Goal: Complete application form: Complete application form

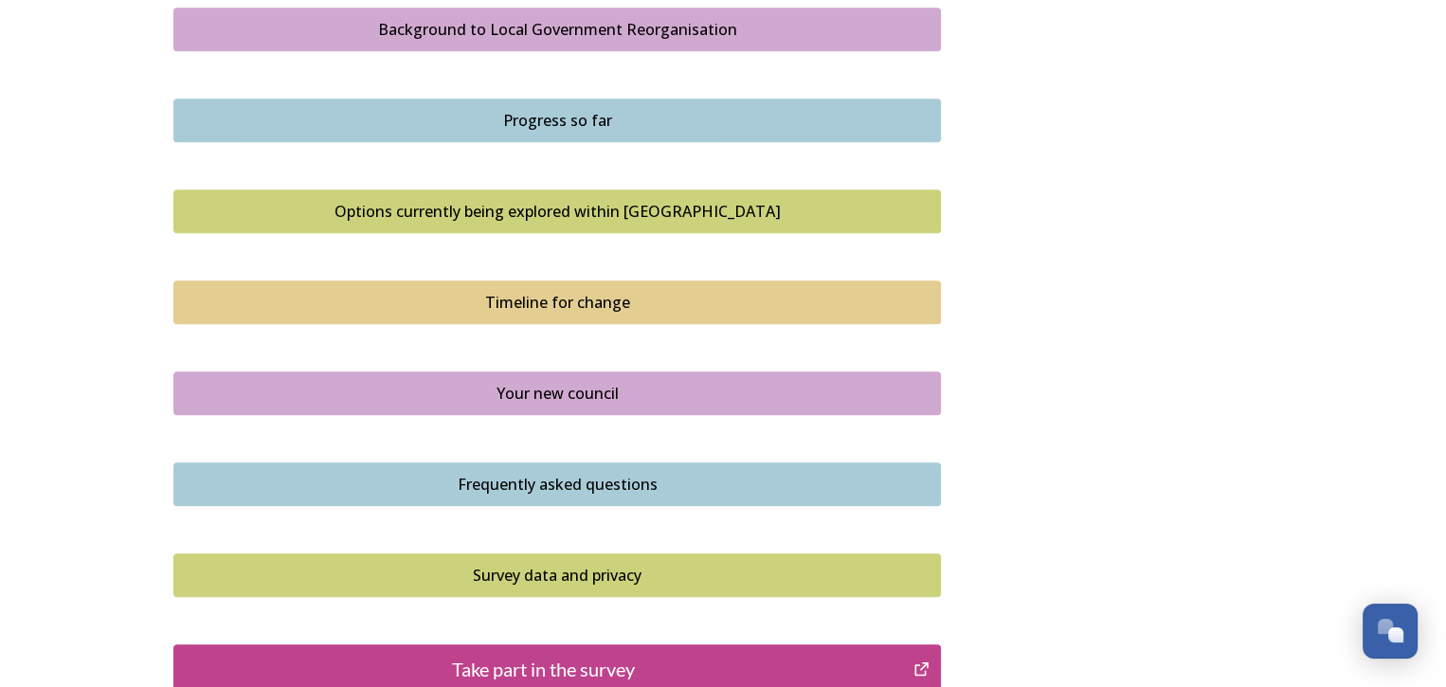
scroll to position [1253, 0]
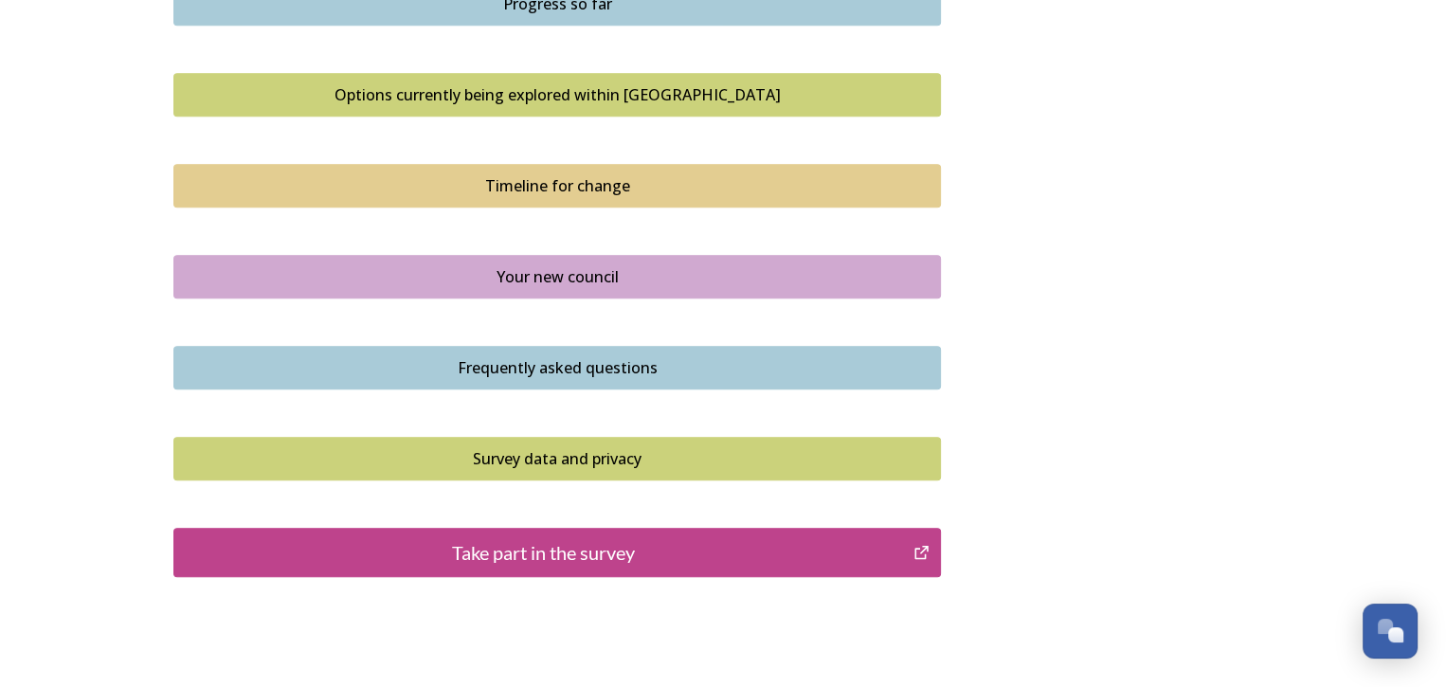
click at [592, 541] on div "Take part in the survey" at bounding box center [543, 552] width 719 height 28
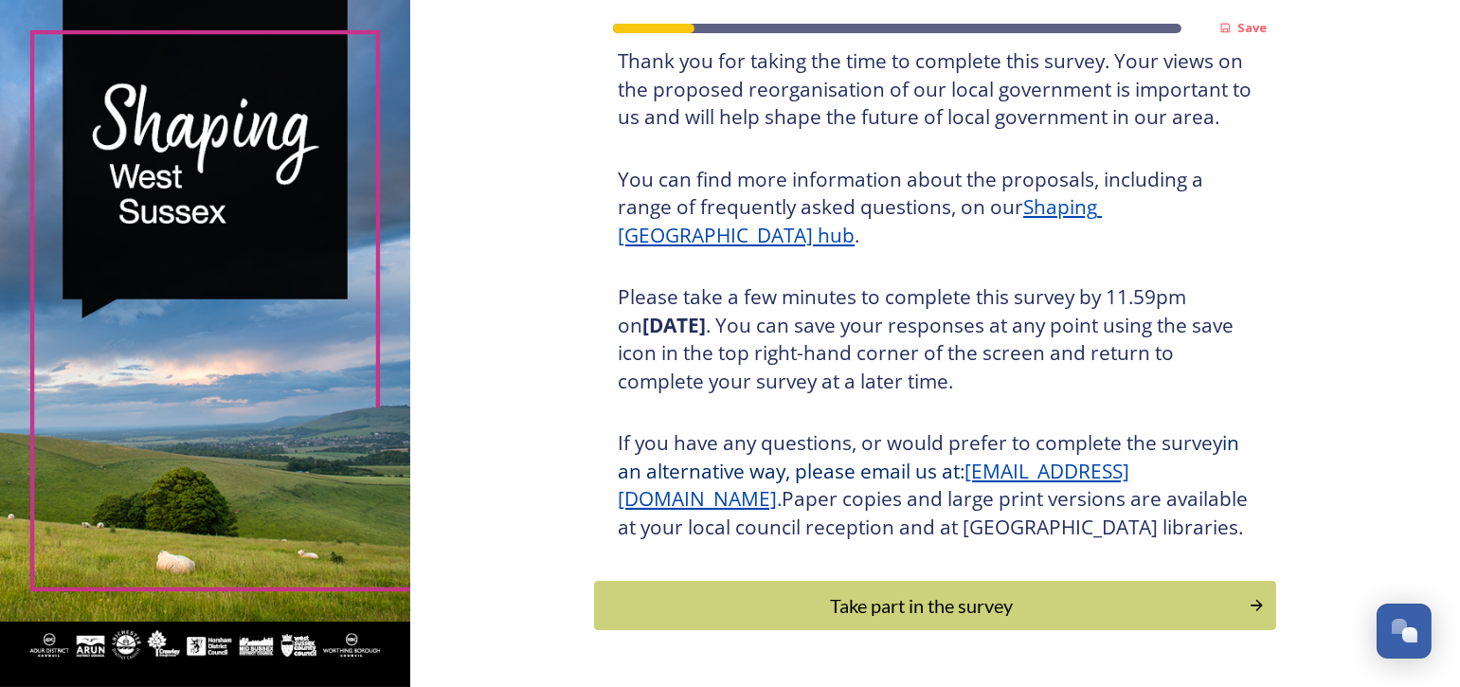
scroll to position [223, 0]
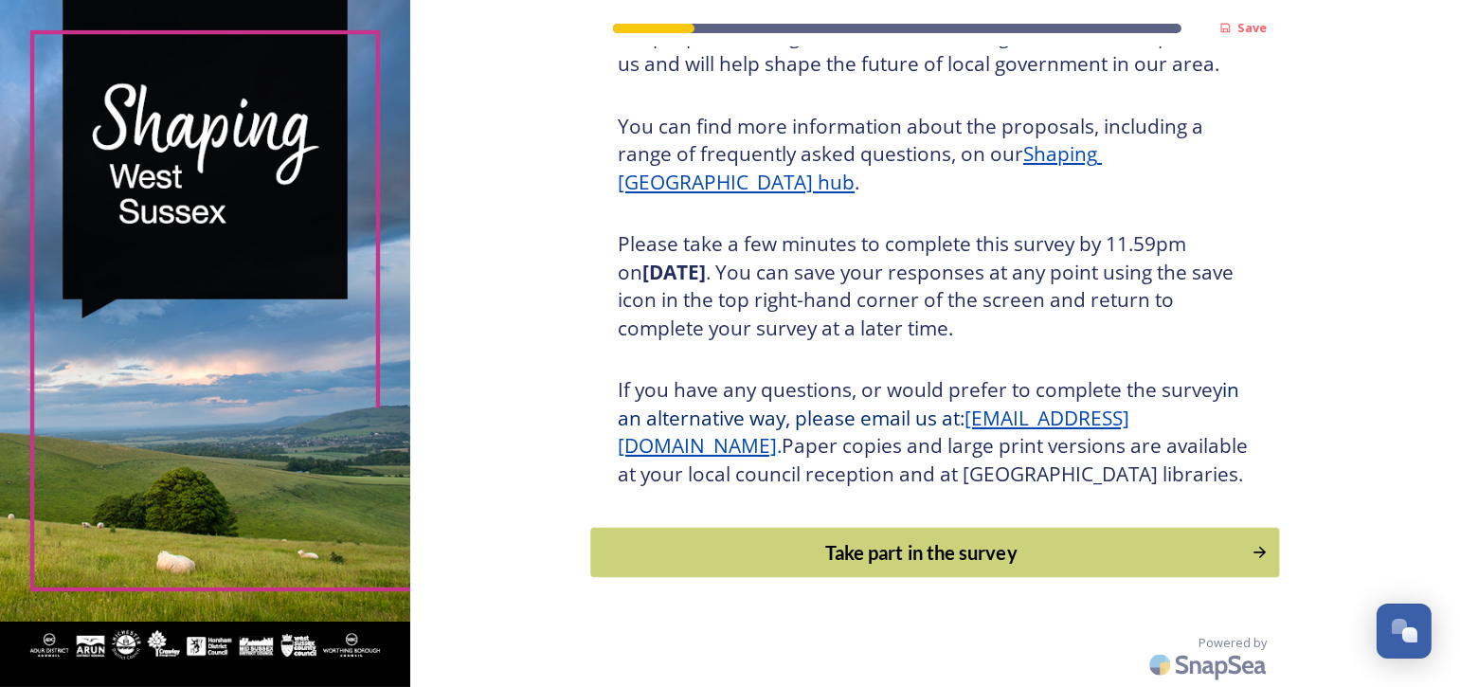
click at [951, 542] on div "Take part in the survey" at bounding box center [922, 552] width 640 height 28
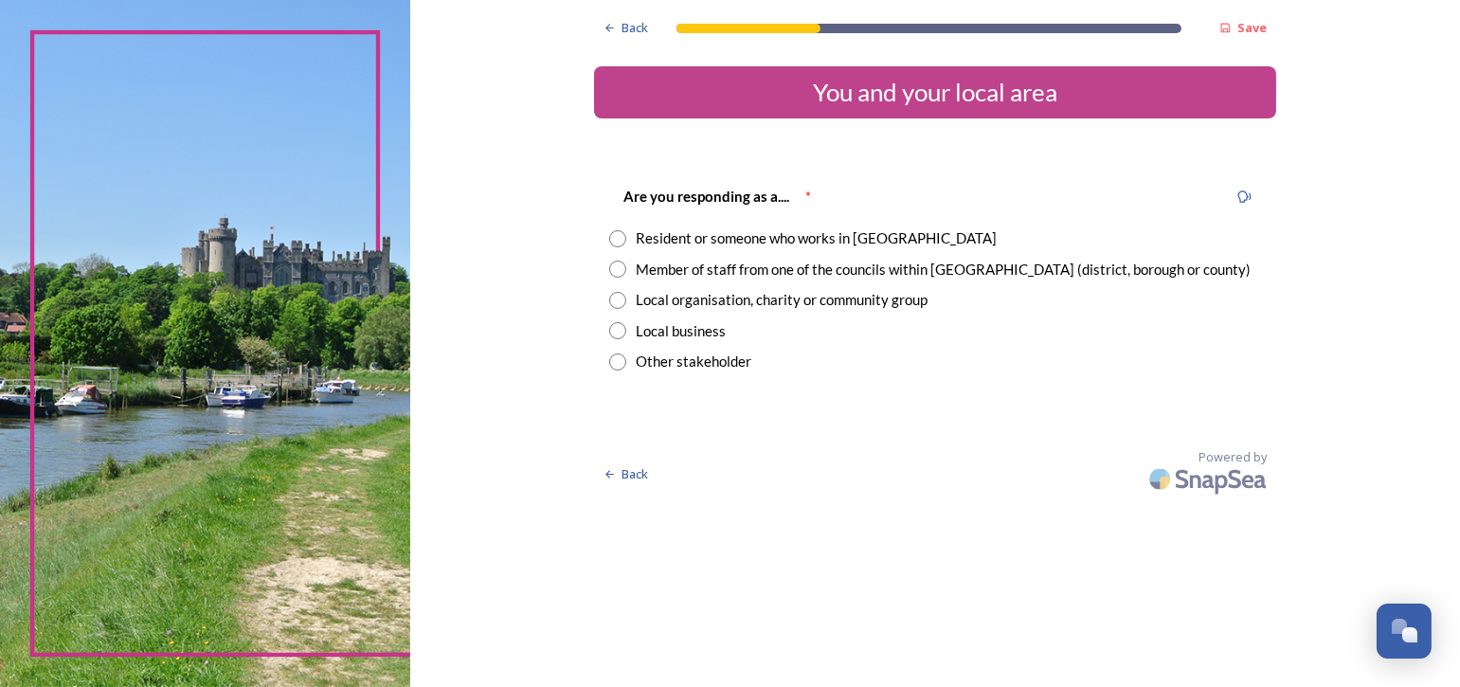
click at [618, 238] on input "radio" at bounding box center [617, 238] width 17 height 17
radio input "true"
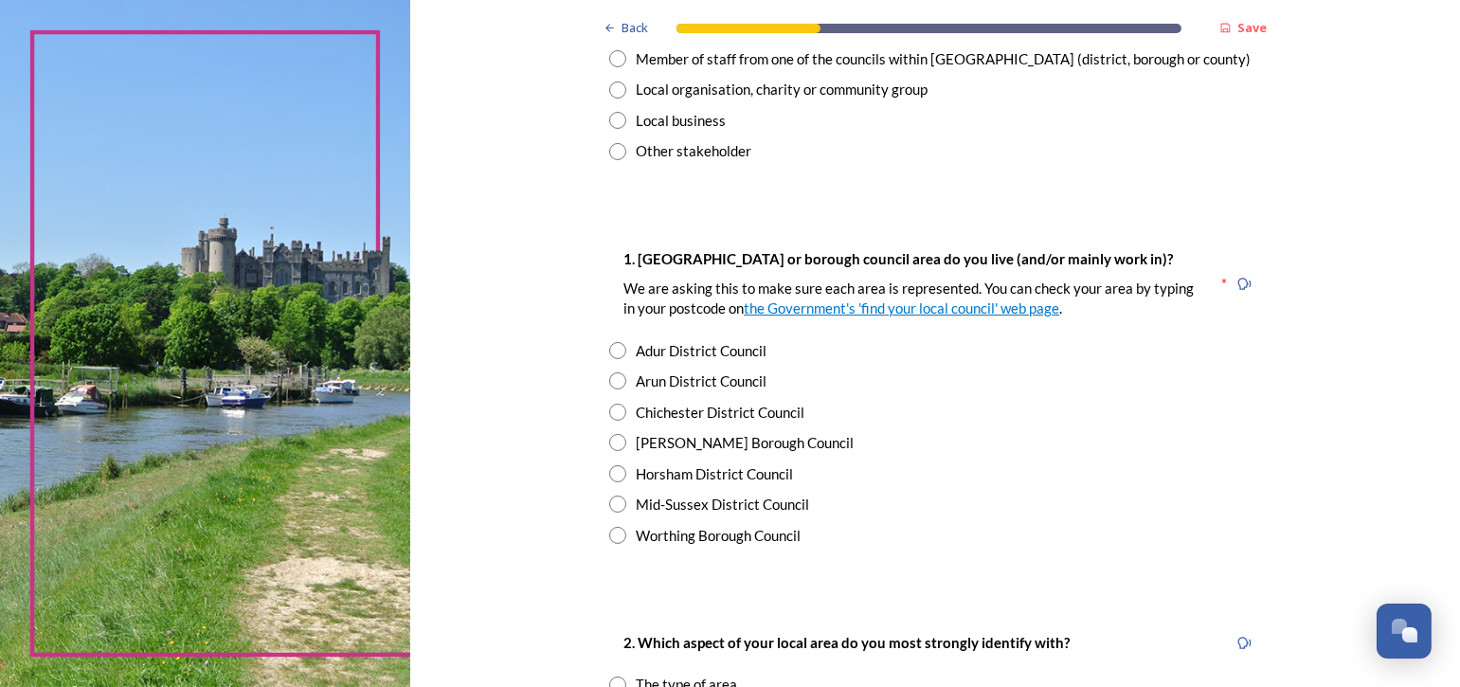
scroll to position [284, 0]
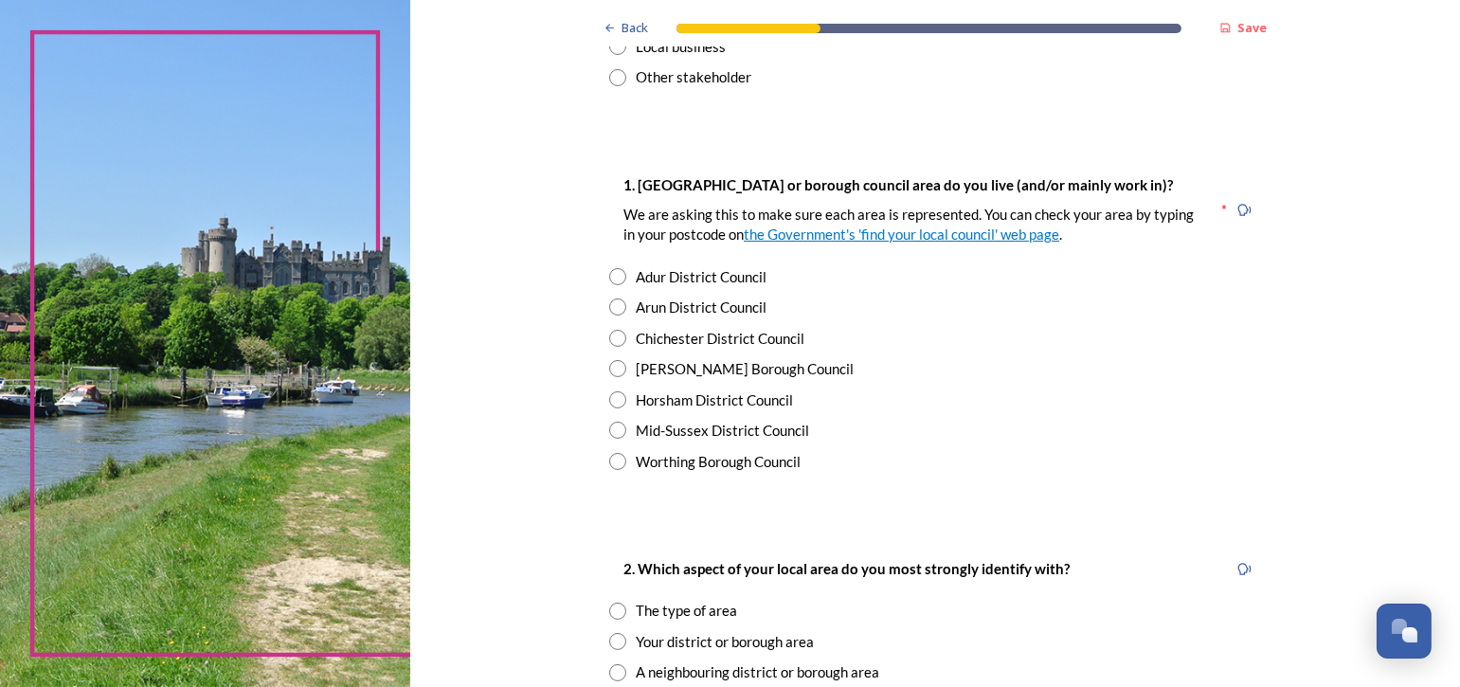
click at [609, 400] on input "radio" at bounding box center [617, 399] width 17 height 17
radio input "true"
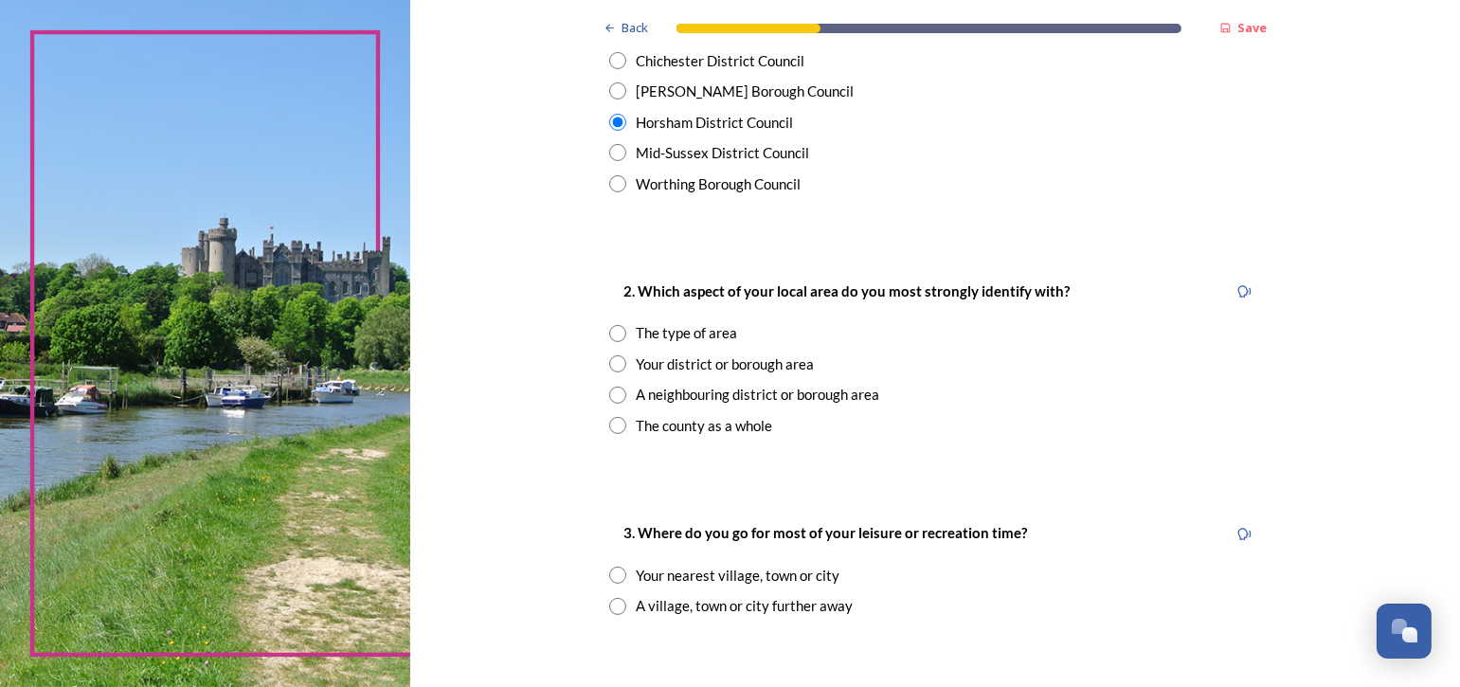
scroll to position [758, 0]
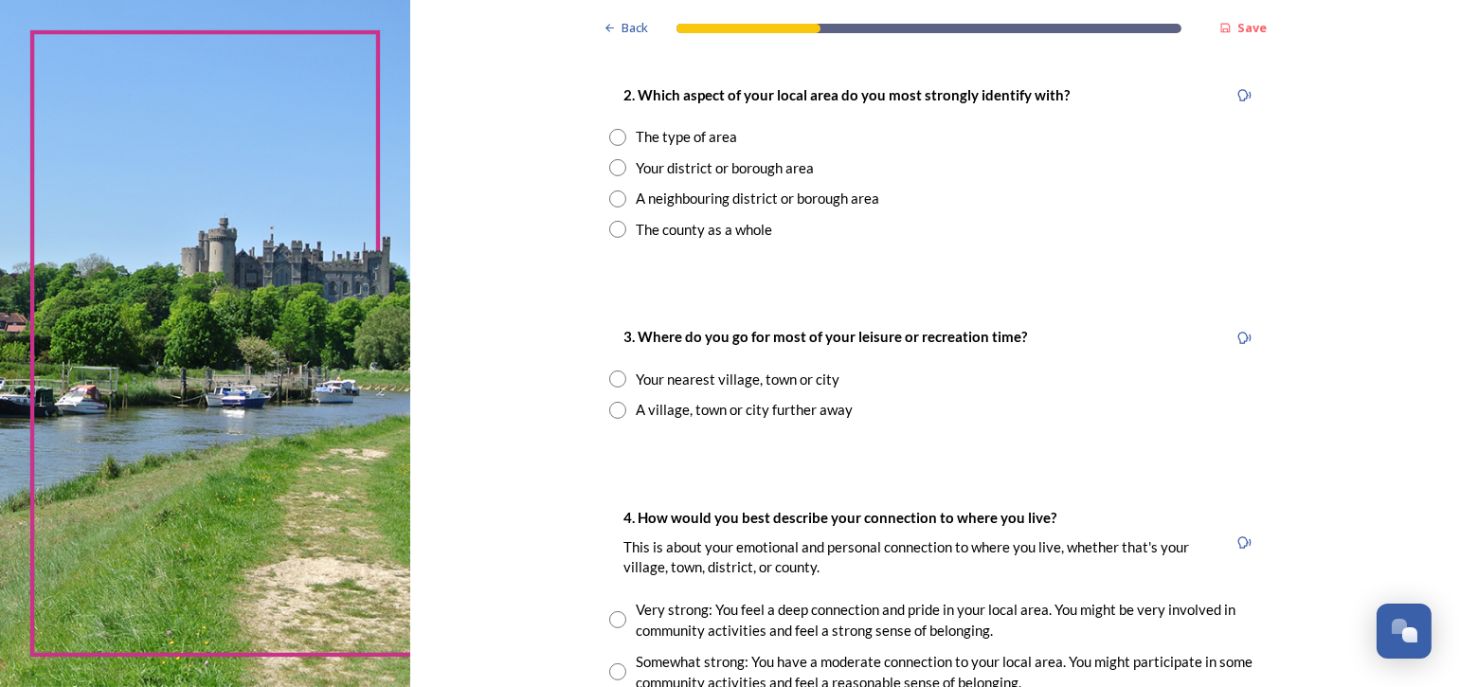
click at [611, 164] on input "radio" at bounding box center [617, 167] width 17 height 17
radio input "true"
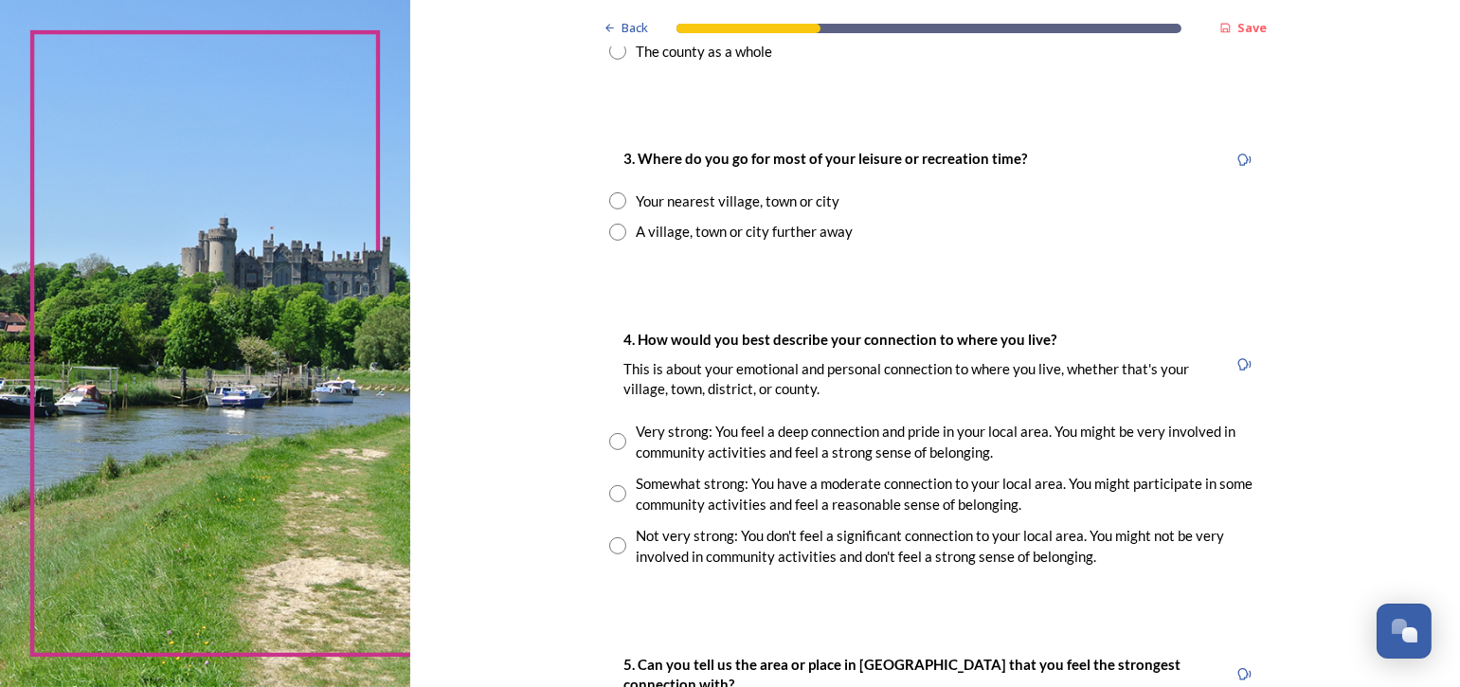
scroll to position [947, 0]
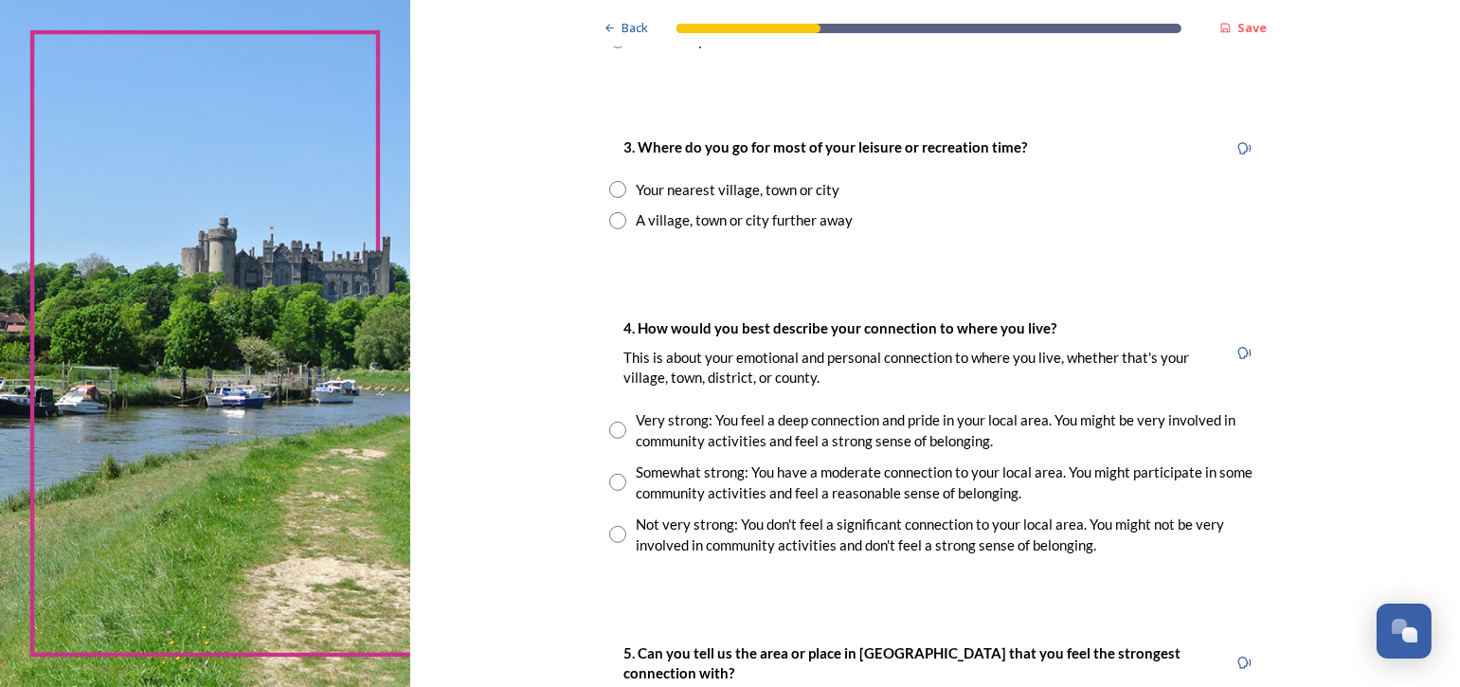
click at [613, 188] on input "radio" at bounding box center [617, 189] width 17 height 17
radio input "true"
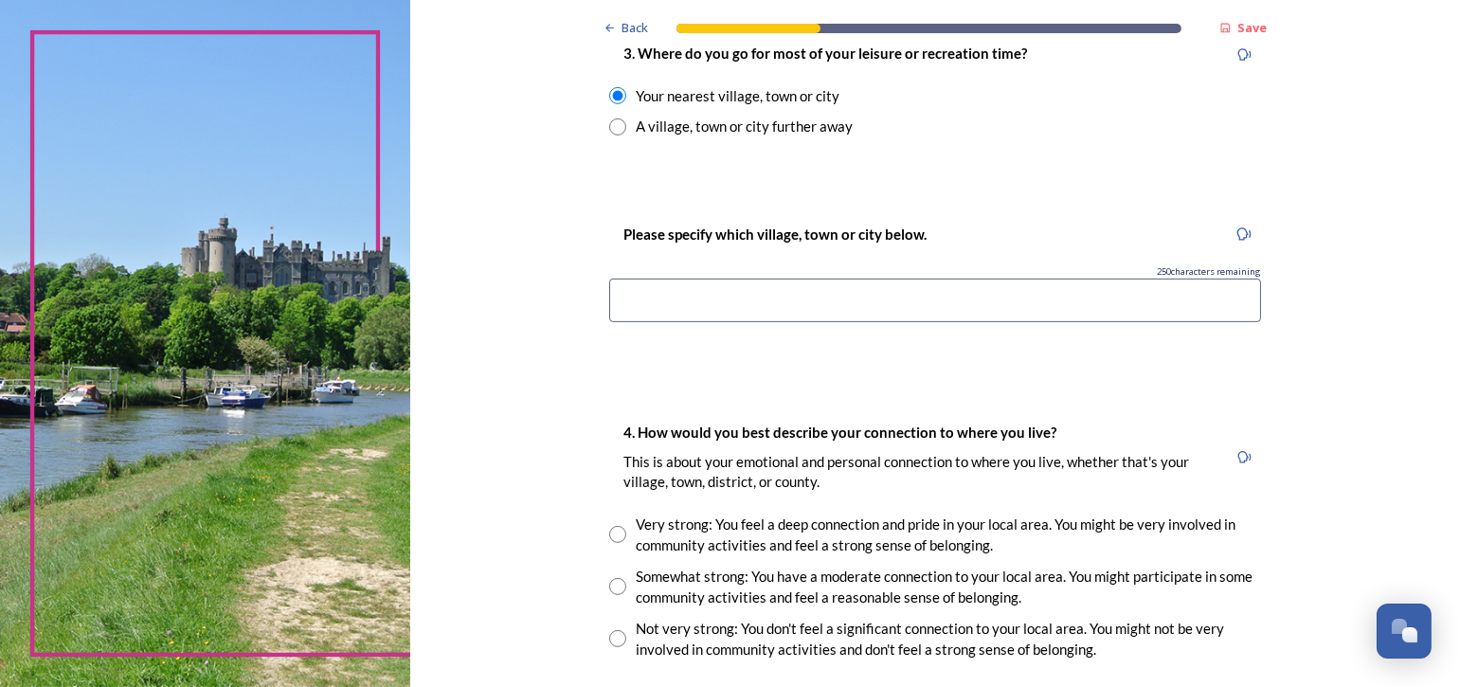
scroll to position [1042, 0]
click at [886, 288] on input at bounding box center [935, 300] width 652 height 44
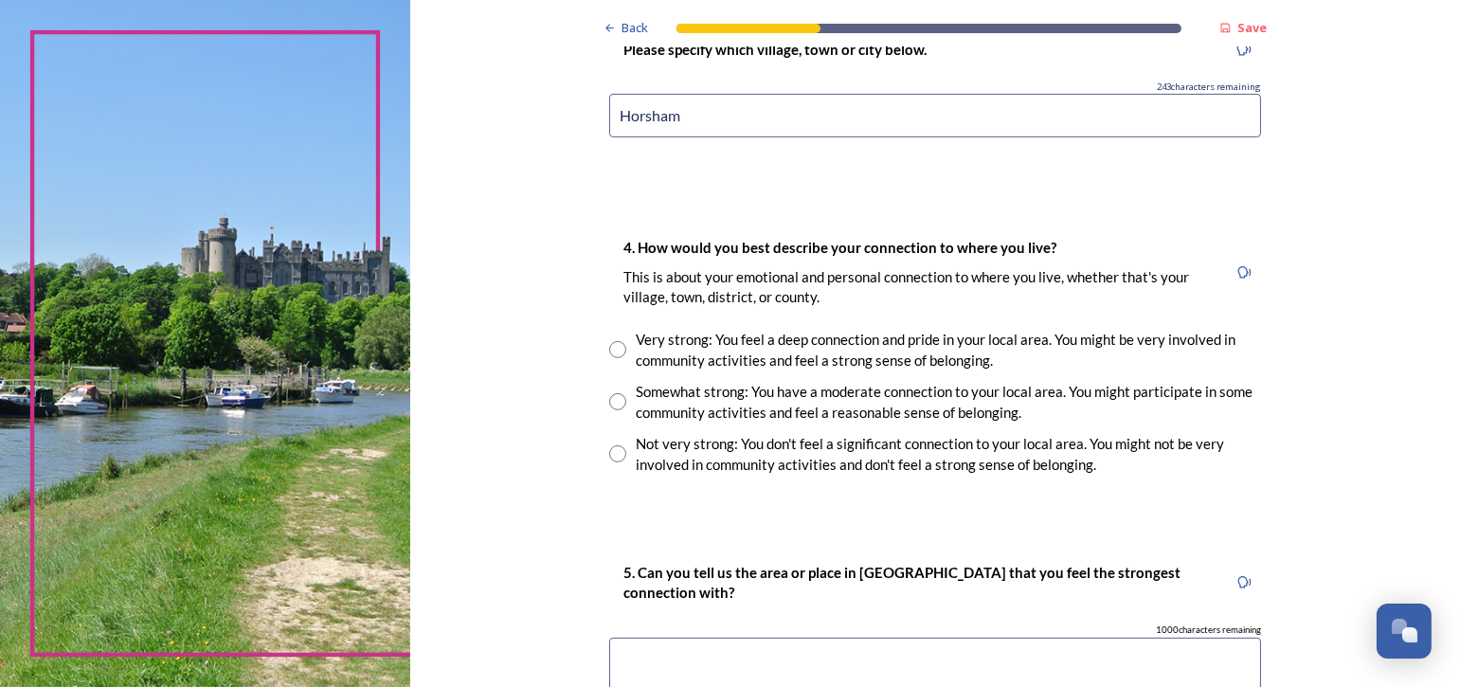
scroll to position [1232, 0]
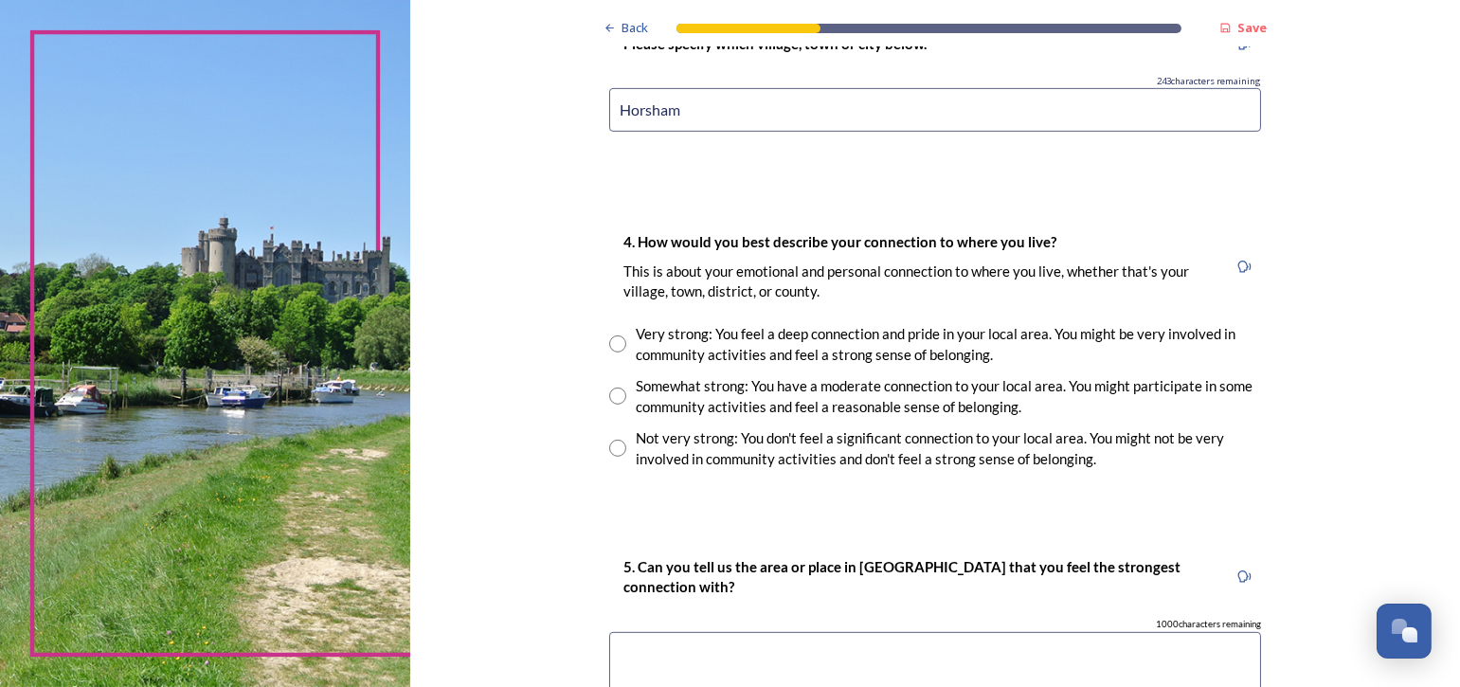
type input "Horsham"
click at [609, 346] on input "radio" at bounding box center [617, 343] width 17 height 17
radio input "true"
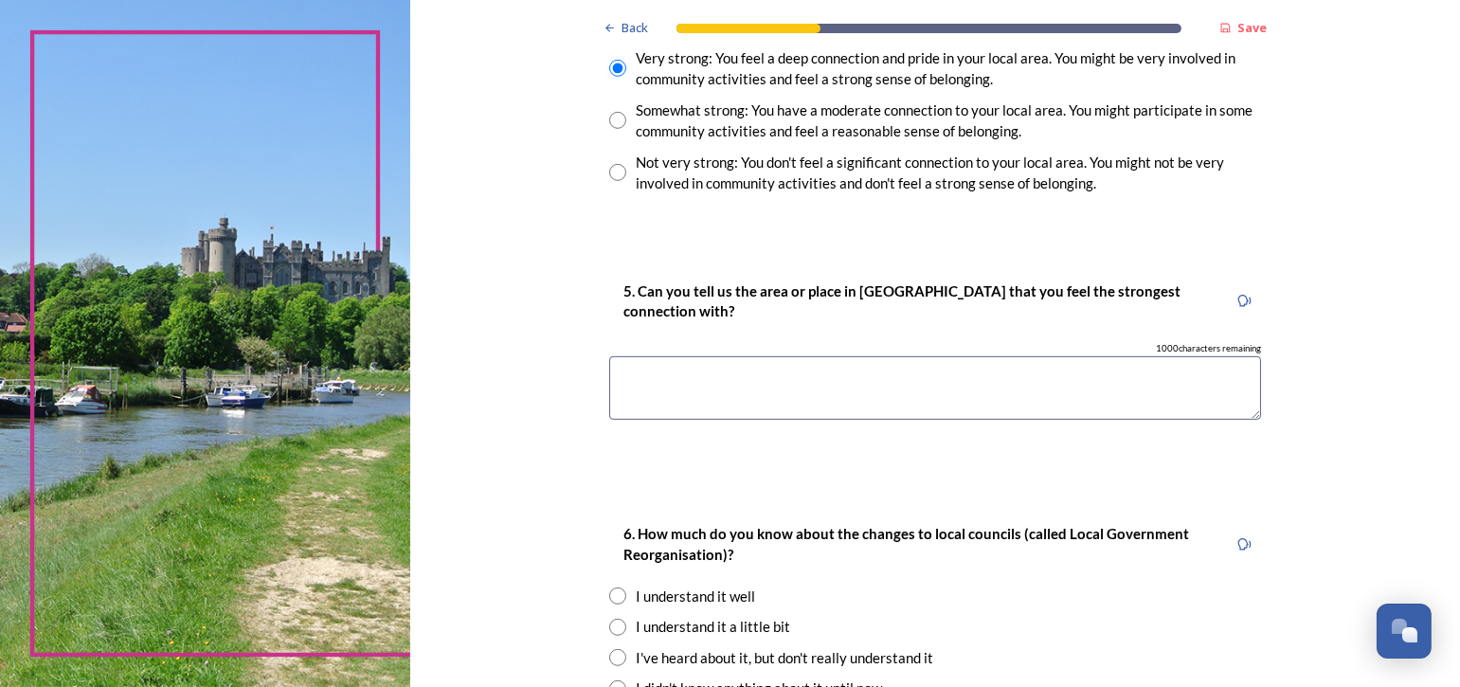
scroll to position [1516, 0]
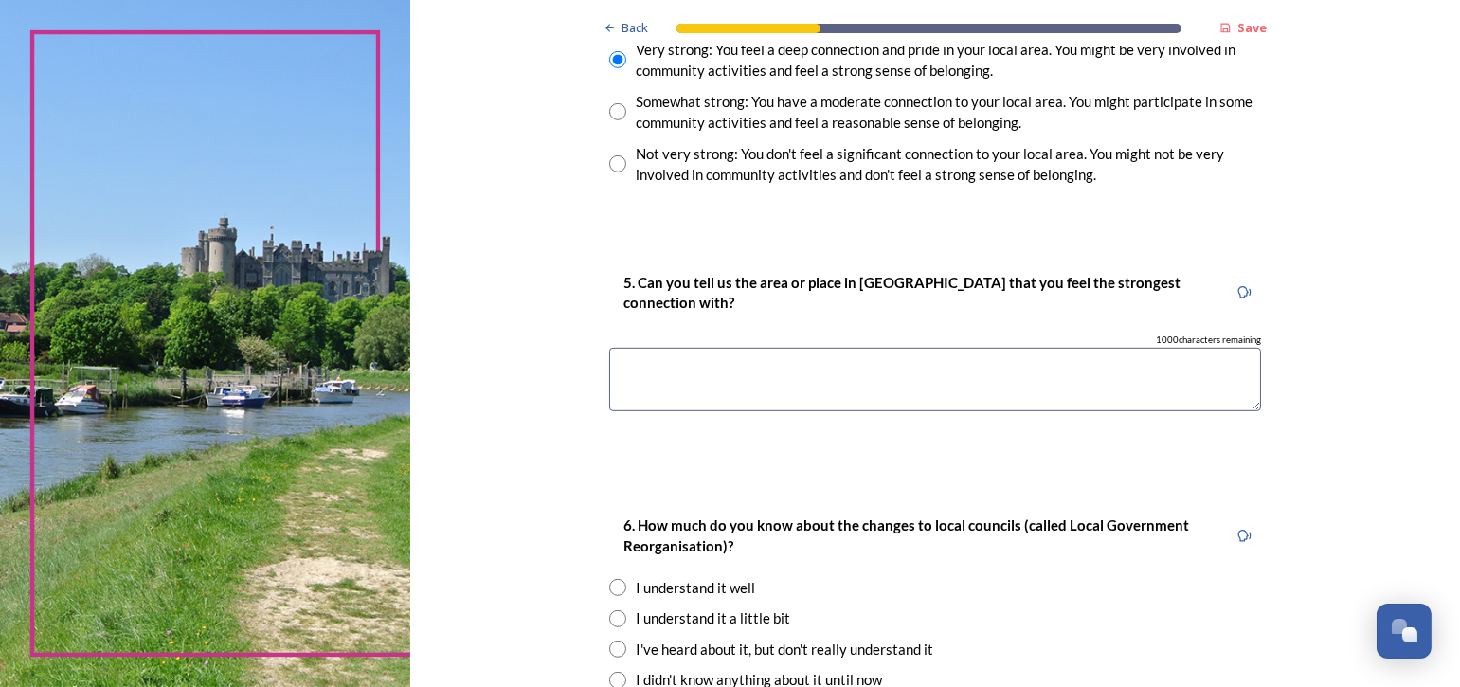
click at [671, 367] on textarea at bounding box center [935, 379] width 652 height 63
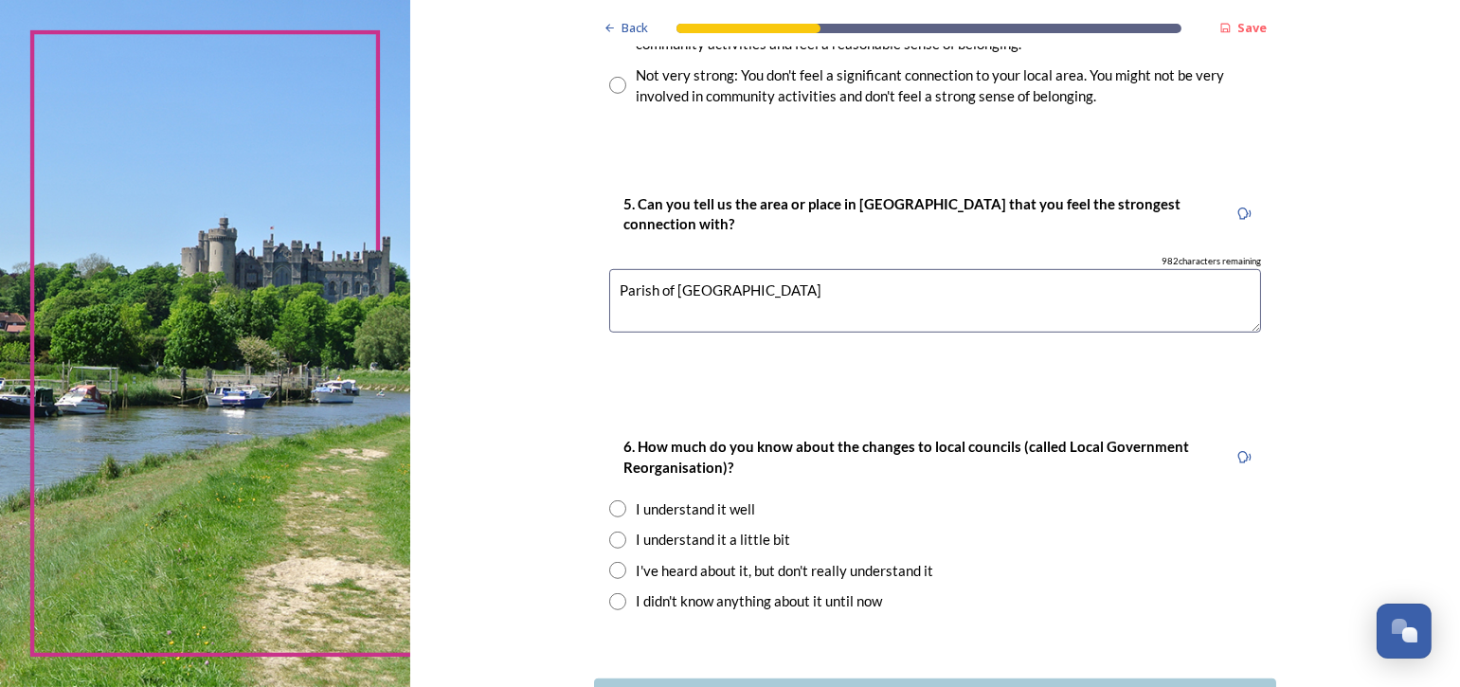
scroll to position [1705, 0]
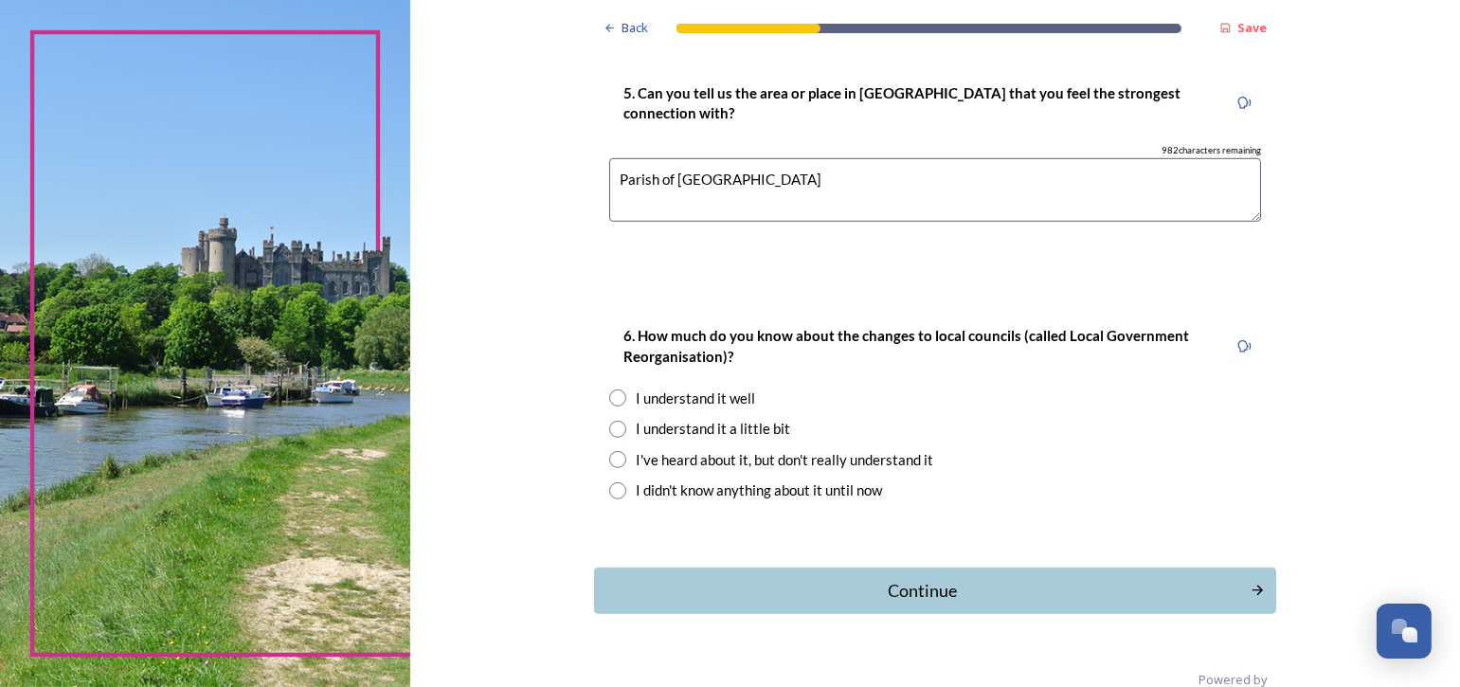
type textarea "Parish of Nuthurst"
click at [610, 395] on input "radio" at bounding box center [617, 397] width 17 height 17
radio input "true"
drag, startPoint x: 611, startPoint y: 423, endPoint x: 934, endPoint y: 521, distance: 337.5
click at [611, 423] on input "radio" at bounding box center [617, 429] width 17 height 17
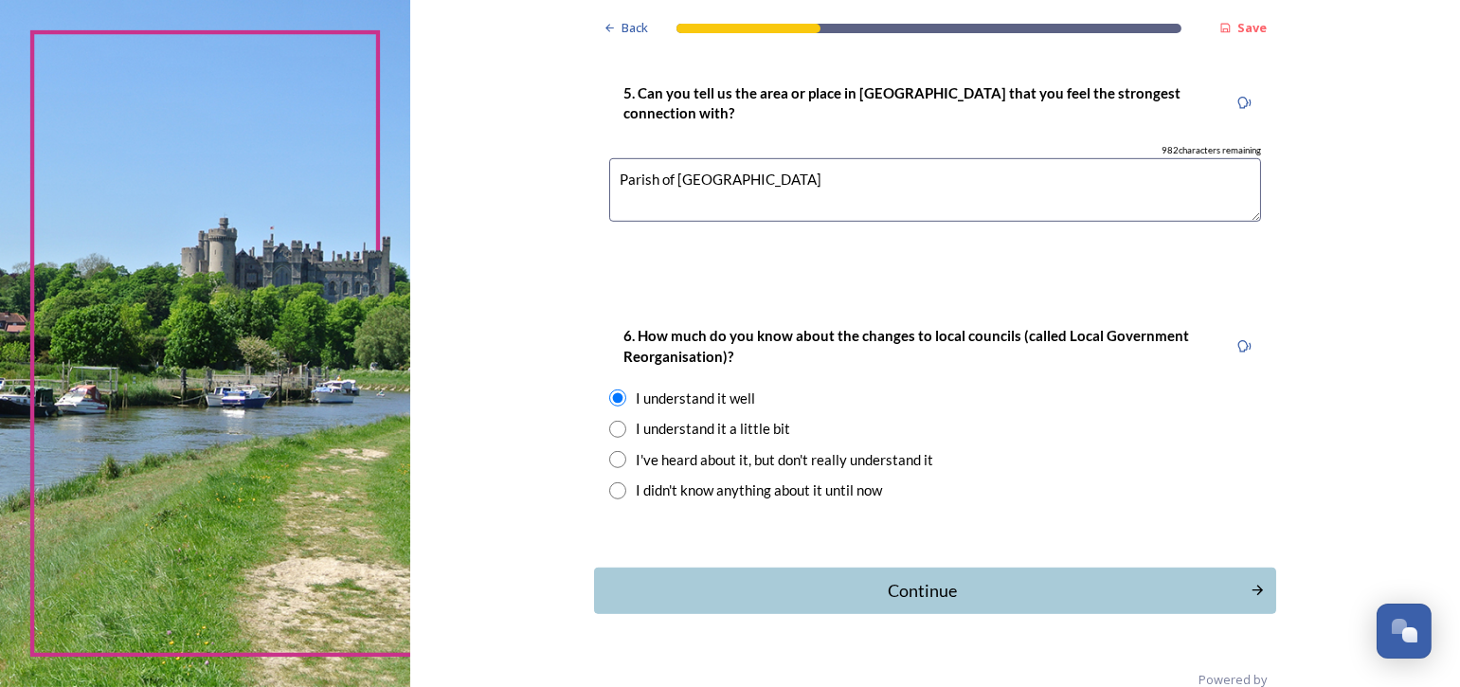
radio input "true"
click at [873, 582] on div "Continue" at bounding box center [922, 591] width 641 height 26
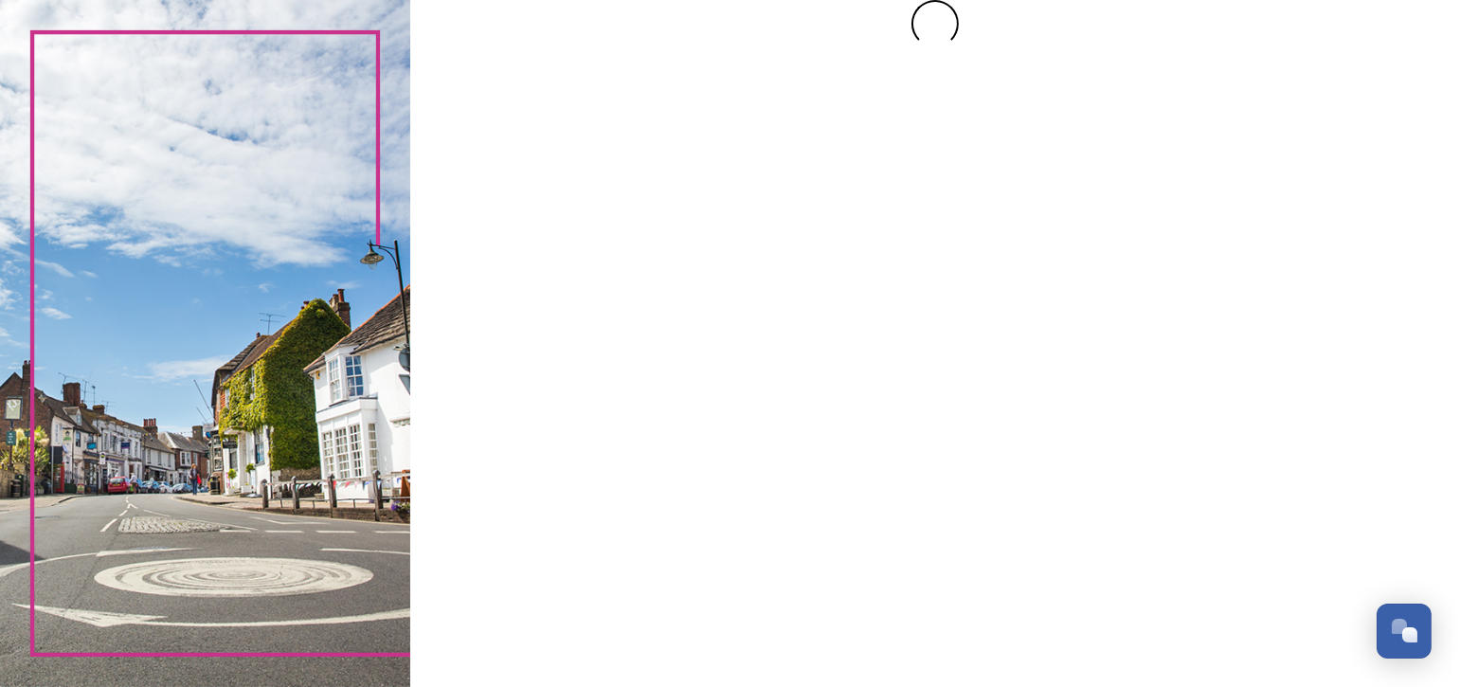
scroll to position [0, 0]
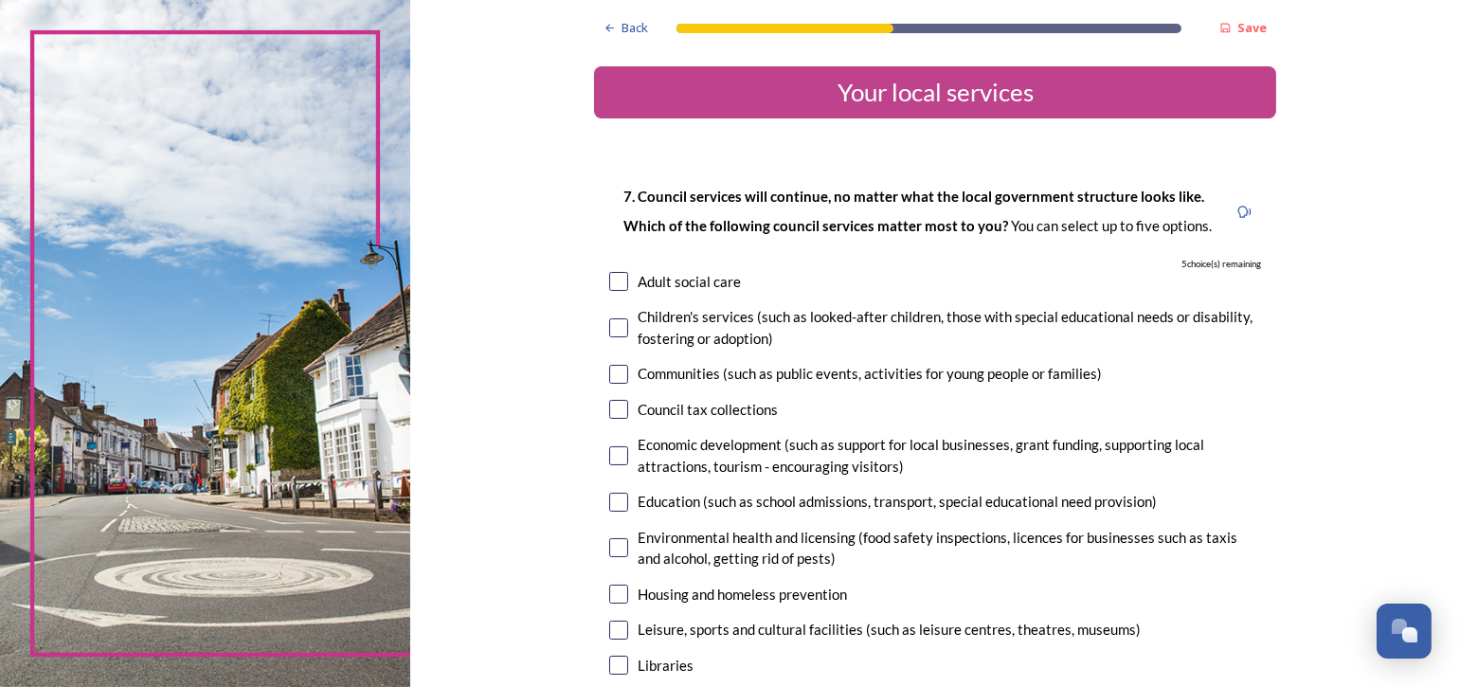
click at [614, 280] on input "checkbox" at bounding box center [618, 281] width 19 height 19
checkbox input "true"
click at [609, 331] on input "checkbox" at bounding box center [618, 327] width 19 height 19
checkbox input "true"
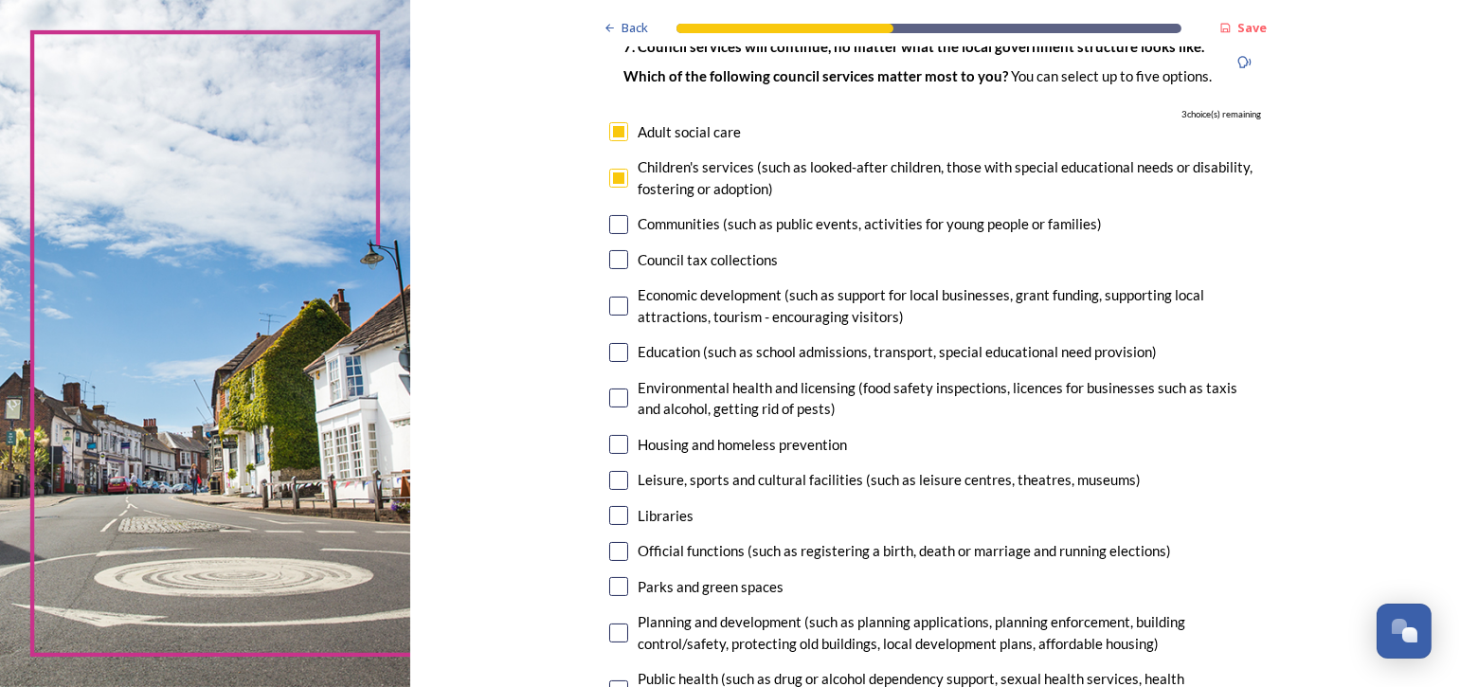
scroll to position [189, 0]
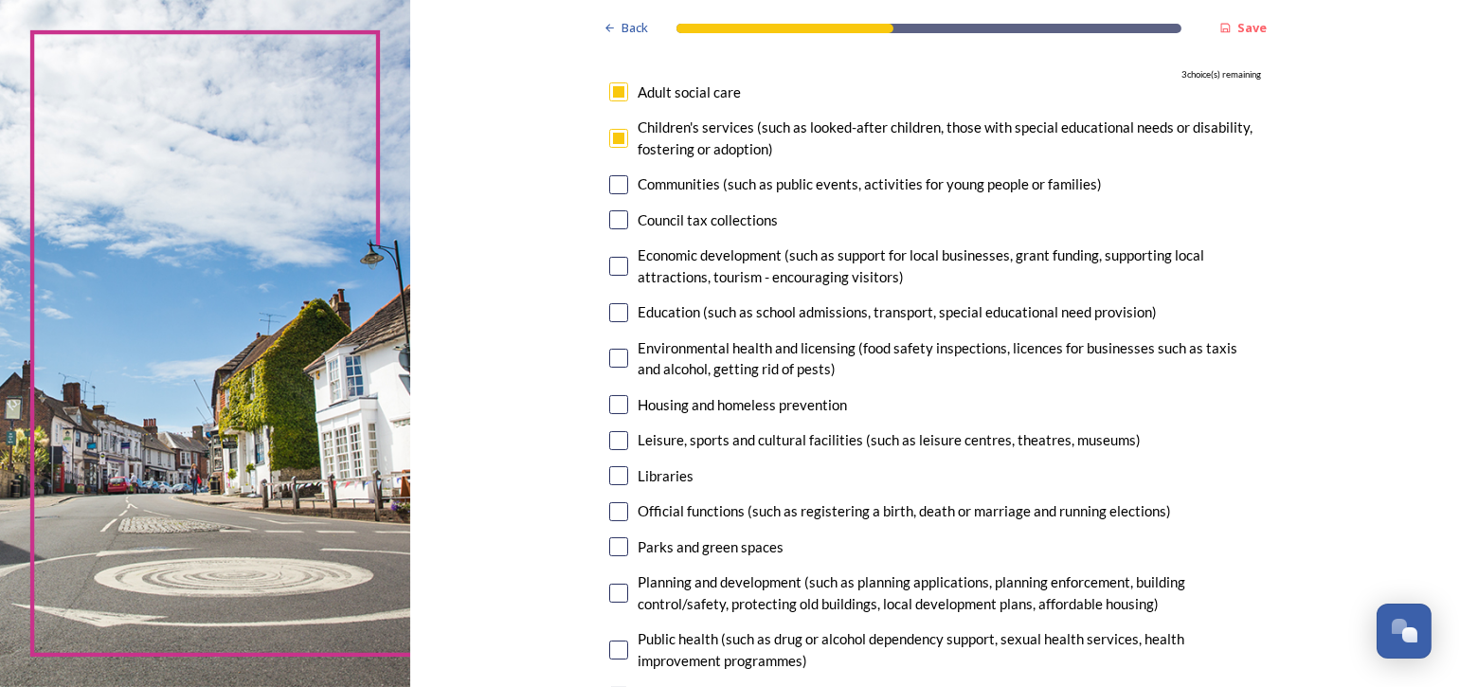
drag, startPoint x: 607, startPoint y: 399, endPoint x: 567, endPoint y: 423, distance: 46.3
click at [609, 403] on input "checkbox" at bounding box center [618, 404] width 19 height 19
checkbox input "true"
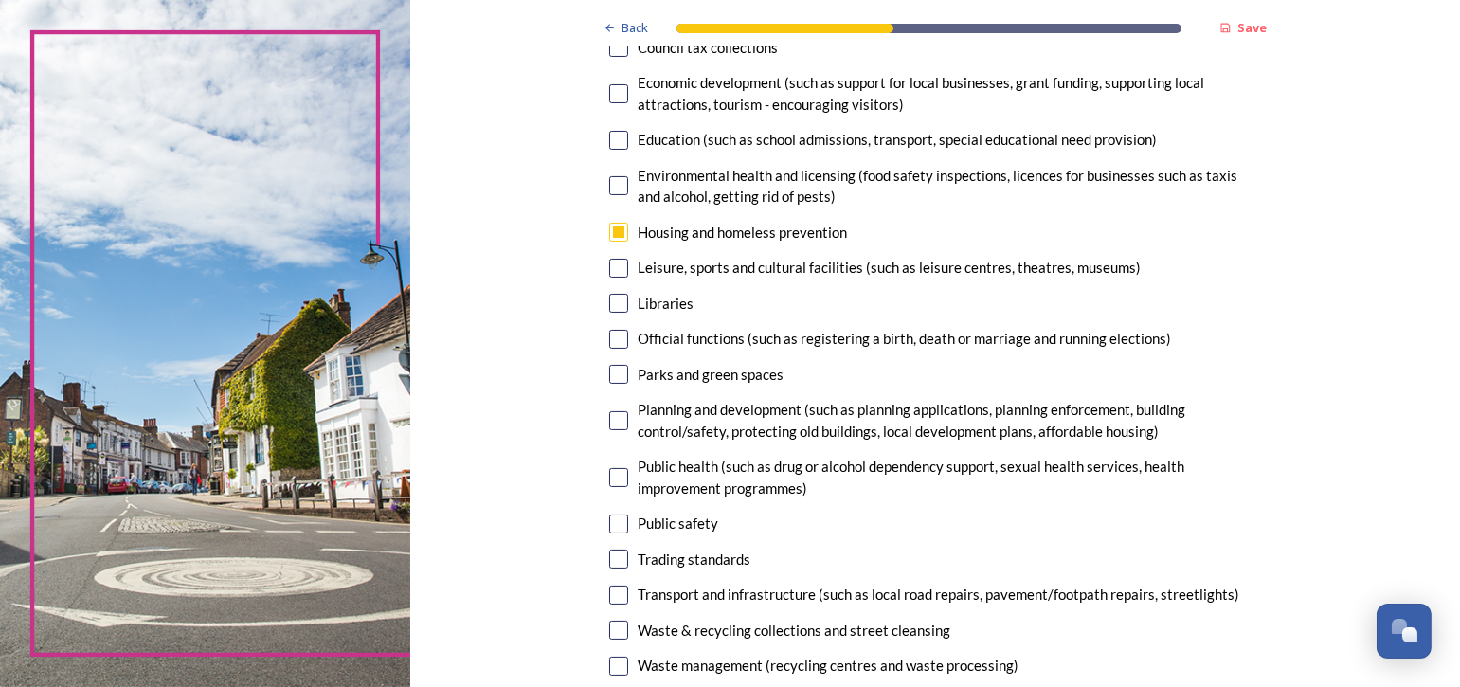
scroll to position [379, 0]
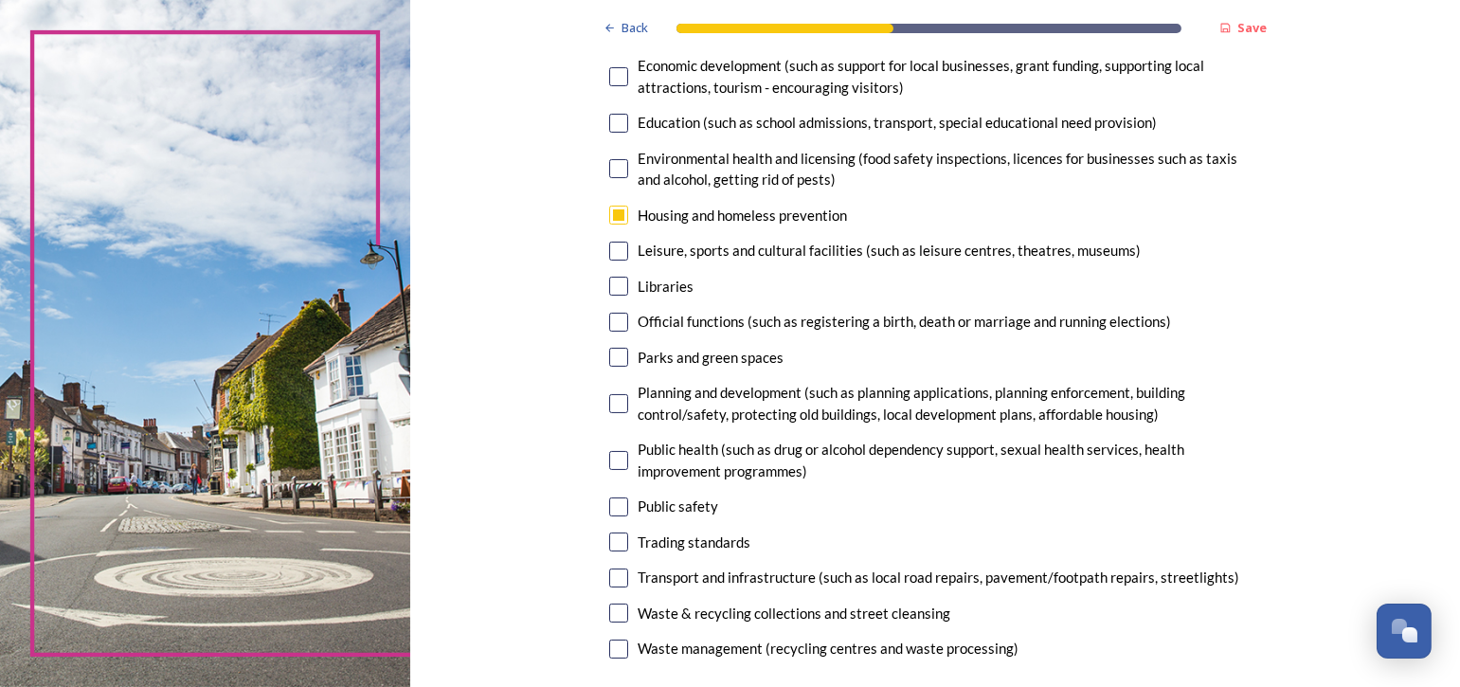
drag, startPoint x: 614, startPoint y: 395, endPoint x: 568, endPoint y: 423, distance: 53.6
click at [614, 394] on input "checkbox" at bounding box center [618, 403] width 19 height 19
checkbox input "true"
click at [613, 504] on input "checkbox" at bounding box center [618, 506] width 19 height 19
checkbox input "true"
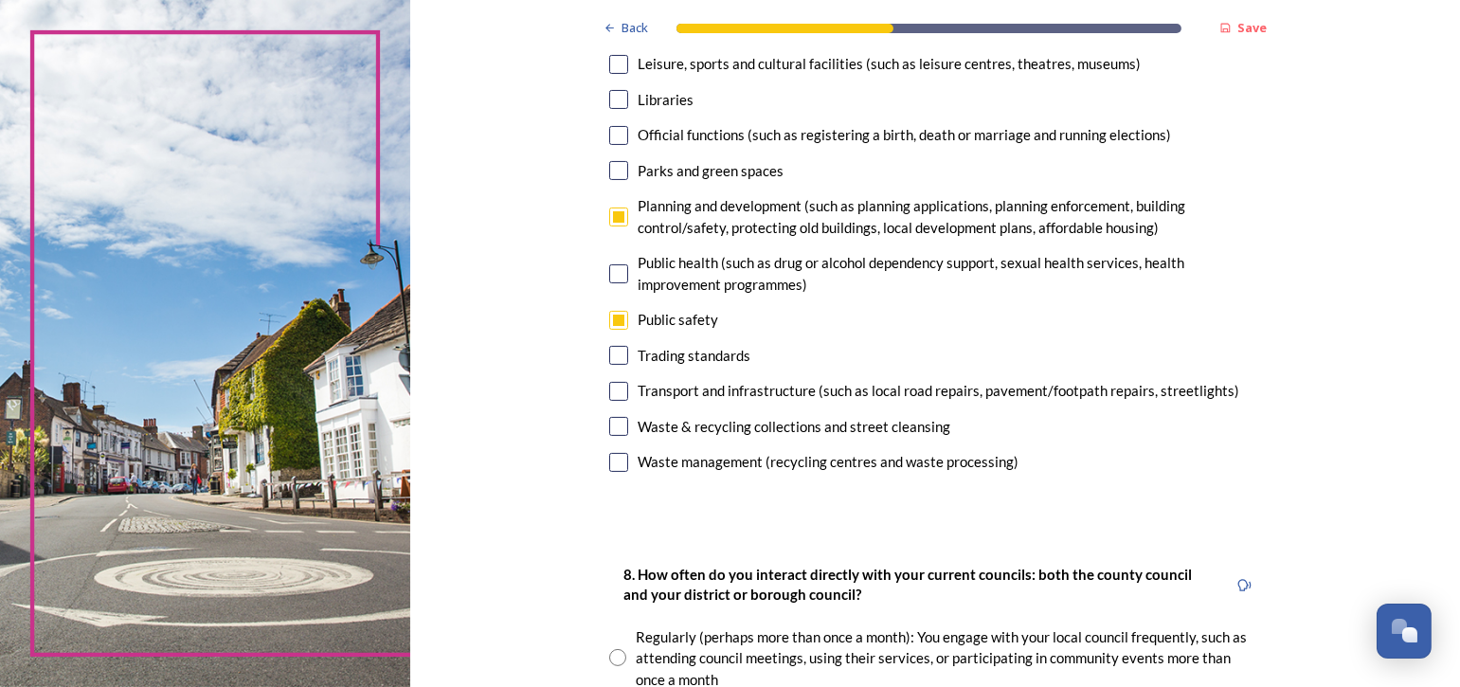
scroll to position [568, 0]
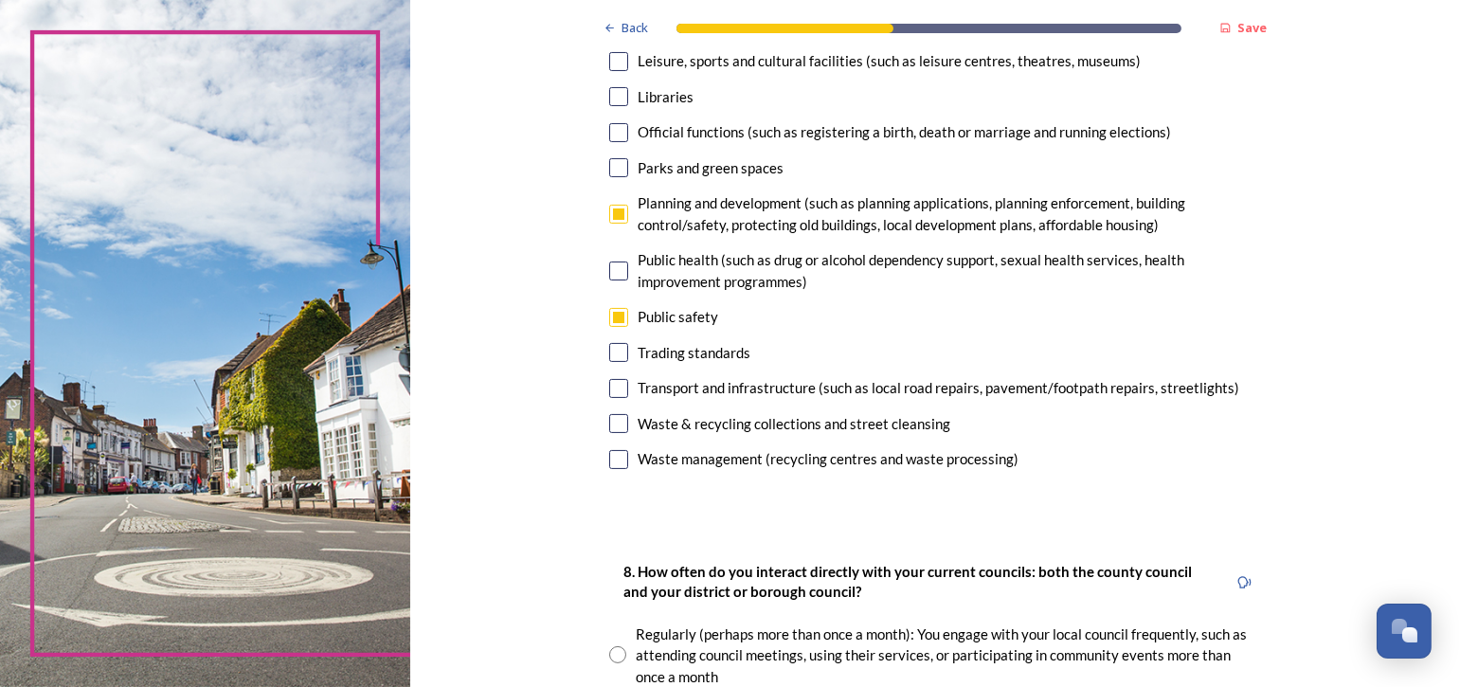
click at [609, 390] on input "checkbox" at bounding box center [618, 388] width 19 height 19
click at [616, 377] on div "Transport and infrastructure (such as local road repairs, pavement/footpath rep…" at bounding box center [935, 388] width 652 height 22
click at [609, 392] on input "checkbox" at bounding box center [618, 388] width 19 height 19
checkbox input "false"
drag, startPoint x: 613, startPoint y: 315, endPoint x: 623, endPoint y: 370, distance: 55.9
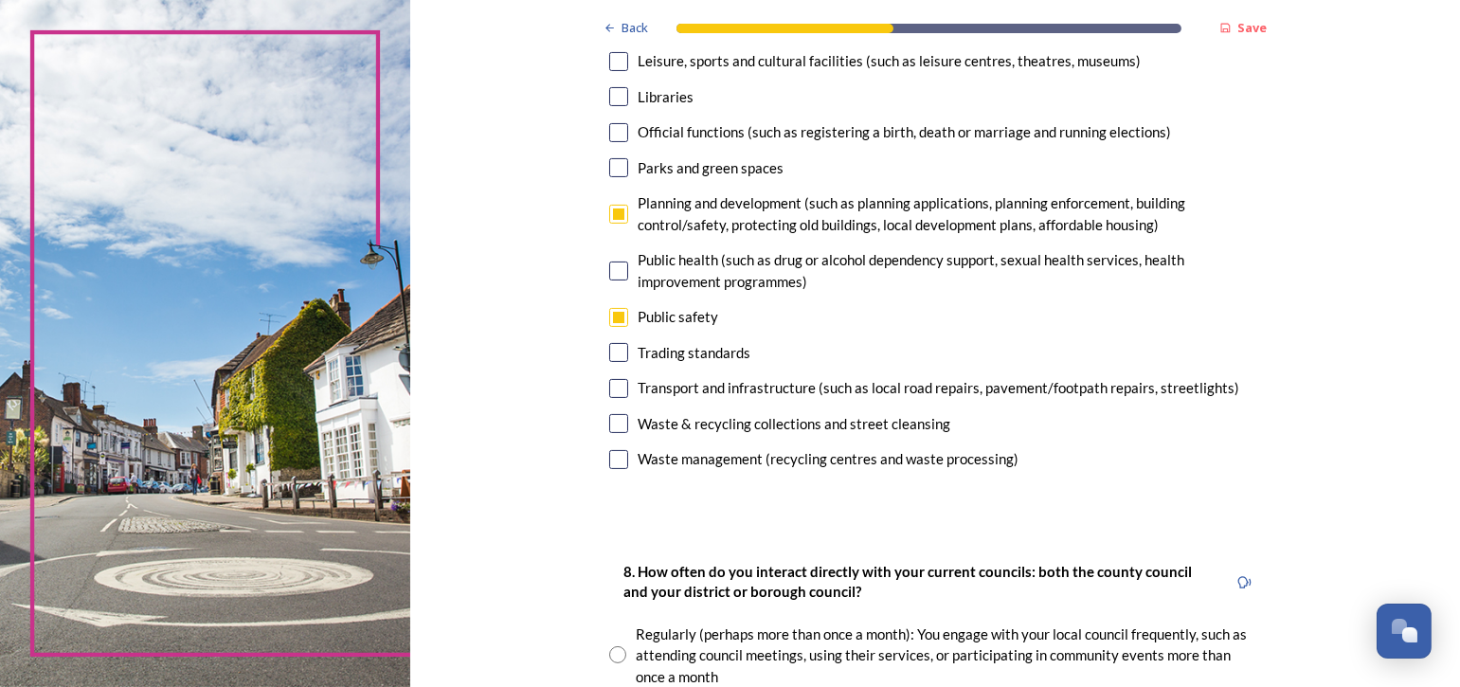
click at [614, 319] on input "checkbox" at bounding box center [618, 317] width 19 height 19
checkbox input "false"
click at [612, 390] on input "checkbox" at bounding box center [618, 388] width 19 height 19
checkbox input "true"
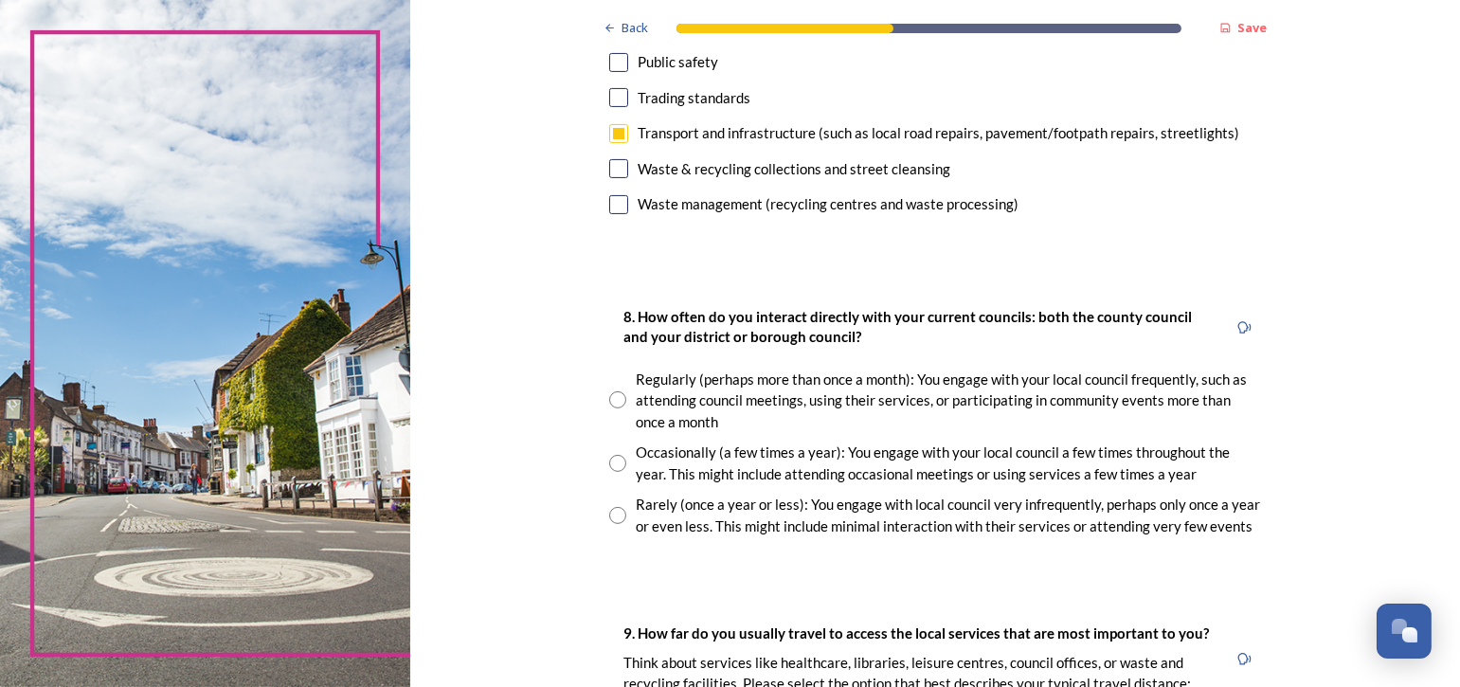
scroll to position [853, 0]
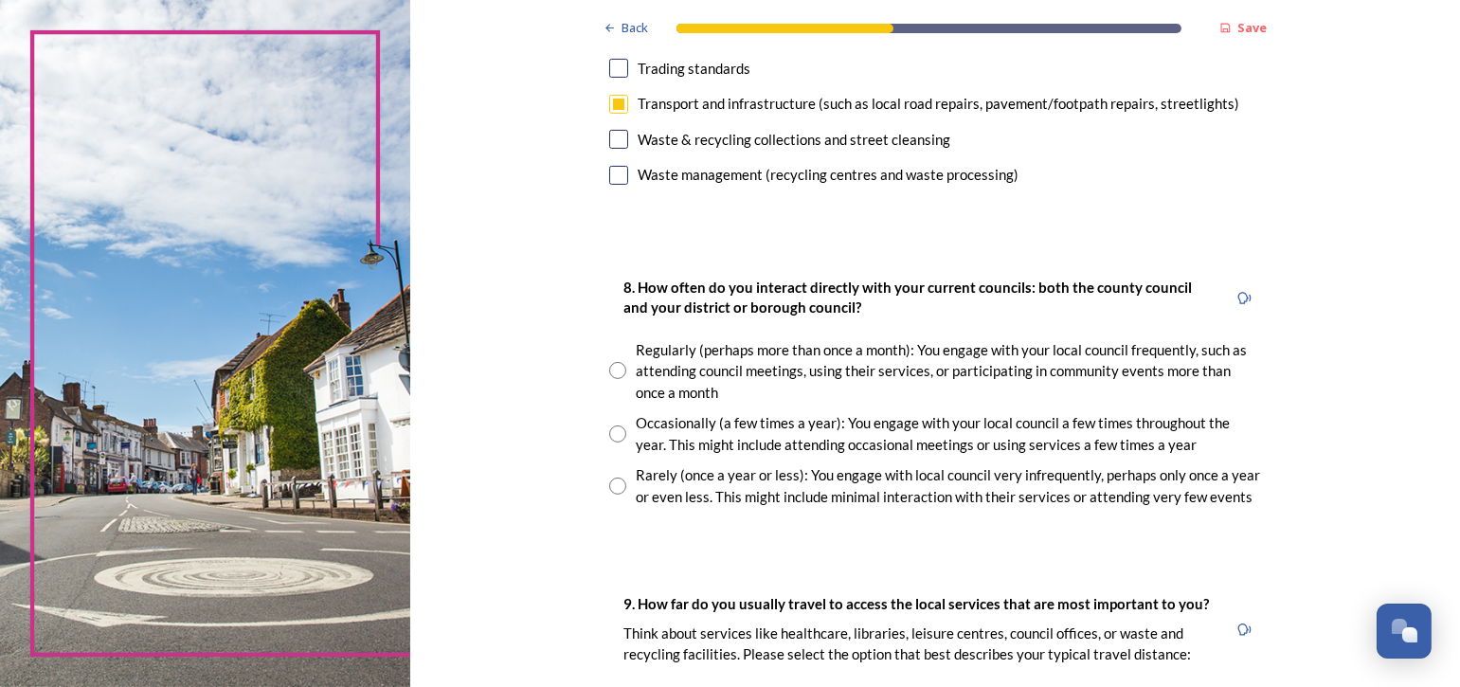
click at [612, 369] on input "radio" at bounding box center [617, 370] width 17 height 17
radio input "true"
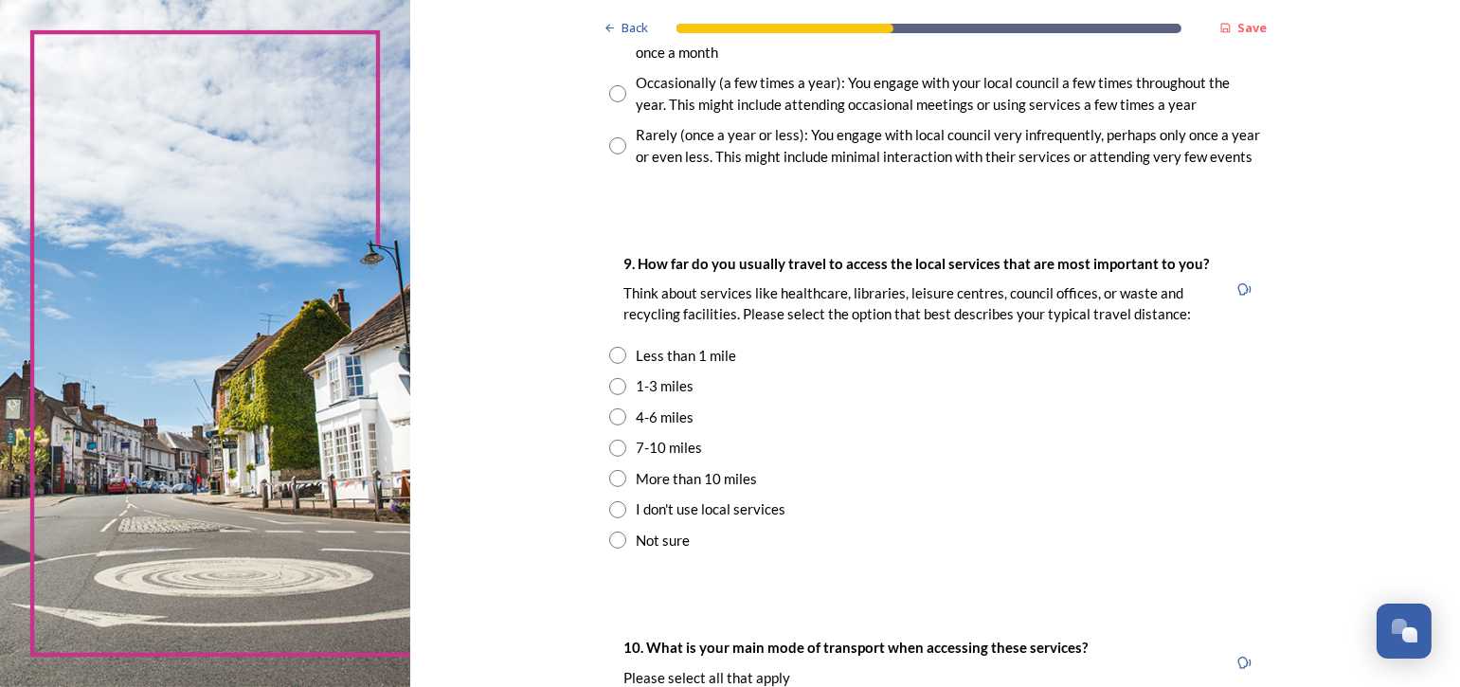
scroll to position [1232, 0]
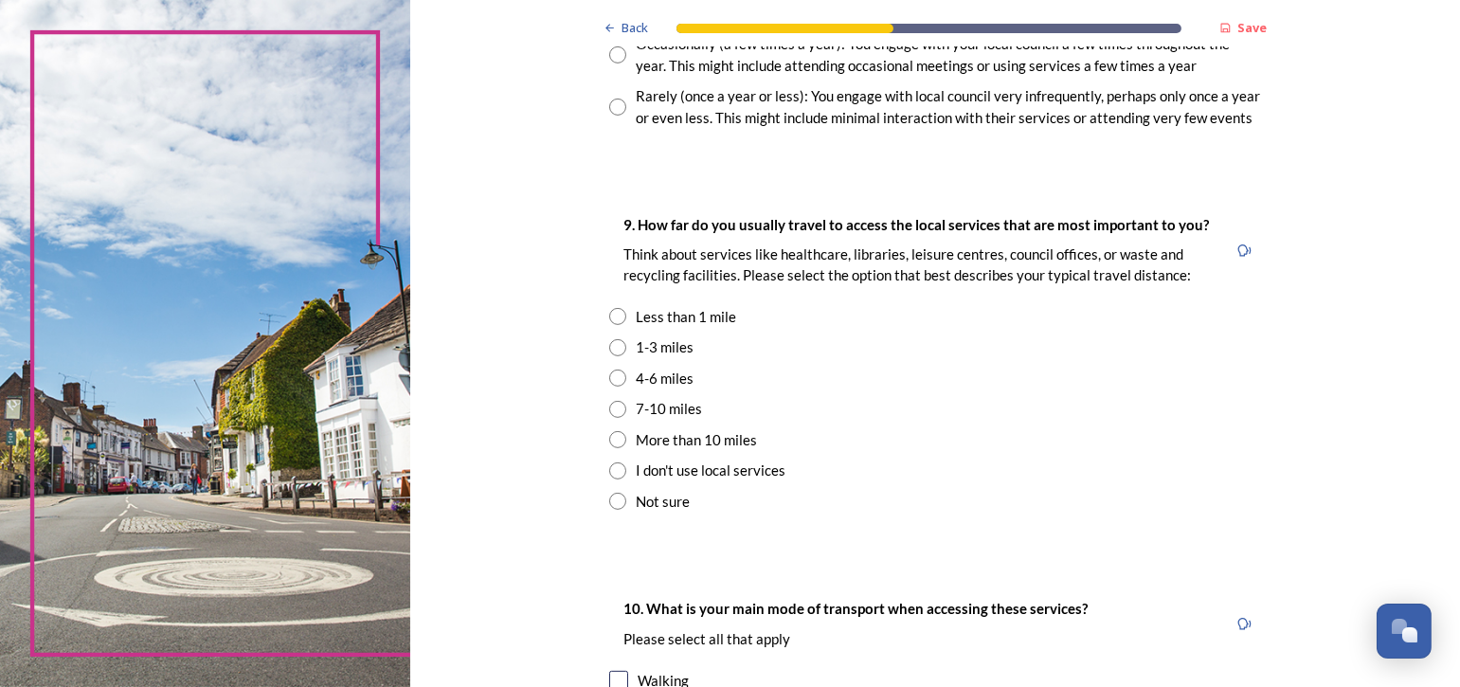
click at [612, 375] on input "radio" at bounding box center [617, 377] width 17 height 17
radio input "true"
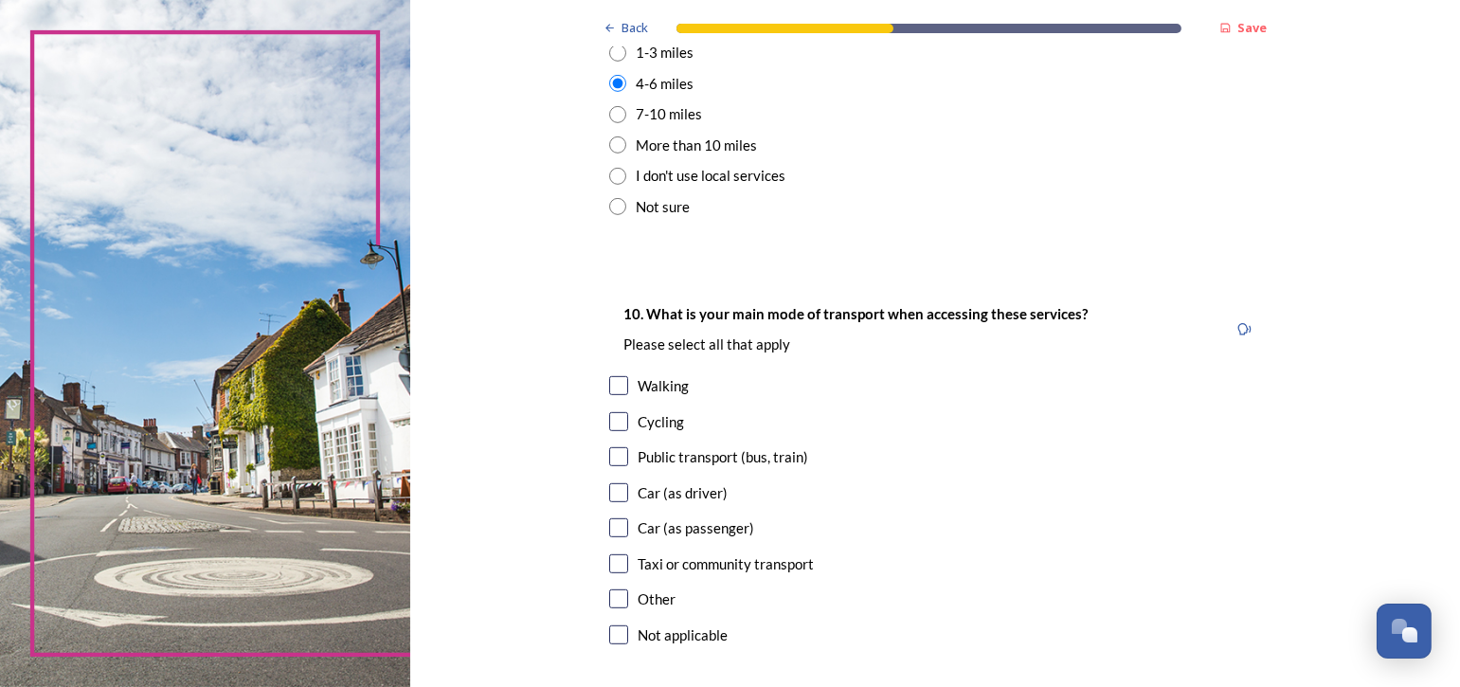
scroll to position [1611, 0]
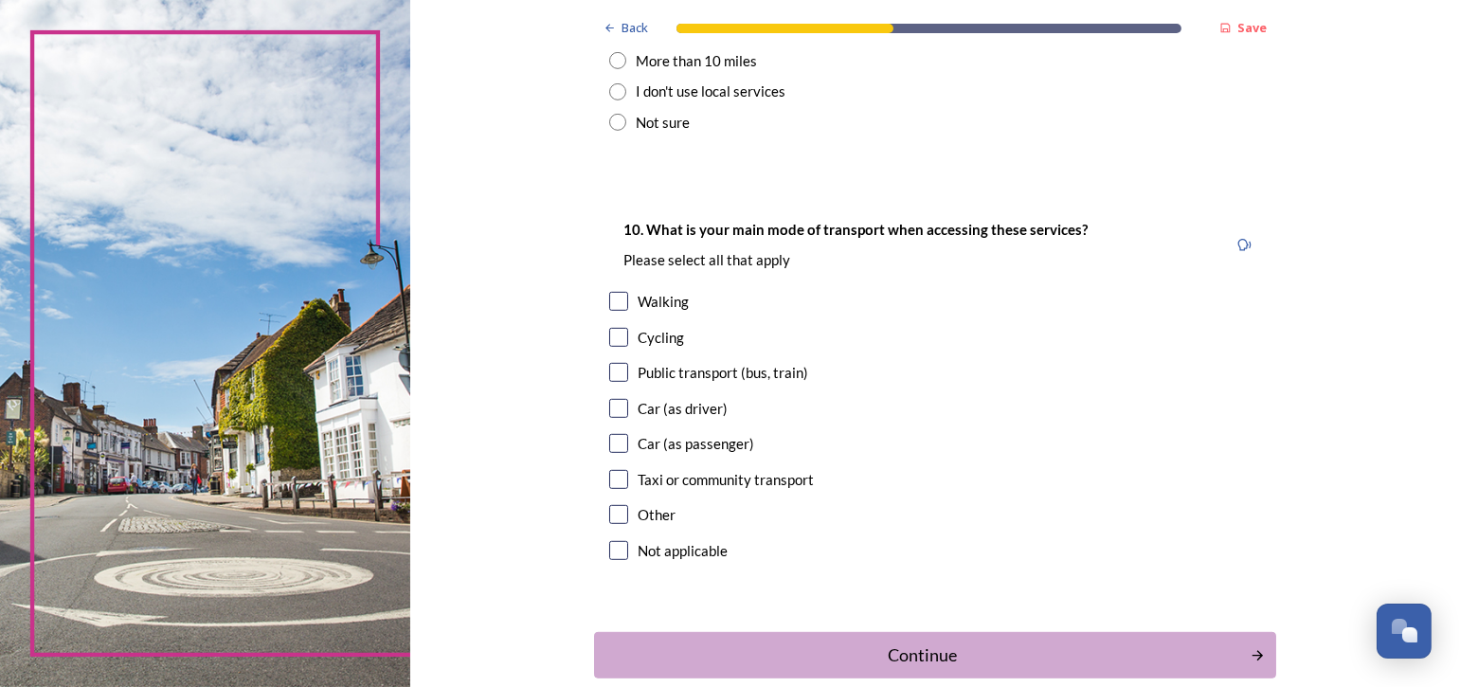
click at [618, 403] on input "checkbox" at bounding box center [618, 408] width 19 height 19
checkbox input "true"
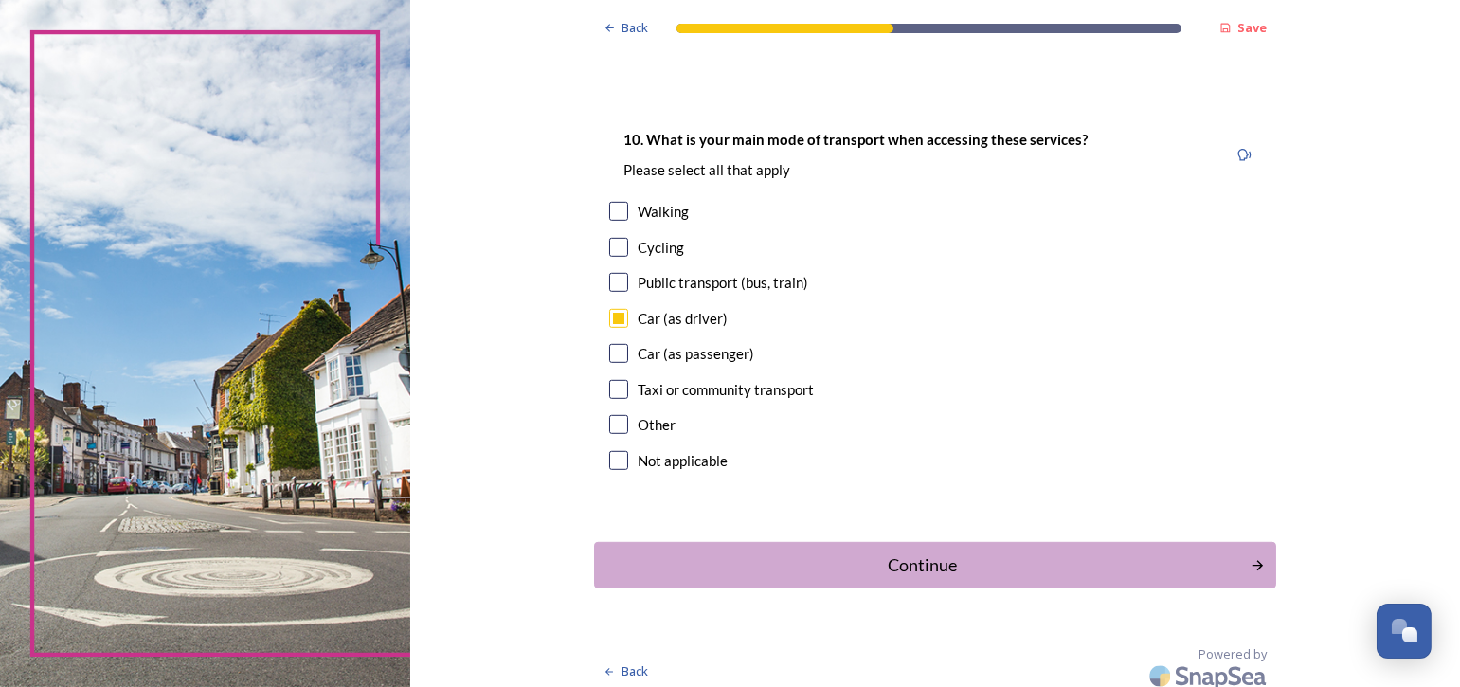
scroll to position [1710, 0]
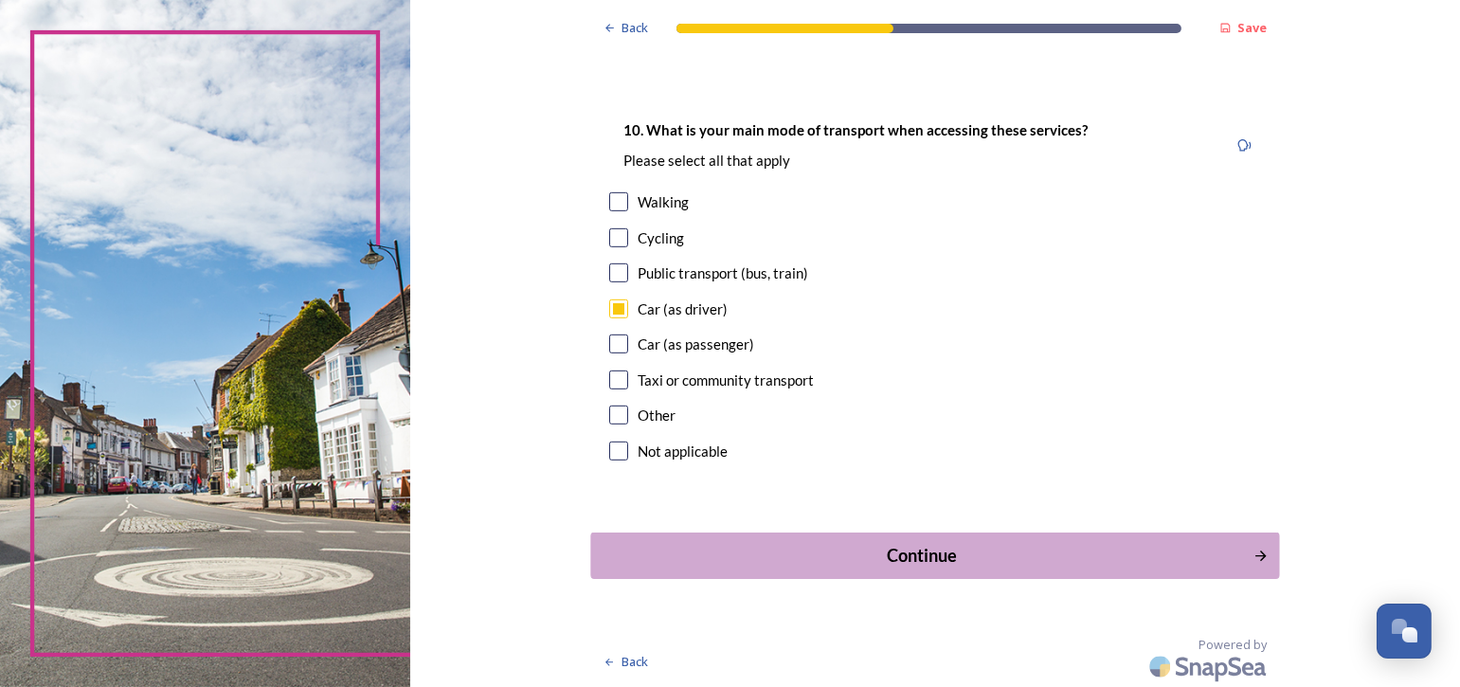
click at [931, 550] on div "Continue" at bounding box center [922, 556] width 641 height 26
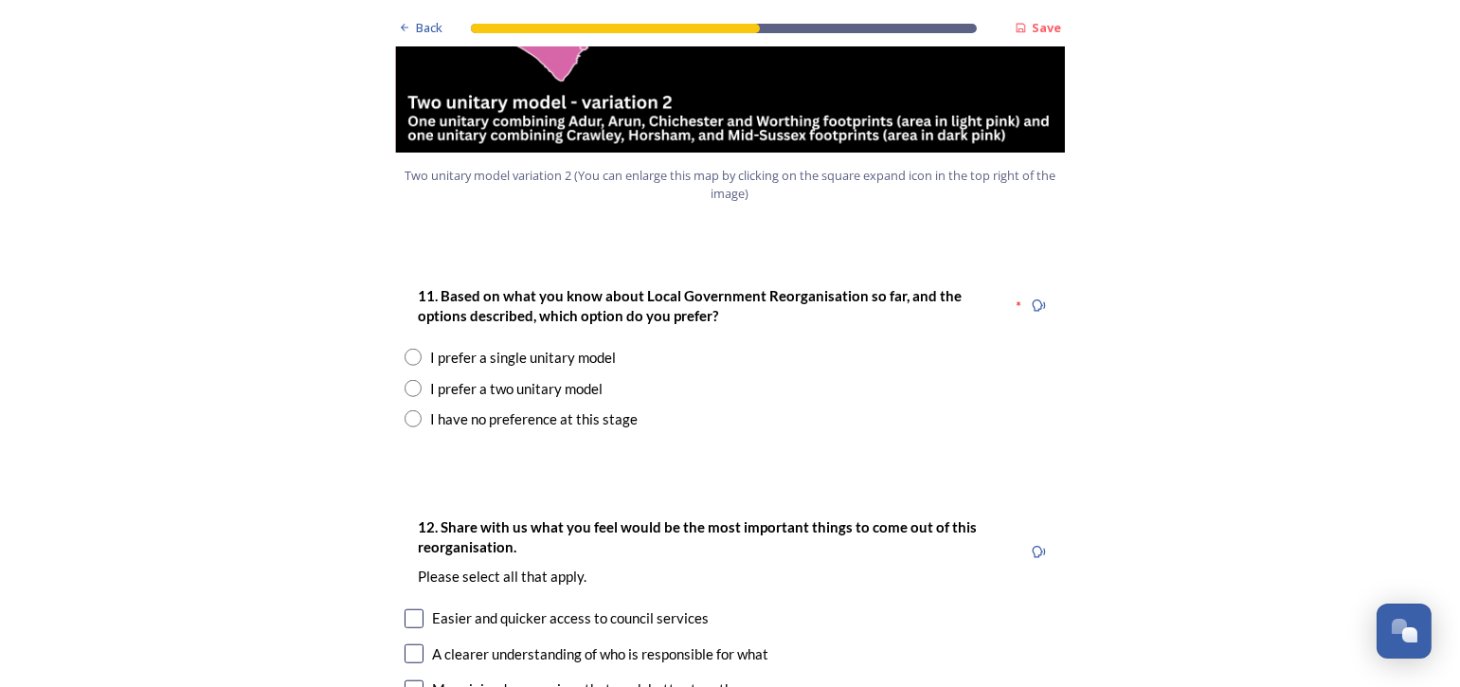
scroll to position [2368, 0]
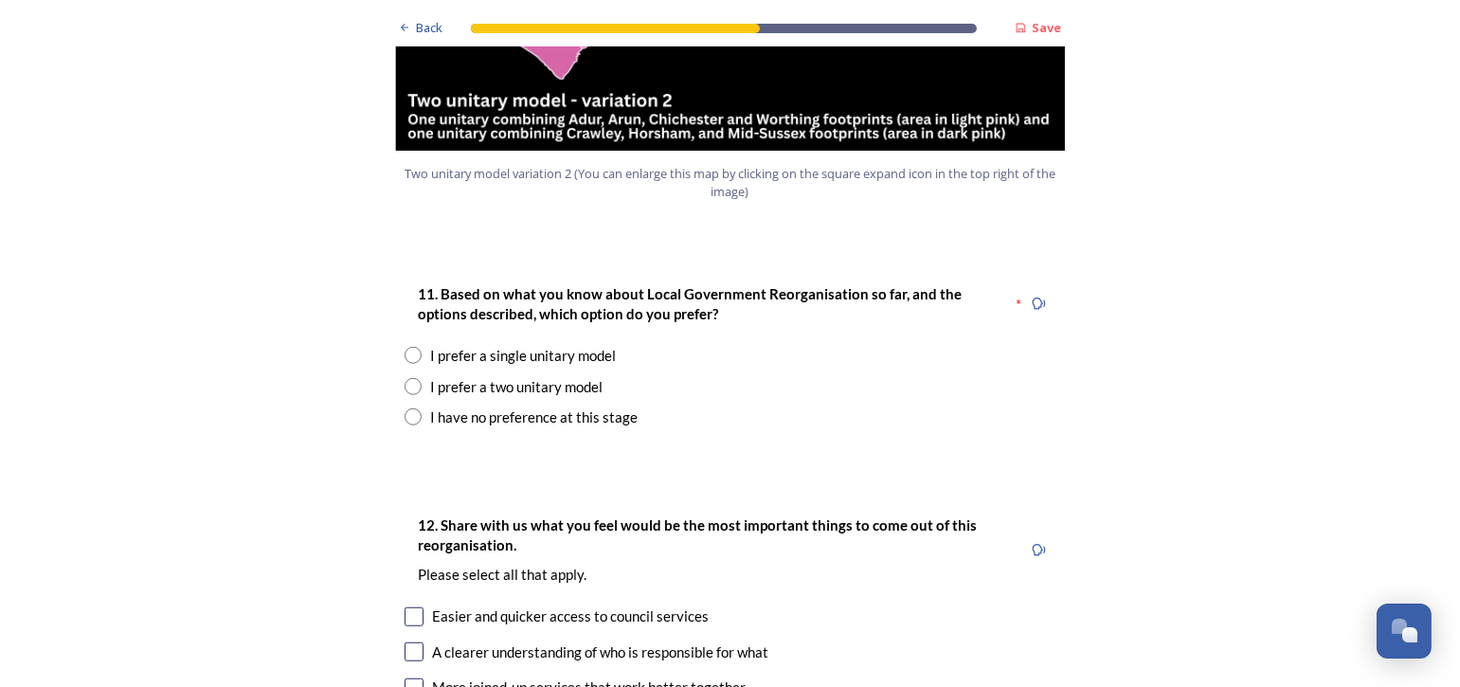
click at [406, 378] on input "radio" at bounding box center [413, 386] width 17 height 17
radio input "true"
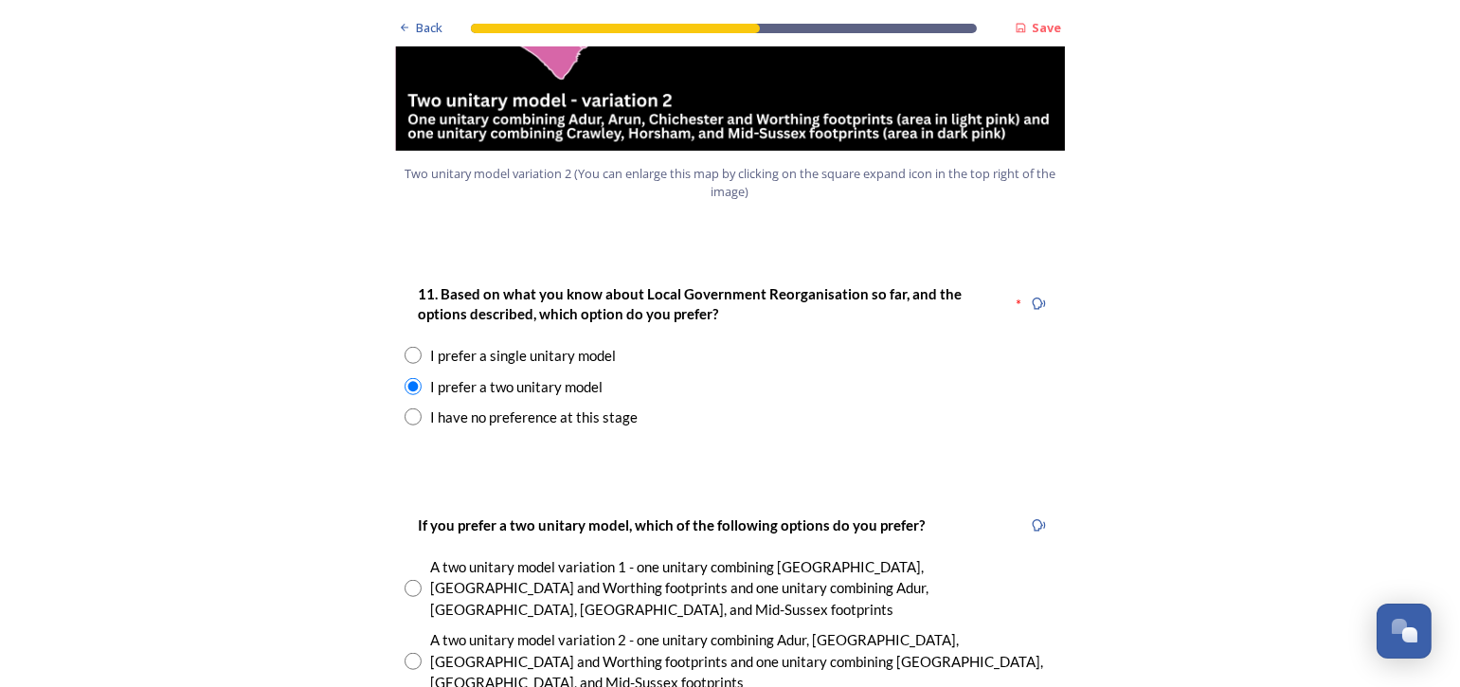
click at [407, 653] on input "radio" at bounding box center [413, 661] width 17 height 17
radio input "false"
radio input "true"
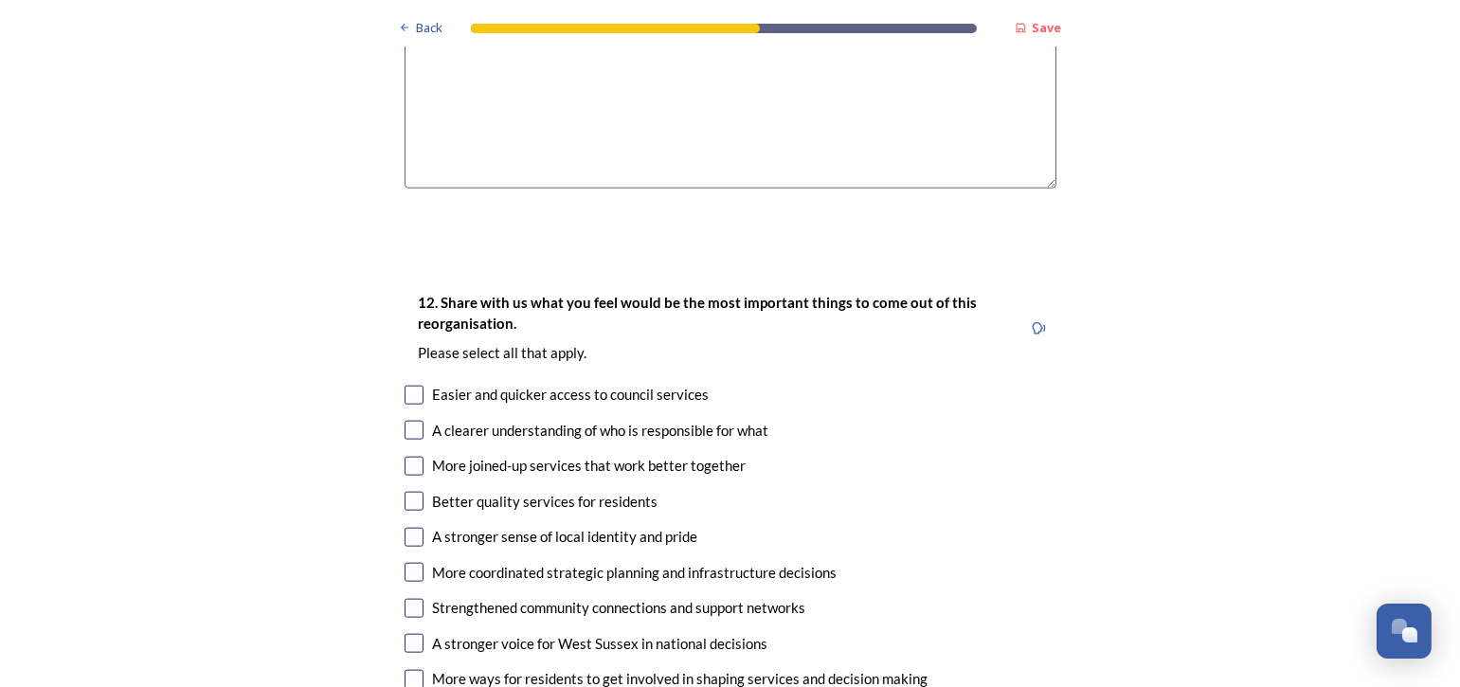
scroll to position [3316, 0]
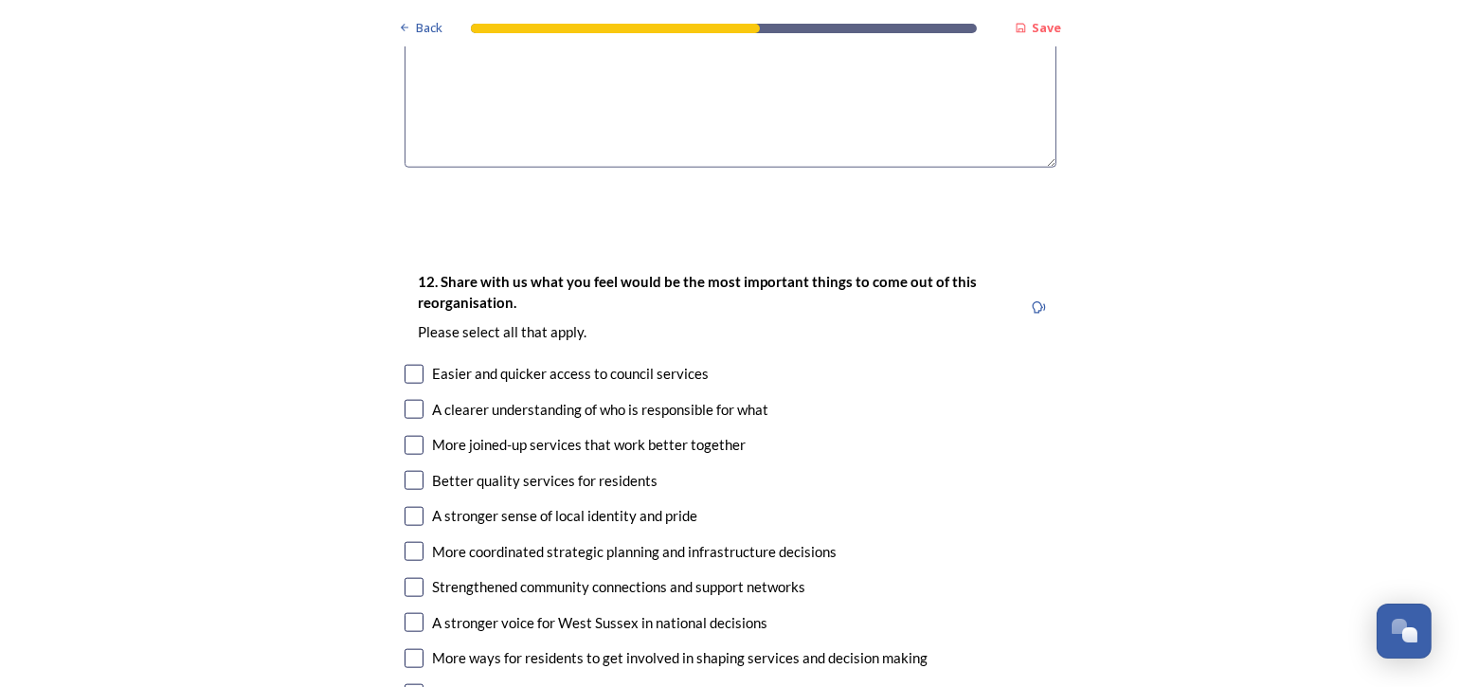
click at [405, 471] on input "checkbox" at bounding box center [414, 480] width 19 height 19
checkbox input "true"
click at [410, 542] on input "checkbox" at bounding box center [414, 551] width 19 height 19
checkbox input "true"
click at [407, 684] on input "checkbox" at bounding box center [414, 693] width 19 height 19
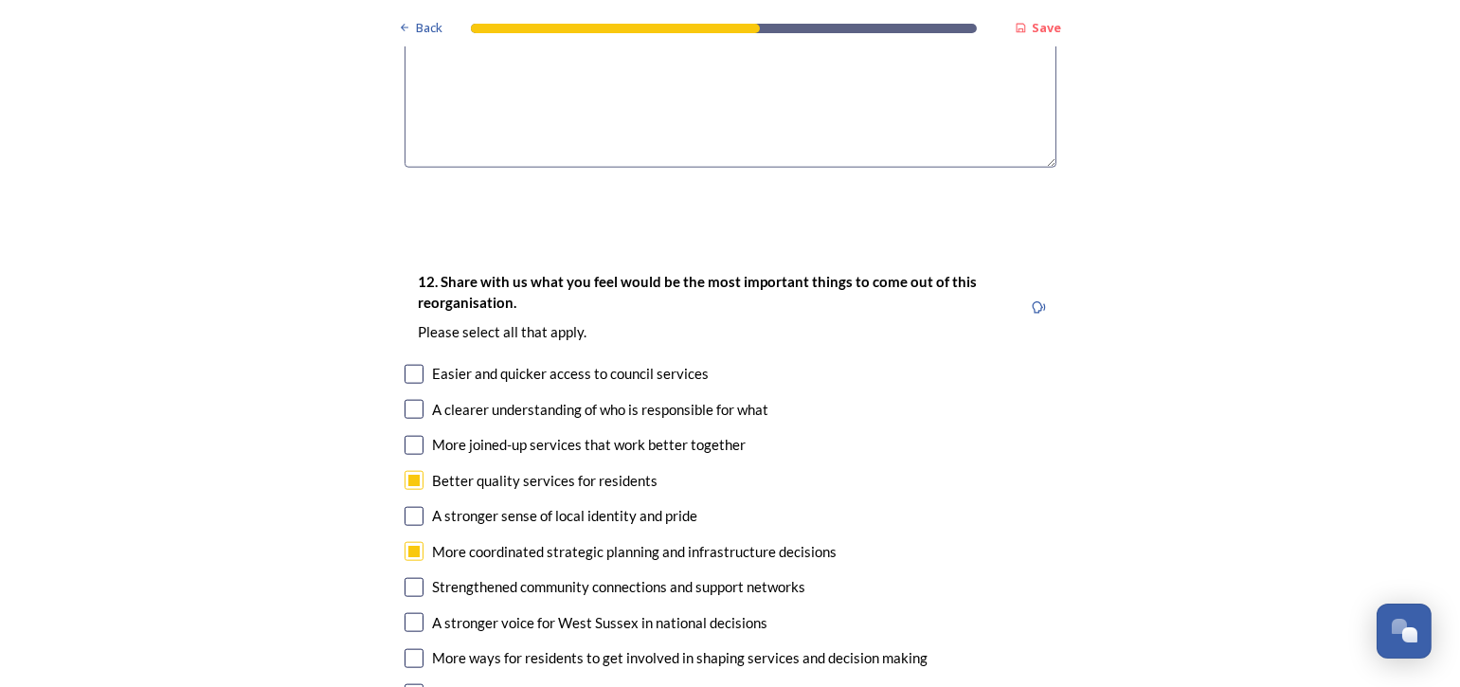
checkbox input "true"
click at [406, 365] on input "checkbox" at bounding box center [414, 374] width 19 height 19
checkbox input "true"
click at [405, 436] on input "checkbox" at bounding box center [414, 445] width 19 height 19
checkbox input "true"
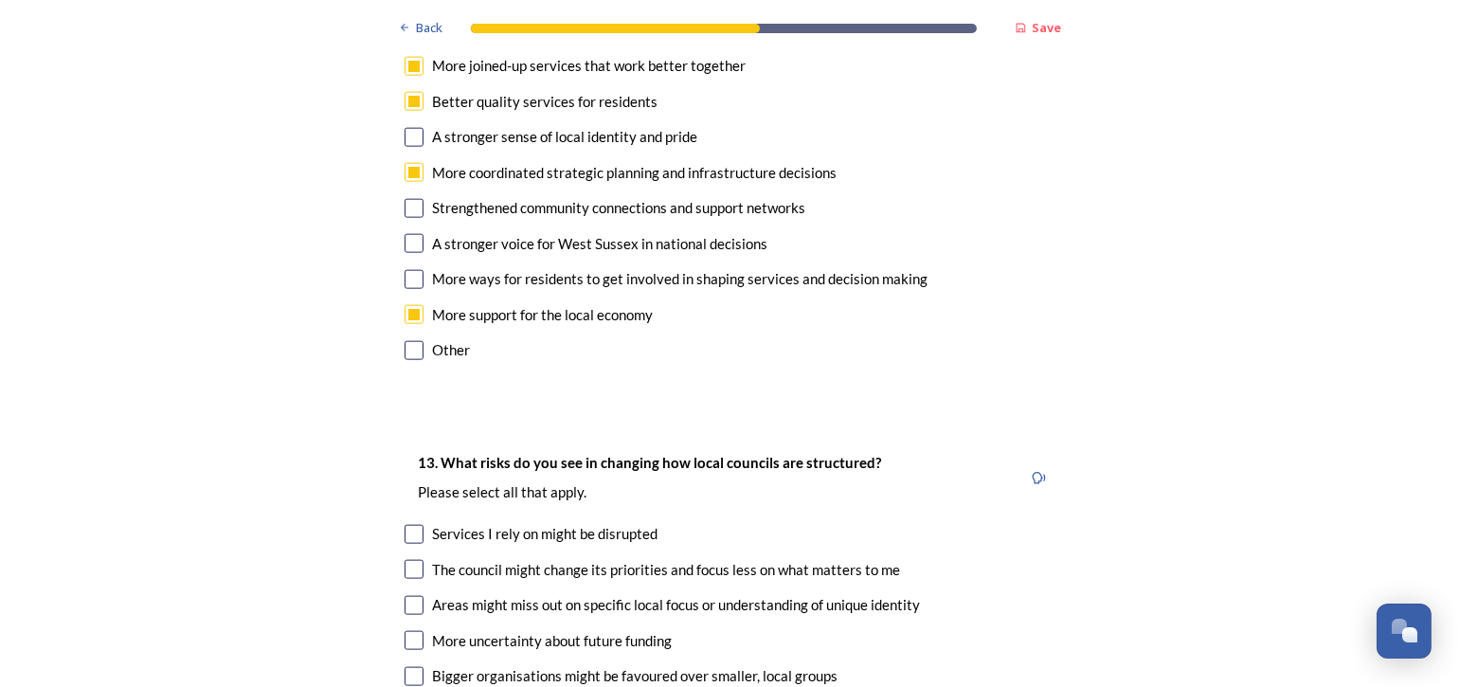
scroll to position [3790, 0]
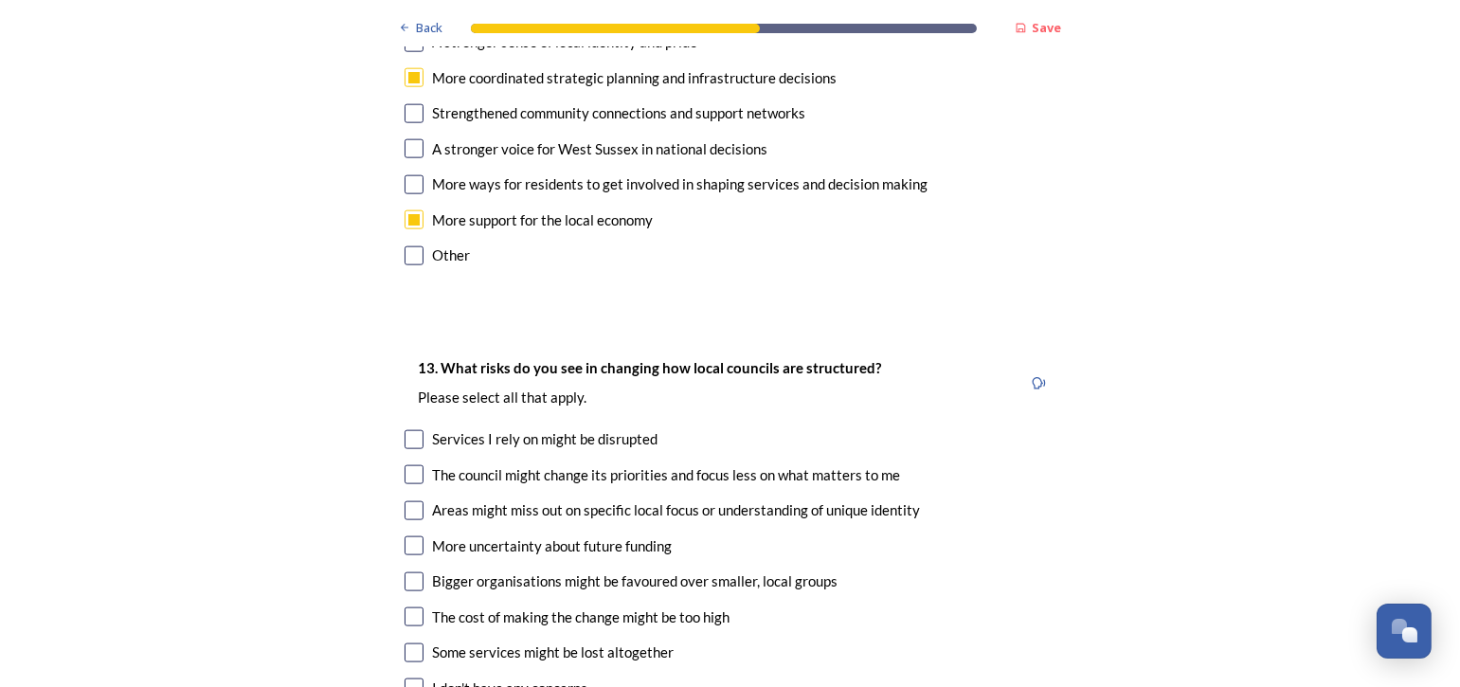
click at [405, 430] on input "checkbox" at bounding box center [414, 439] width 19 height 19
checkbox input "true"
drag, startPoint x: 406, startPoint y: 371, endPoint x: 319, endPoint y: 449, distance: 116.8
click at [406, 465] on input "checkbox" at bounding box center [414, 474] width 19 height 19
checkbox input "true"
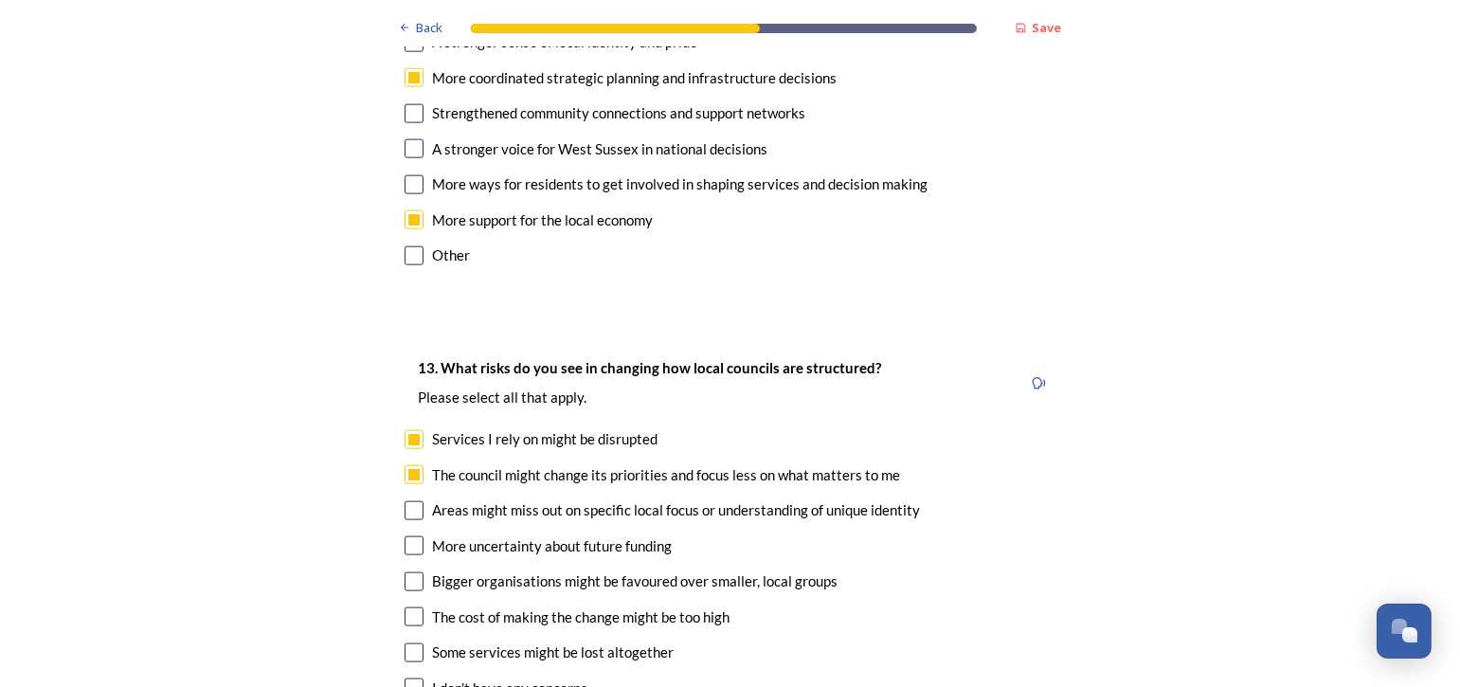
click at [405, 501] on input "checkbox" at bounding box center [414, 510] width 19 height 19
checkbox input "true"
click at [405, 572] on input "checkbox" at bounding box center [414, 581] width 19 height 19
checkbox input "true"
click at [395, 512] on div "13. What risks do you see in changing how local councils are structured? ﻿Pleas…" at bounding box center [730, 547] width 682 height 421
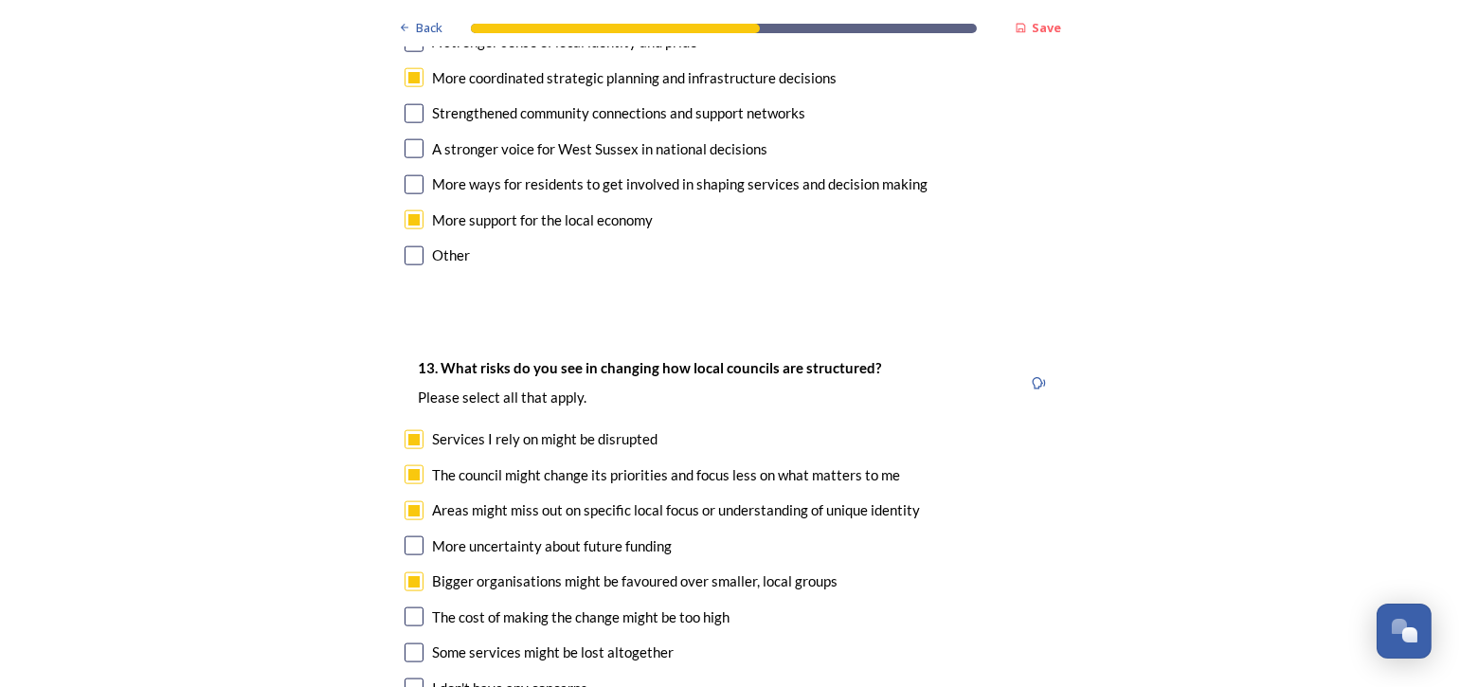
click at [405, 607] on input "checkbox" at bounding box center [414, 616] width 19 height 19
checkbox input "true"
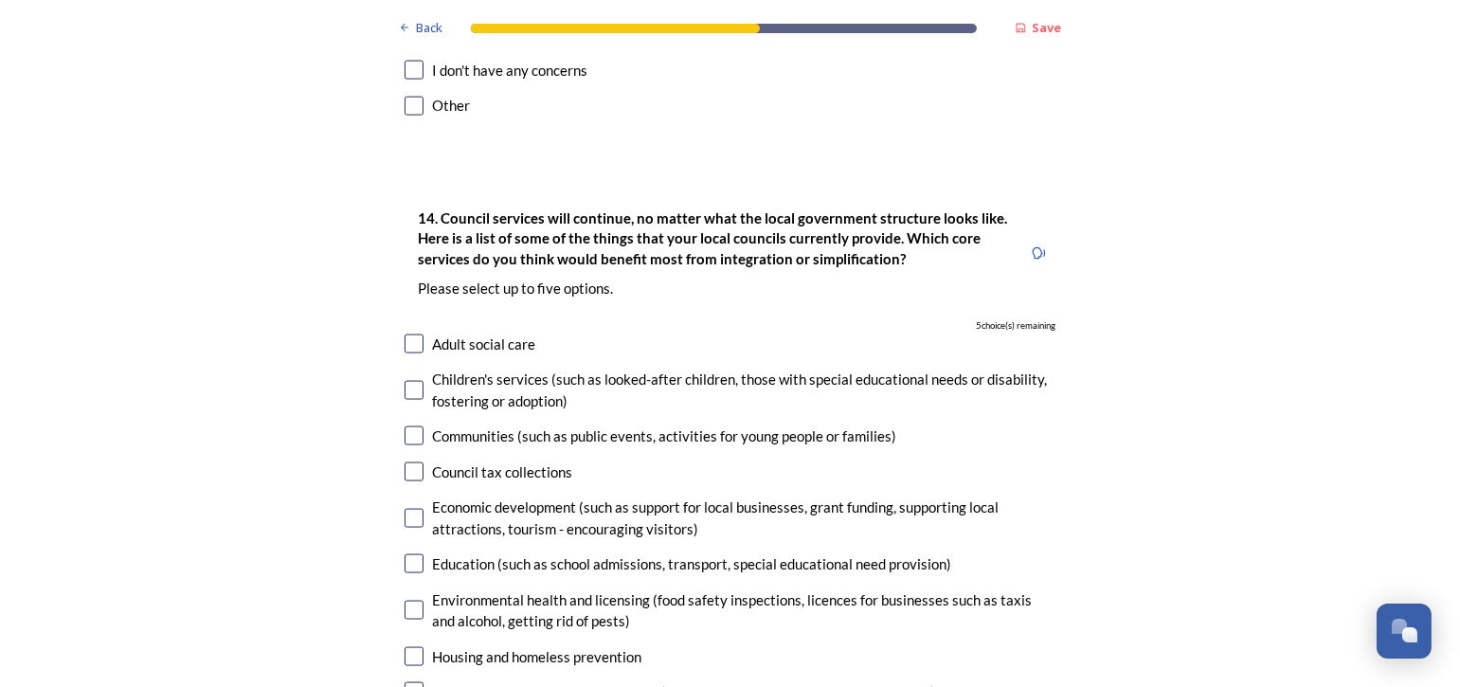
scroll to position [4453, 0]
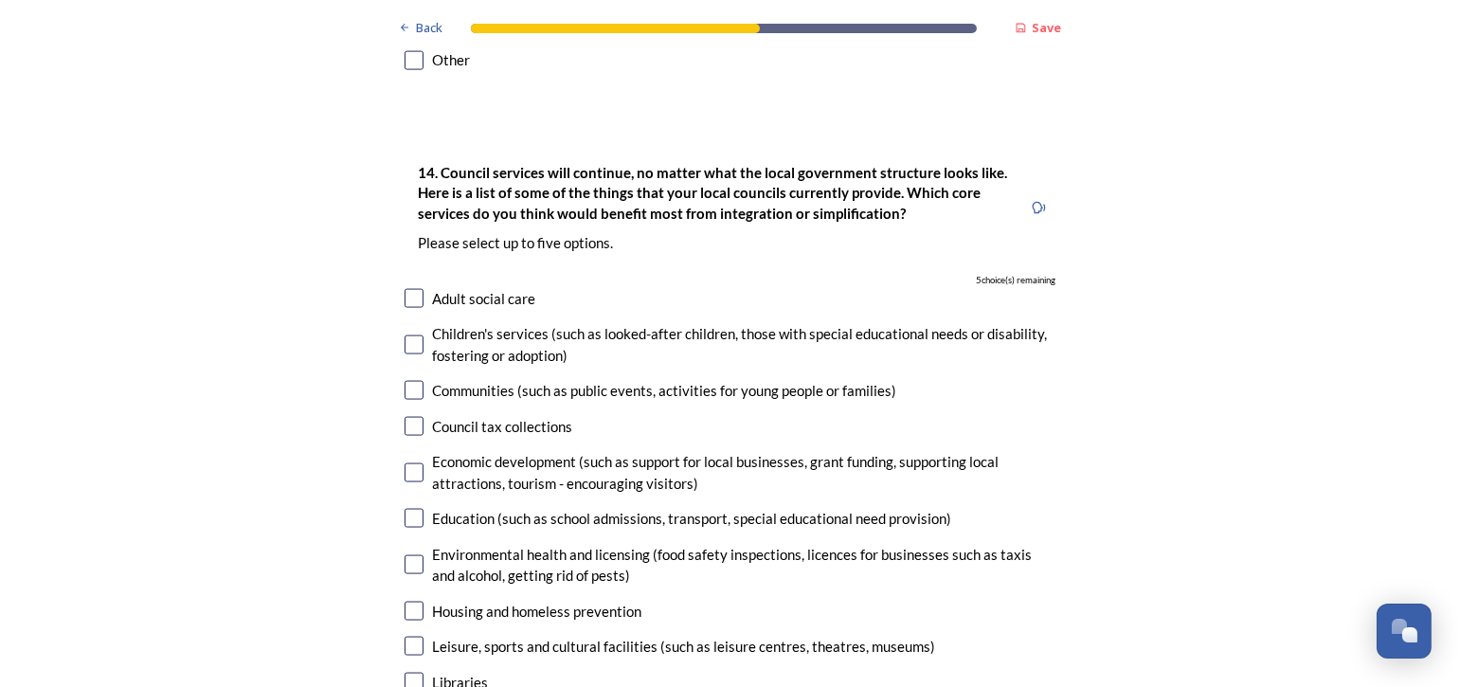
click at [406, 289] on input "checkbox" at bounding box center [414, 298] width 19 height 19
checkbox input "true"
click at [412, 463] on input "checkbox" at bounding box center [414, 472] width 19 height 19
checkbox input "true"
drag, startPoint x: 410, startPoint y: 419, endPoint x: 534, endPoint y: 407, distance: 124.6
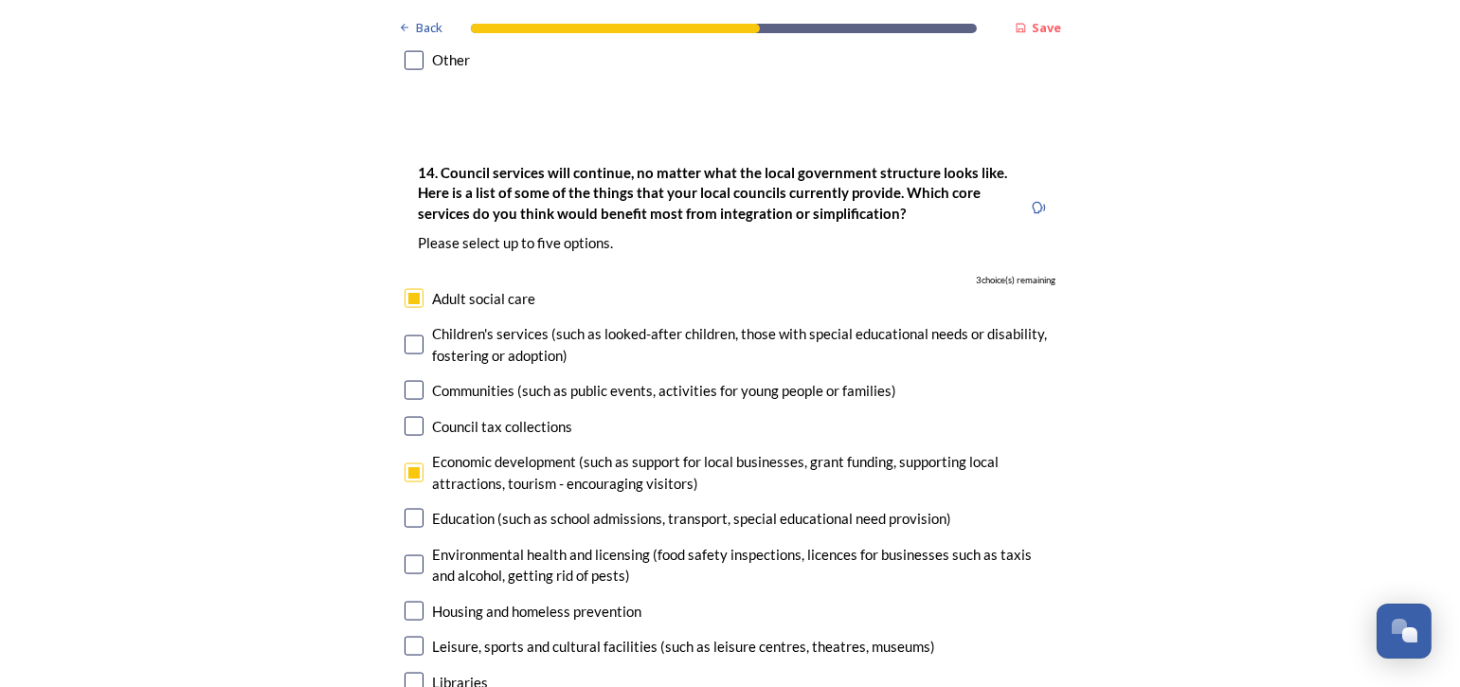
click at [410, 509] on input "checkbox" at bounding box center [414, 518] width 19 height 19
checkbox input "true"
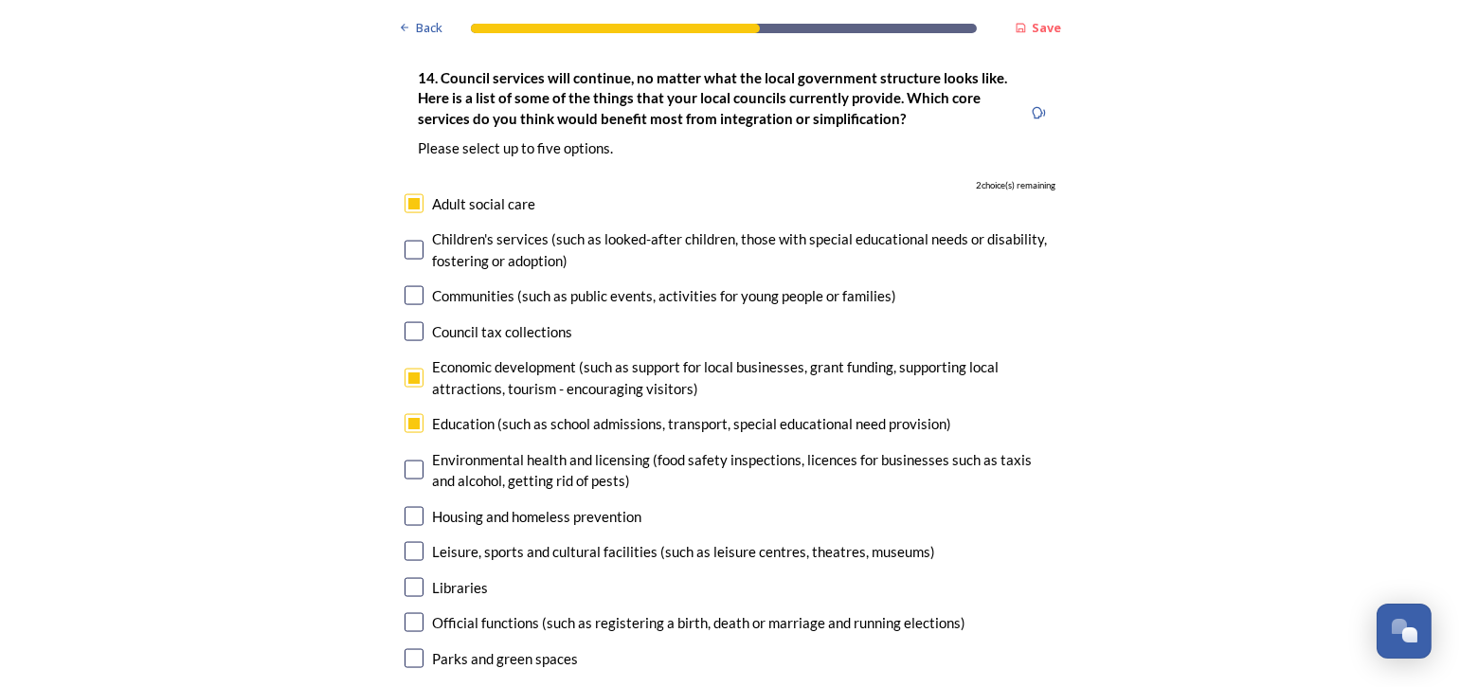
scroll to position [4642, 0]
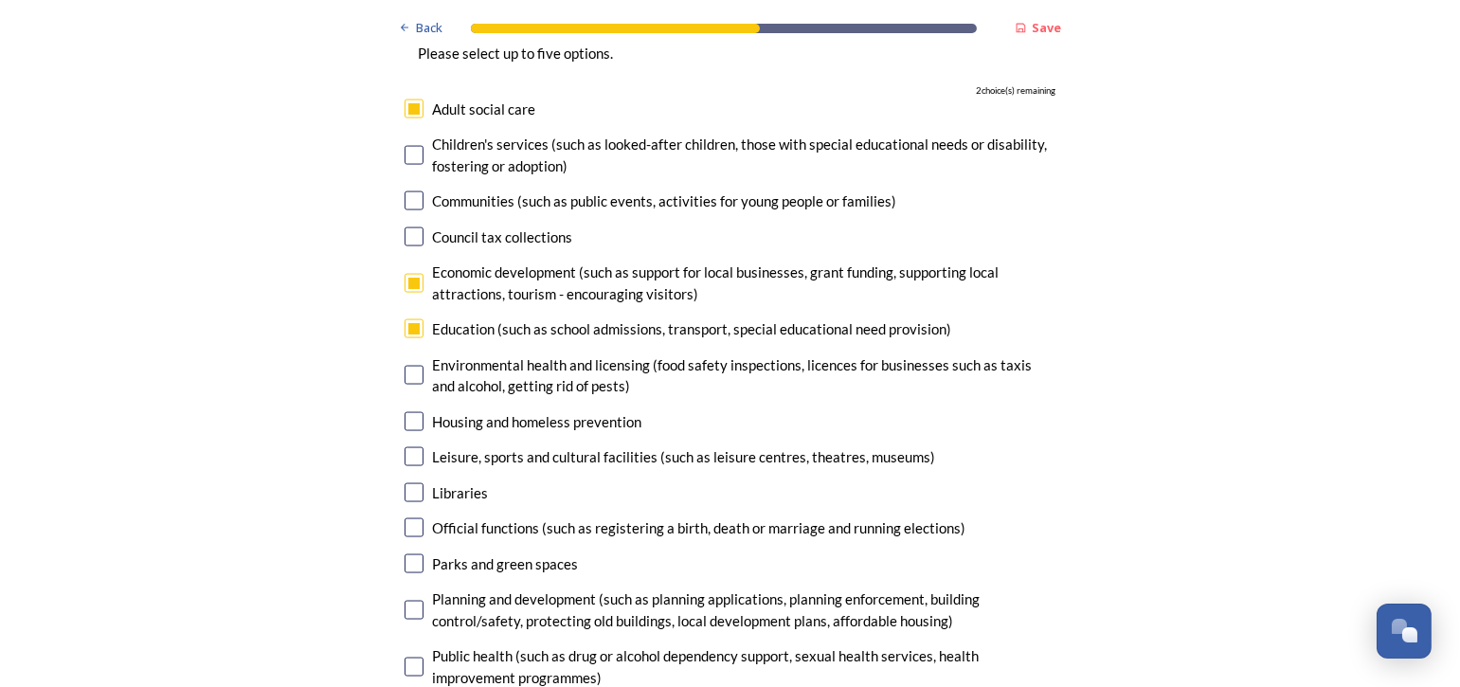
click at [405, 412] on input "checkbox" at bounding box center [414, 421] width 19 height 19
checkbox input "true"
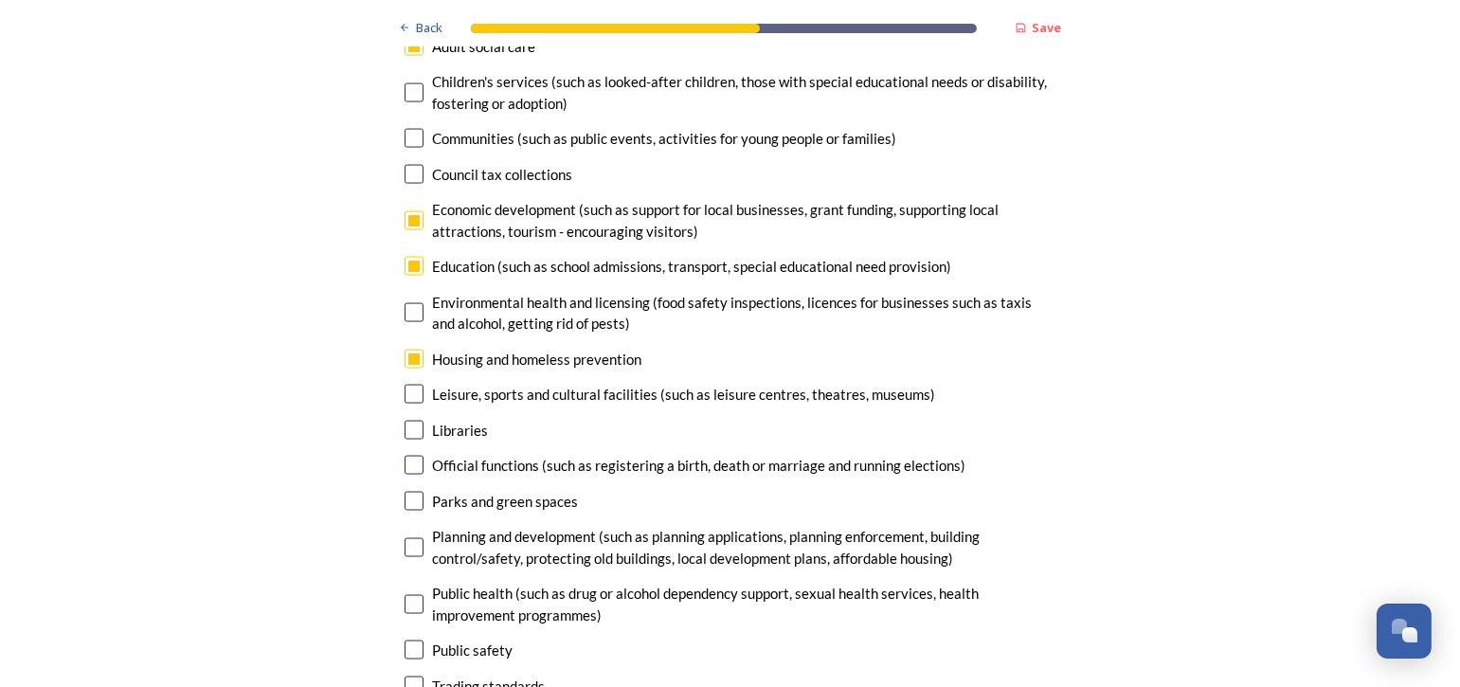
scroll to position [4737, 0]
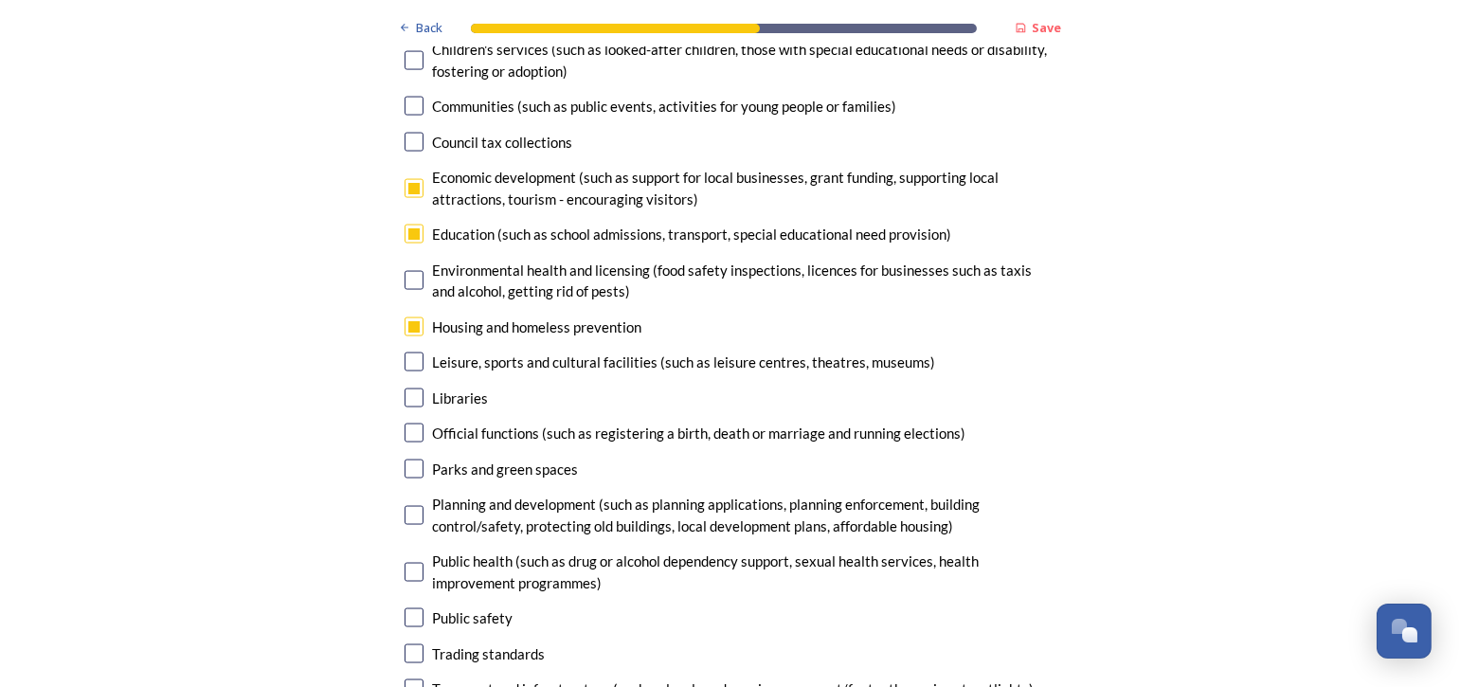
click at [405, 506] on input "checkbox" at bounding box center [414, 515] width 19 height 19
checkbox input "true"
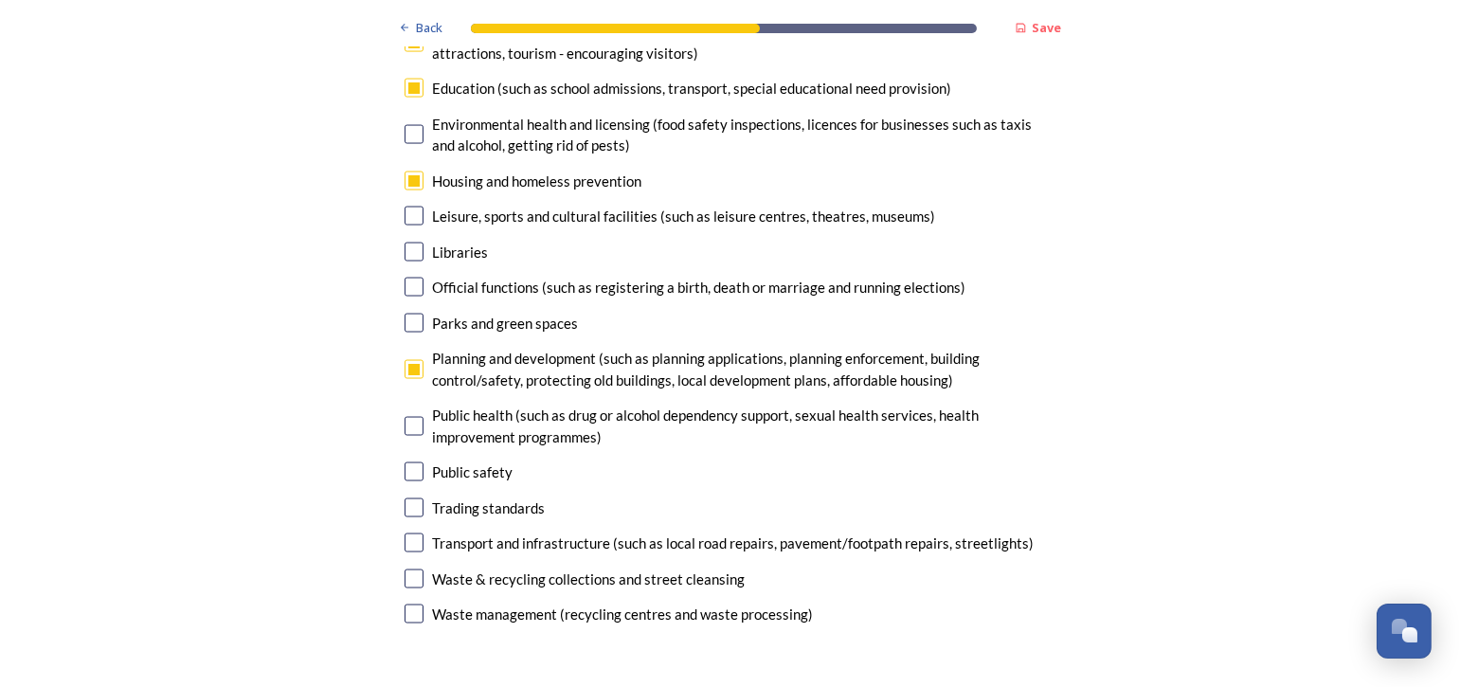
scroll to position [4926, 0]
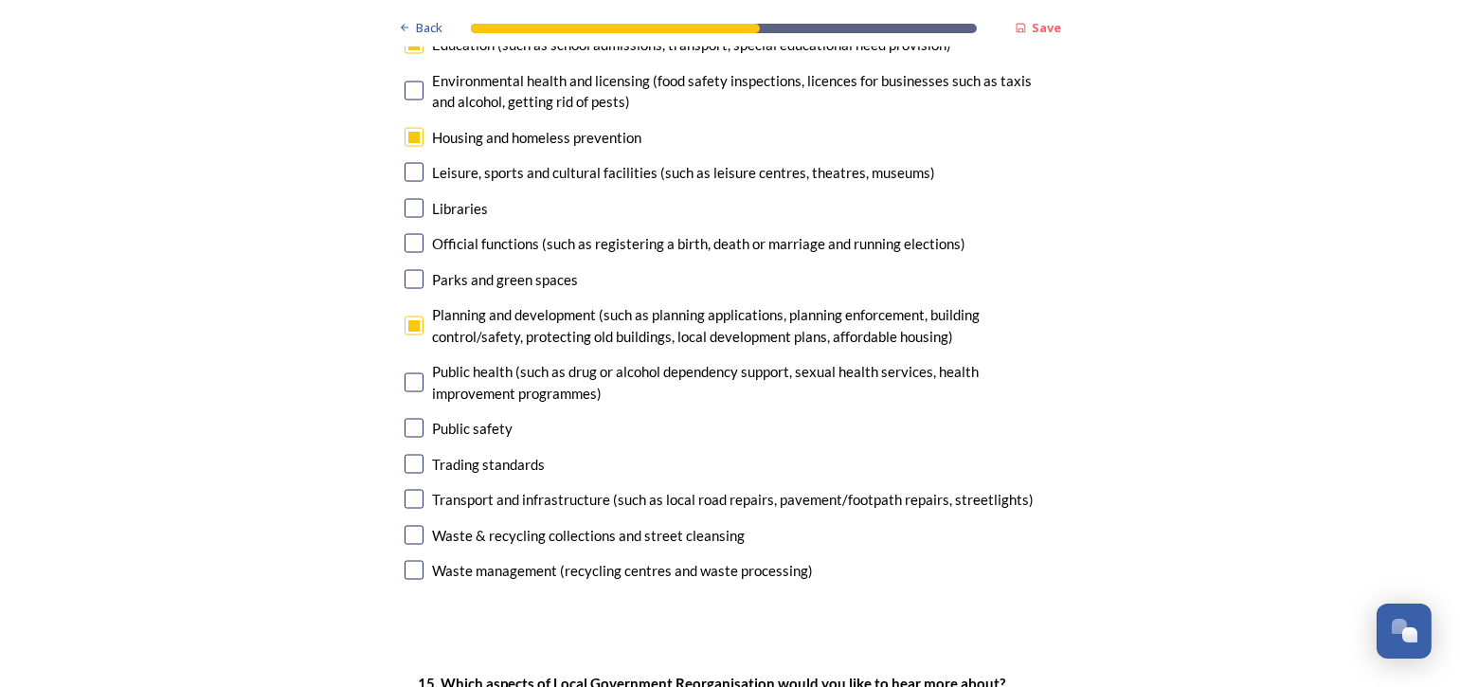
click at [405, 490] on input "checkbox" at bounding box center [414, 499] width 19 height 19
checkbox input "false"
click at [414, 388] on div "14. Council services will continue, no matter what the local government structu…" at bounding box center [730, 136] width 682 height 937
click at [407, 316] on input "checkbox" at bounding box center [414, 325] width 19 height 19
checkbox input "false"
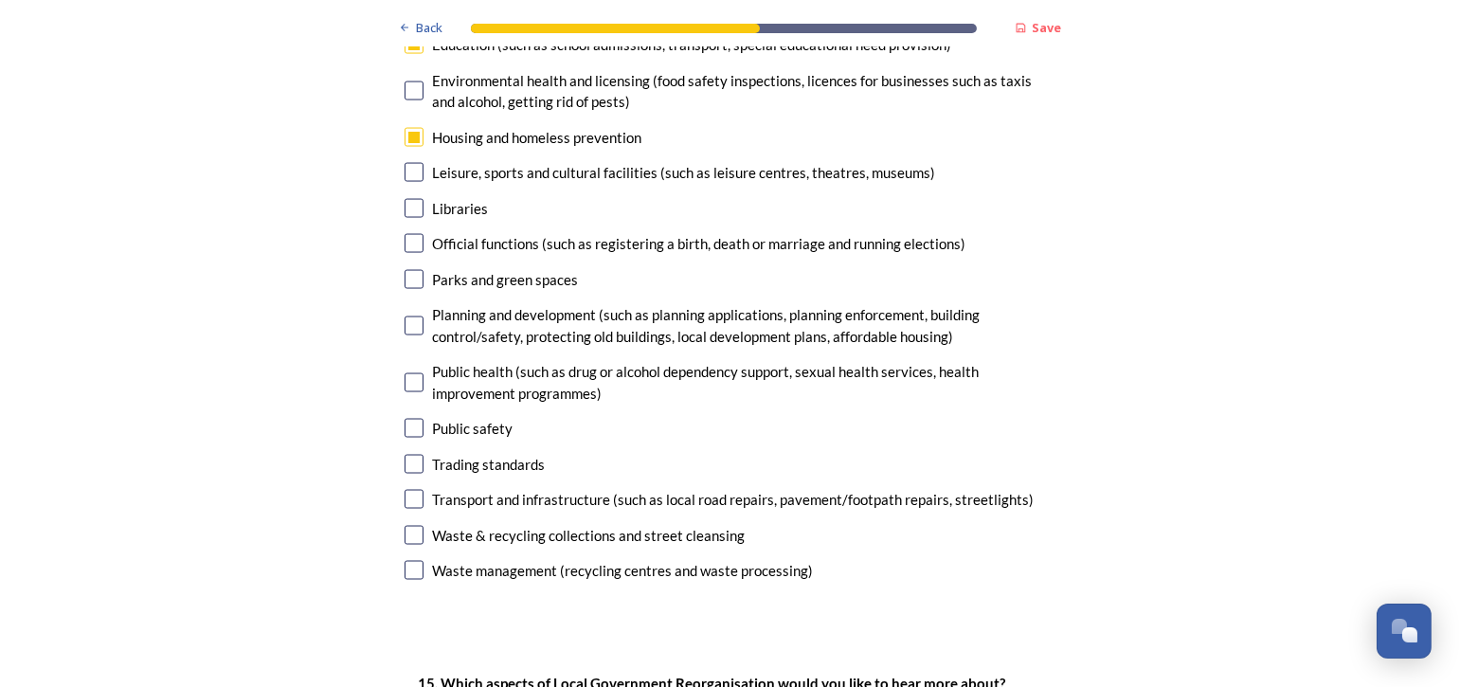
click at [410, 490] on input "checkbox" at bounding box center [414, 499] width 19 height 19
checkbox input "true"
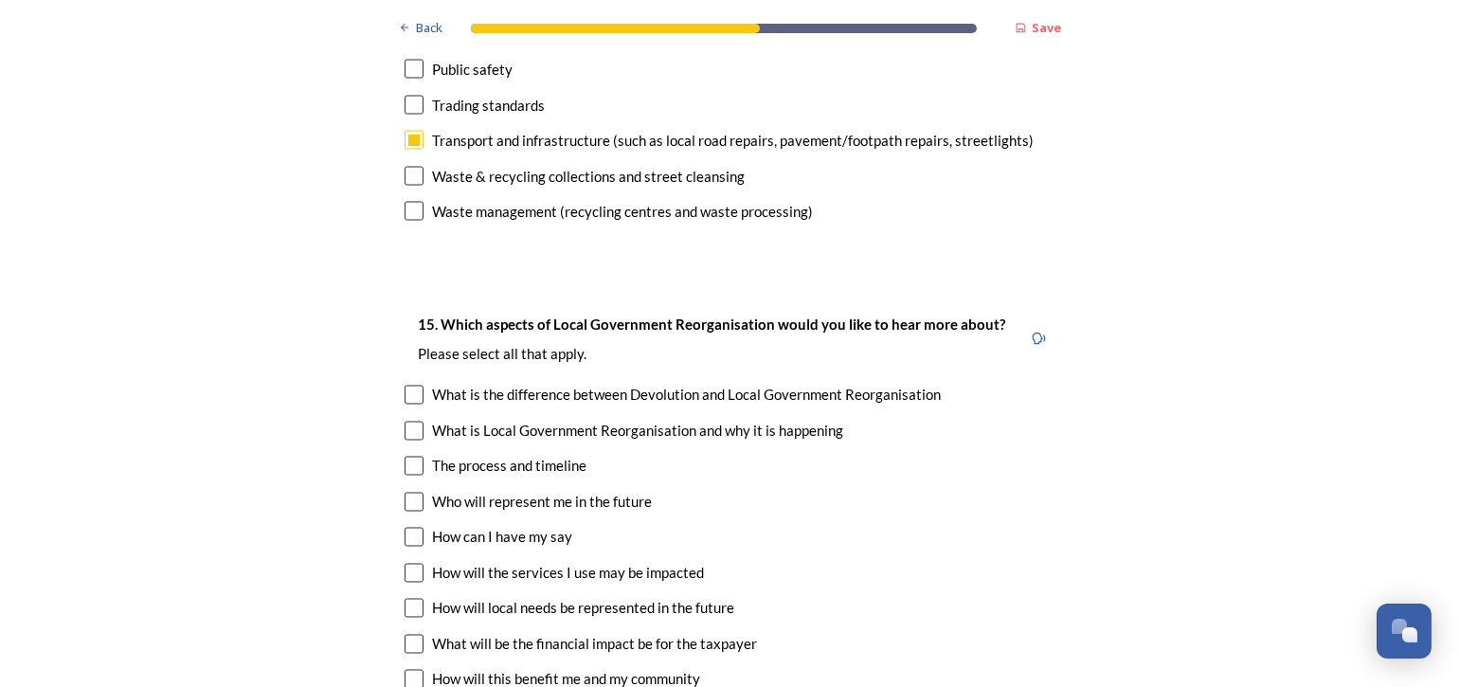
scroll to position [5400, 0]
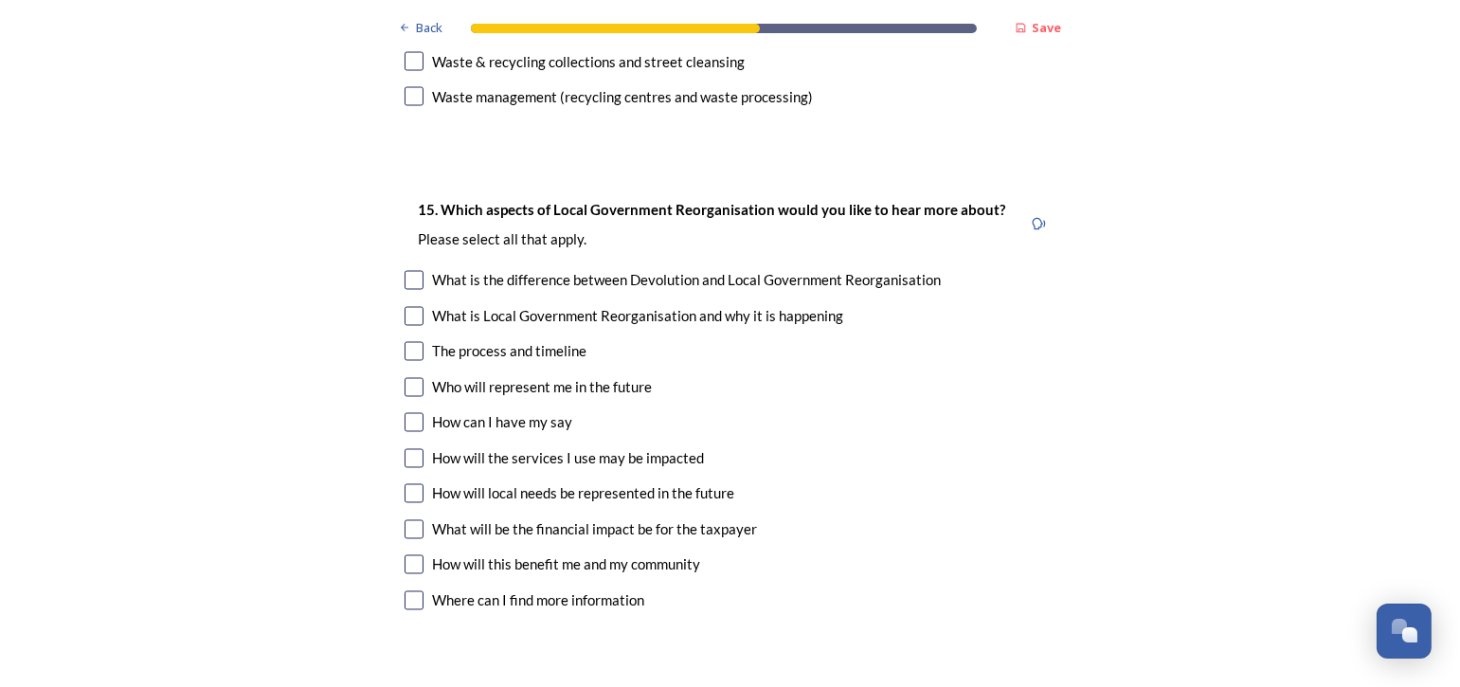
click at [405, 378] on input "checkbox" at bounding box center [414, 387] width 19 height 19
checkbox input "true"
click at [405, 413] on input "checkbox" at bounding box center [414, 422] width 19 height 19
checkbox input "true"
drag, startPoint x: 400, startPoint y: 390, endPoint x: 387, endPoint y: 407, distance: 21.6
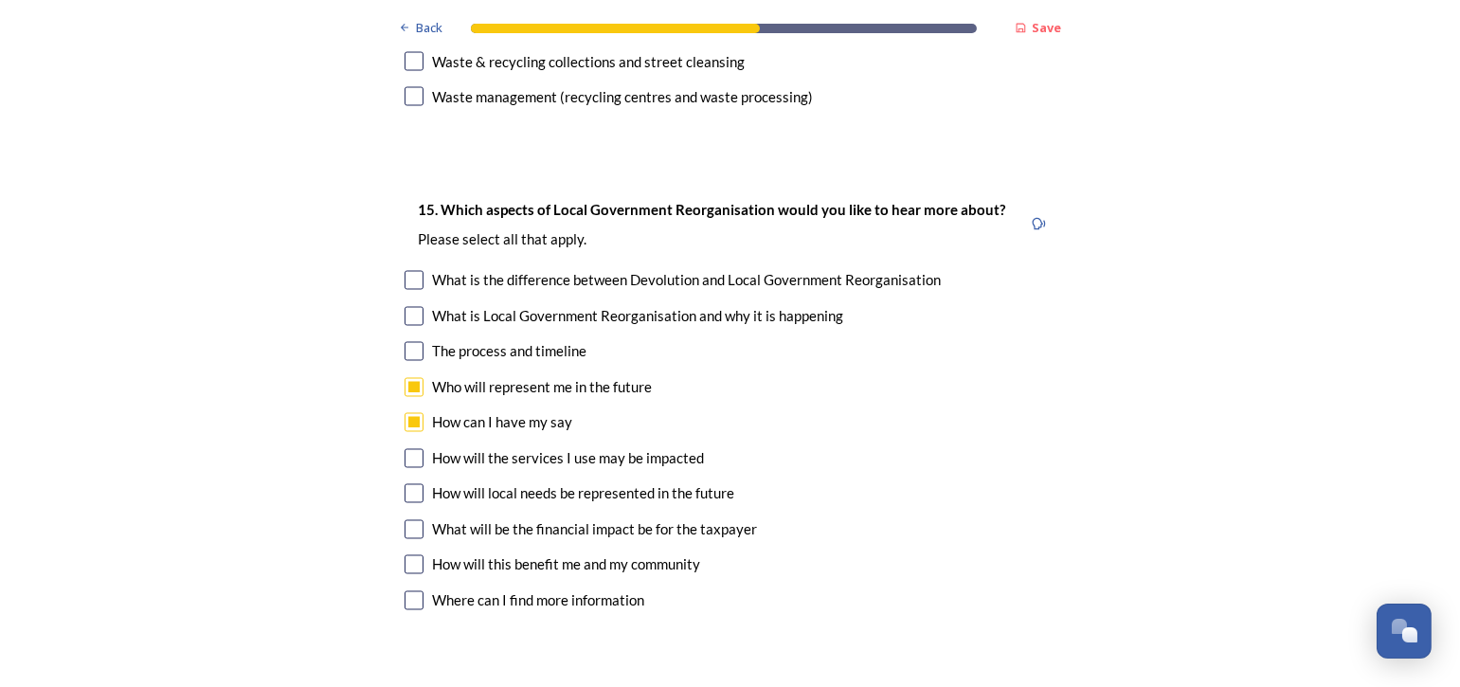
click at [405, 484] on input "checkbox" at bounding box center [414, 493] width 19 height 19
checkbox input "true"
click at [406, 520] on input "checkbox" at bounding box center [414, 529] width 19 height 19
checkbox input "true"
click at [410, 555] on input "checkbox" at bounding box center [414, 564] width 19 height 19
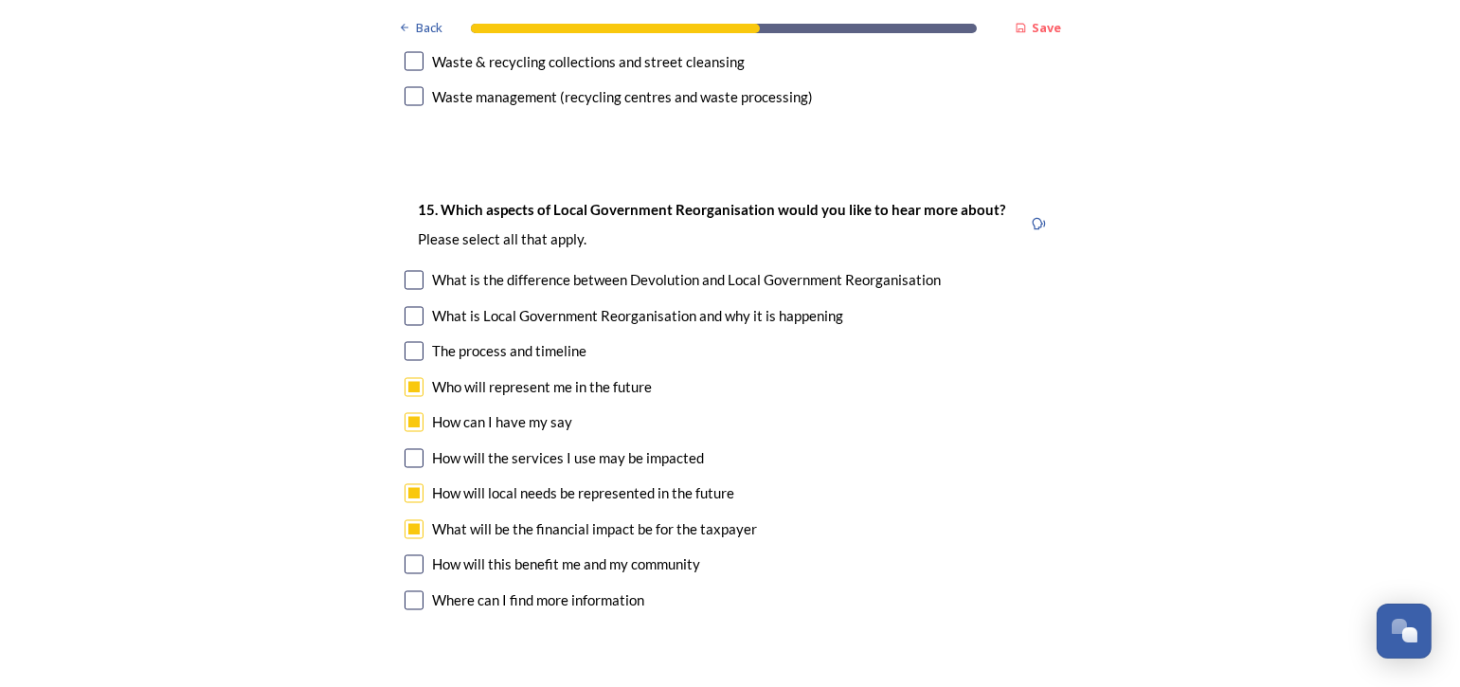
checkbox input "true"
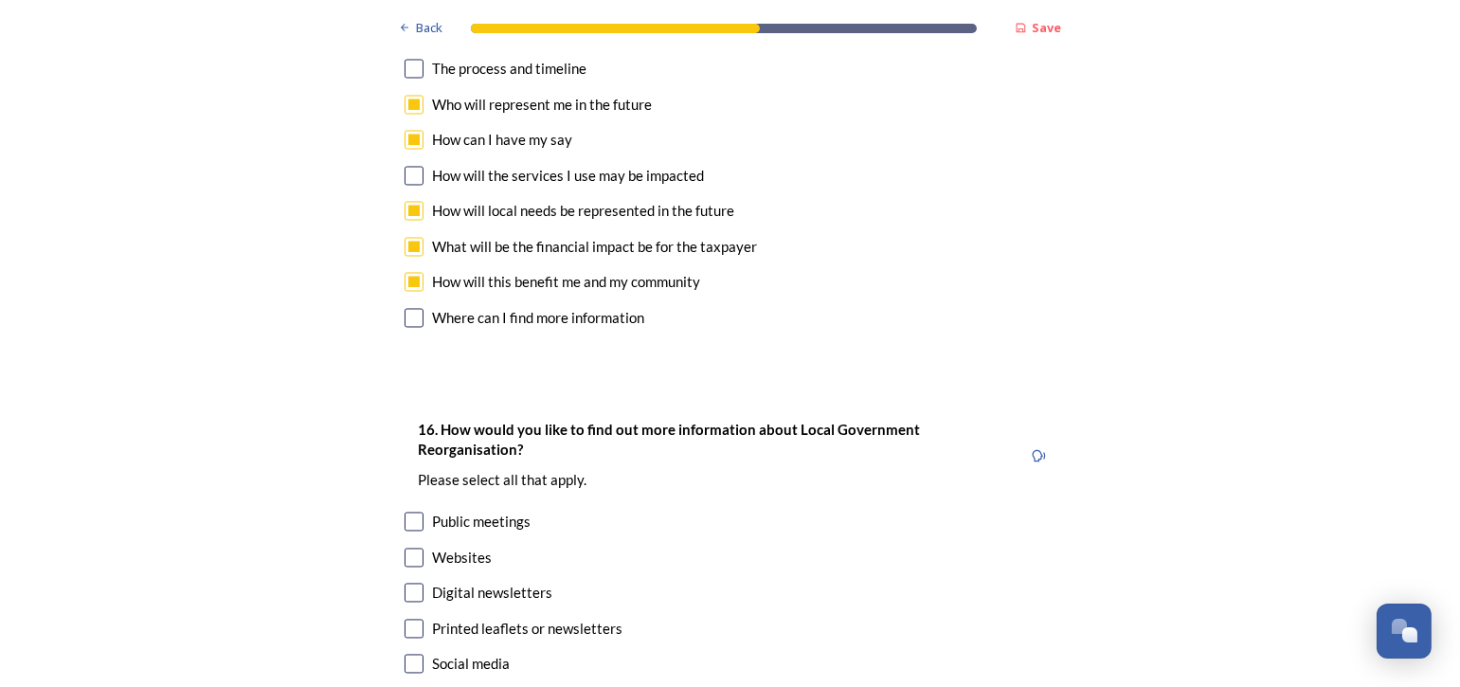
scroll to position [5684, 0]
click at [405, 582] on input "checkbox" at bounding box center [414, 591] width 19 height 19
checkbox input "true"
click at [405, 618] on input "checkbox" at bounding box center [414, 627] width 19 height 19
checkbox input "true"
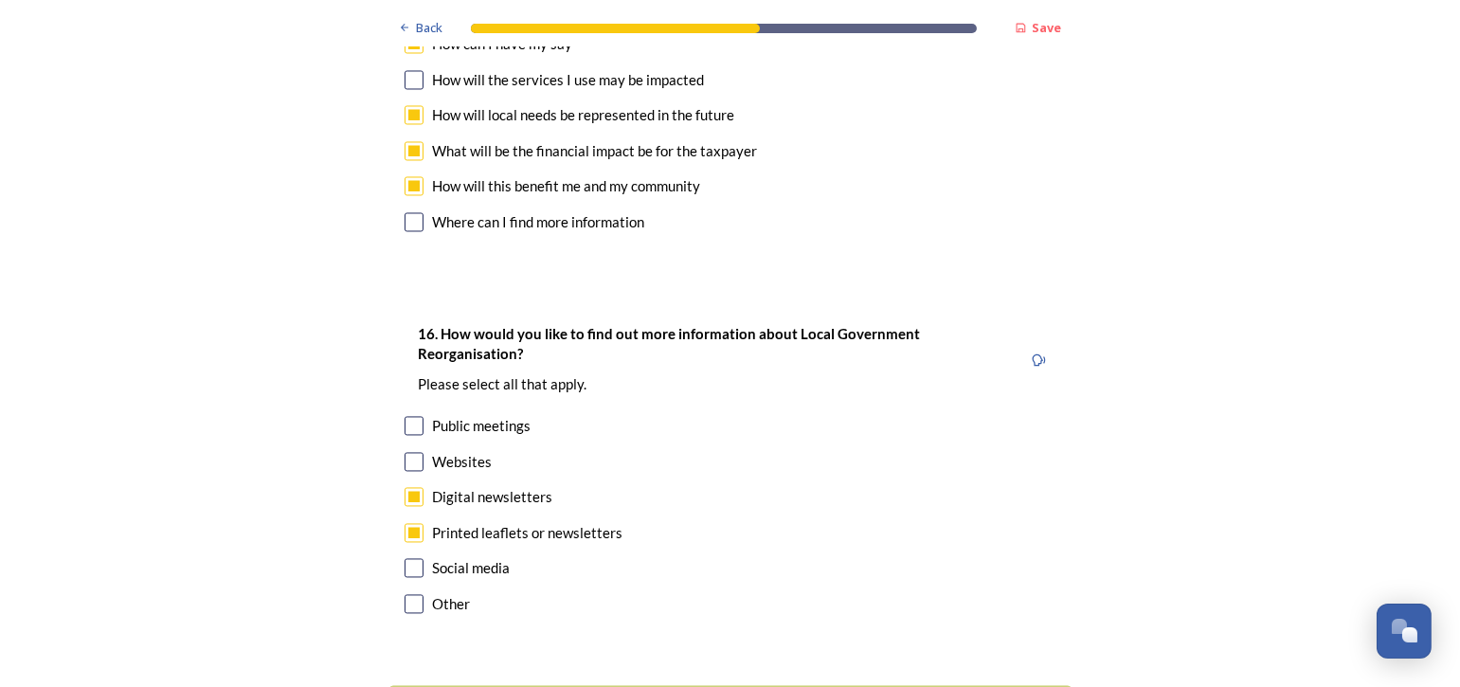
scroll to position [5833, 0]
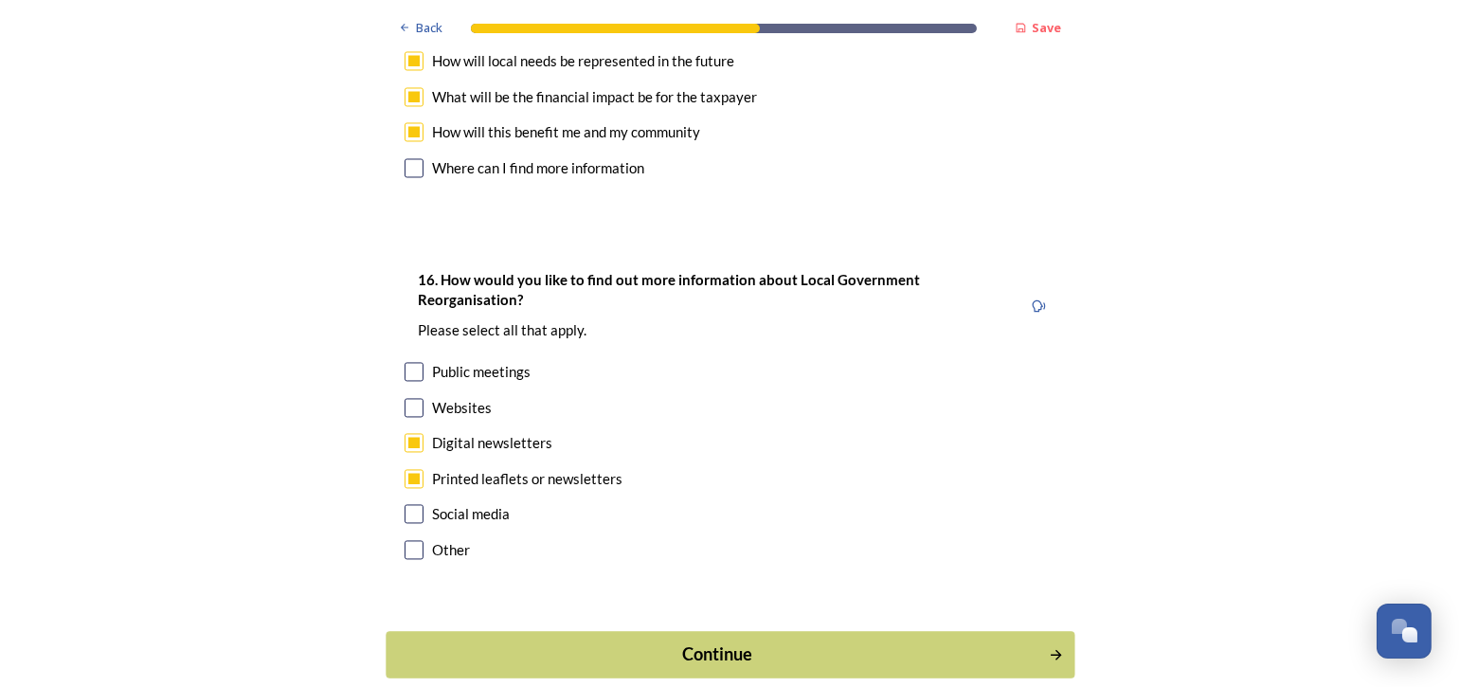
click at [779, 641] on div "Continue" at bounding box center [716, 654] width 641 height 26
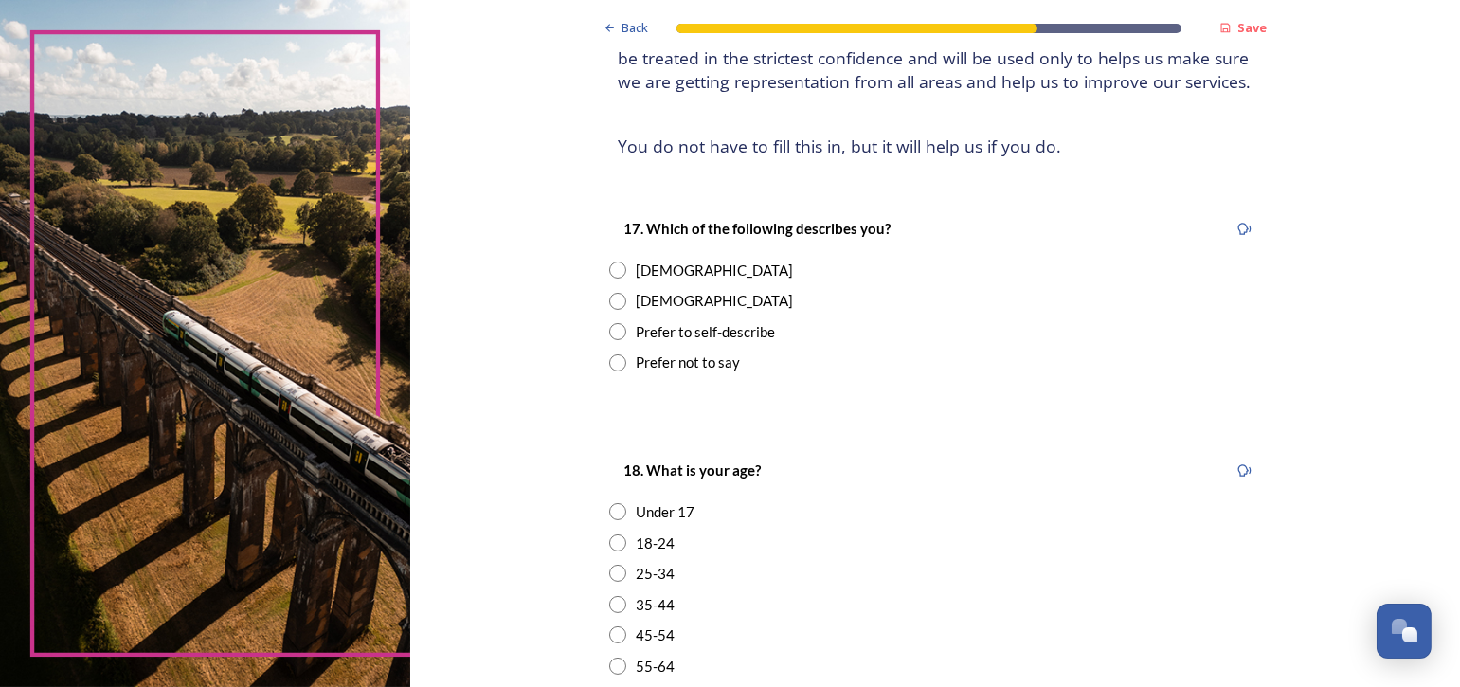
scroll to position [189, 0]
click at [609, 299] on input "radio" at bounding box center [617, 299] width 17 height 17
radio input "true"
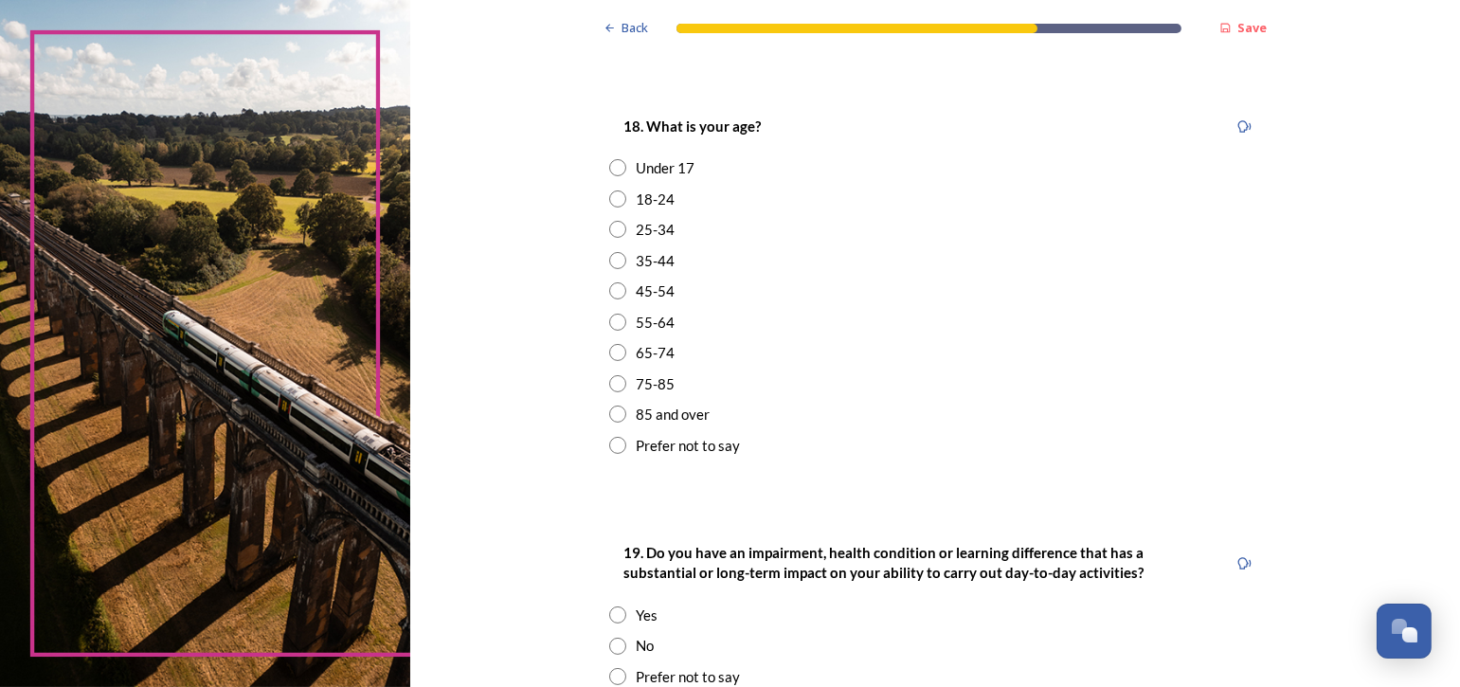
scroll to position [568, 0]
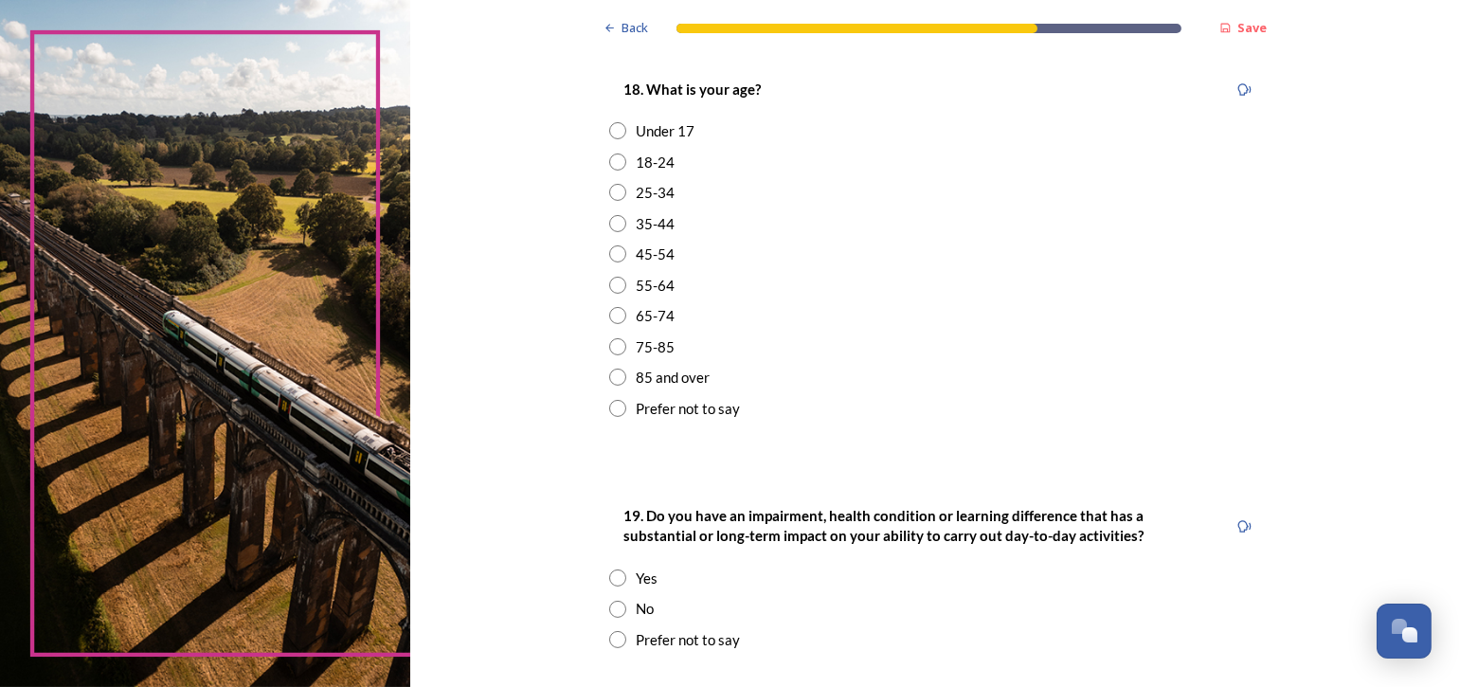
drag, startPoint x: 609, startPoint y: 312, endPoint x: 729, endPoint y: 281, distance: 123.2
click at [609, 312] on input "radio" at bounding box center [617, 315] width 17 height 17
radio input "true"
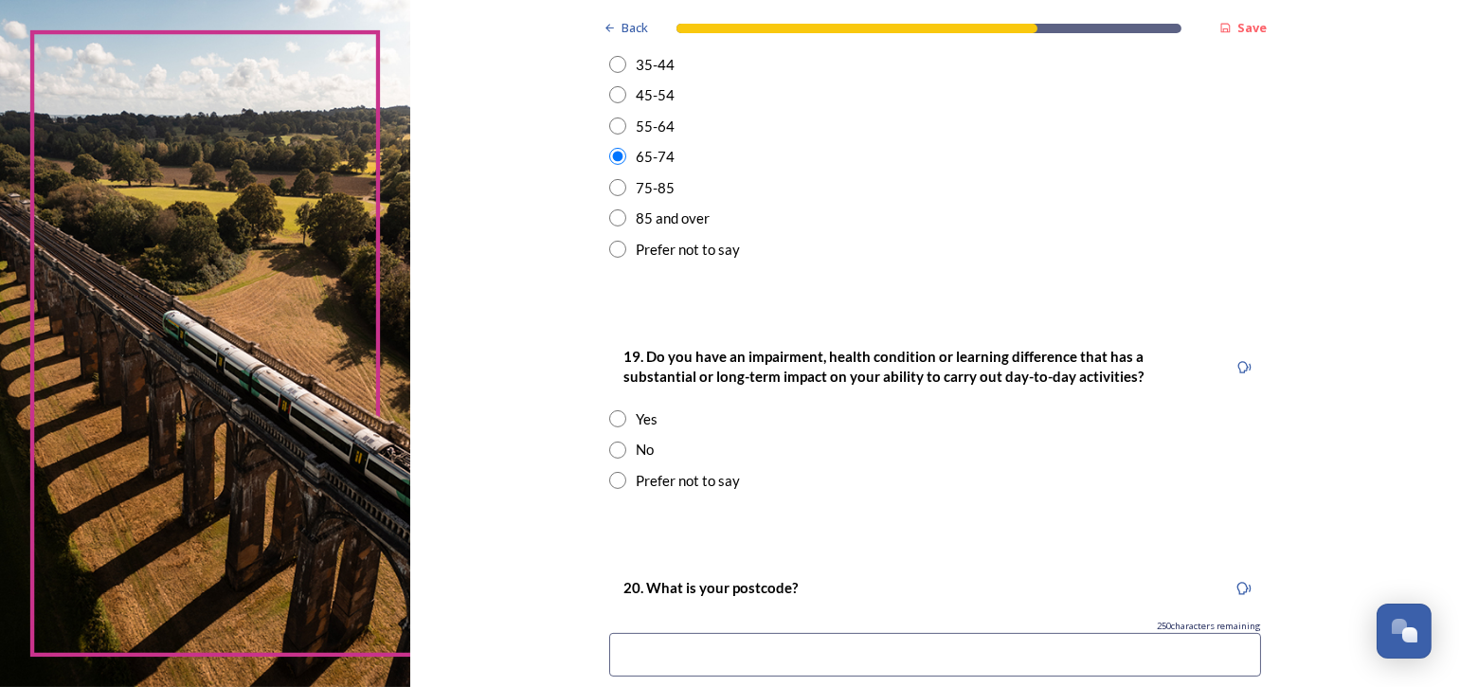
scroll to position [758, 0]
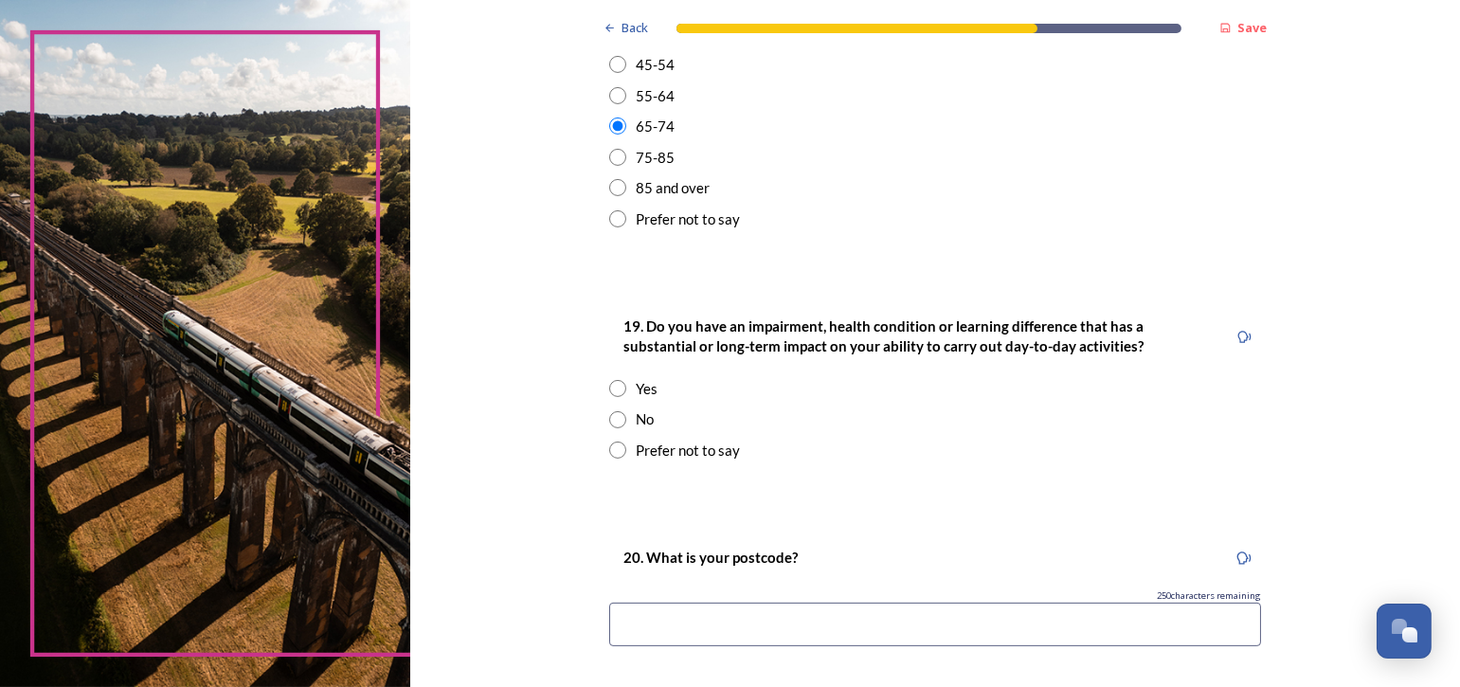
click at [609, 415] on input "radio" at bounding box center [617, 419] width 17 height 17
radio input "true"
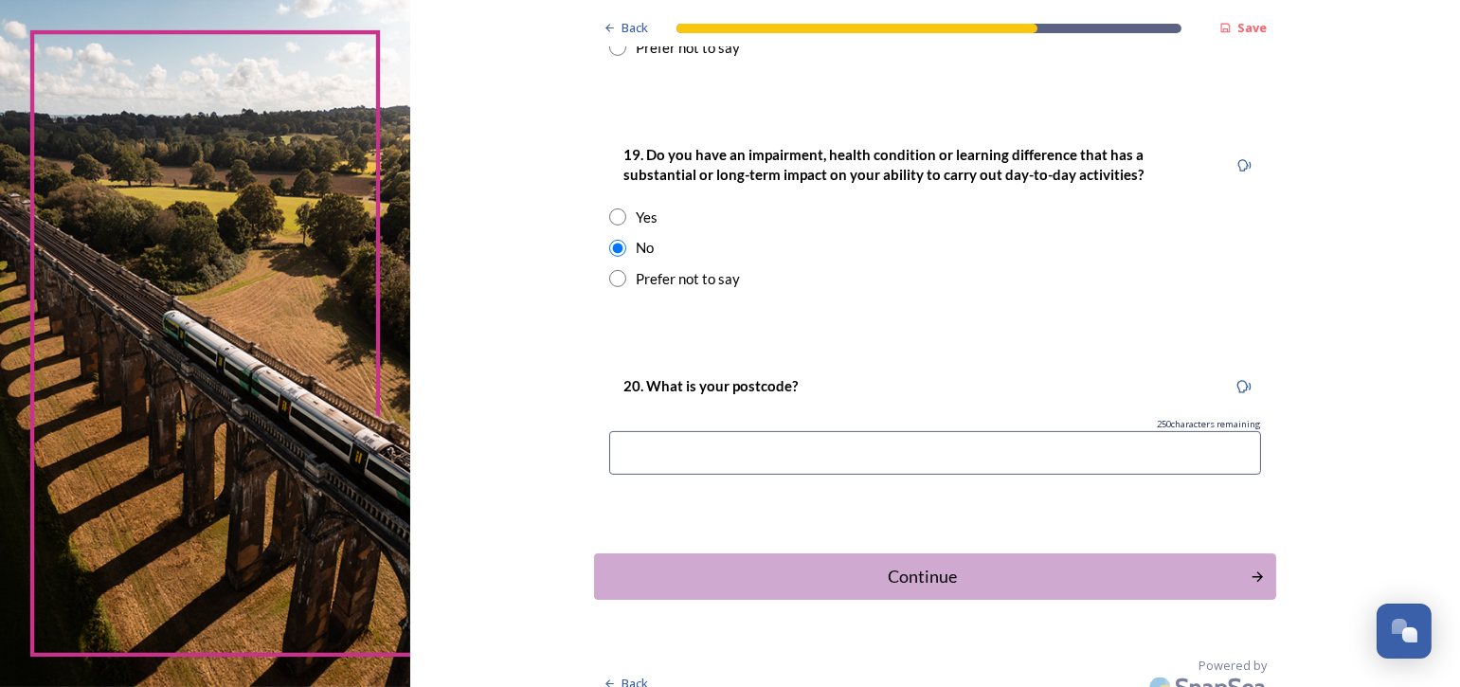
scroll to position [951, 0]
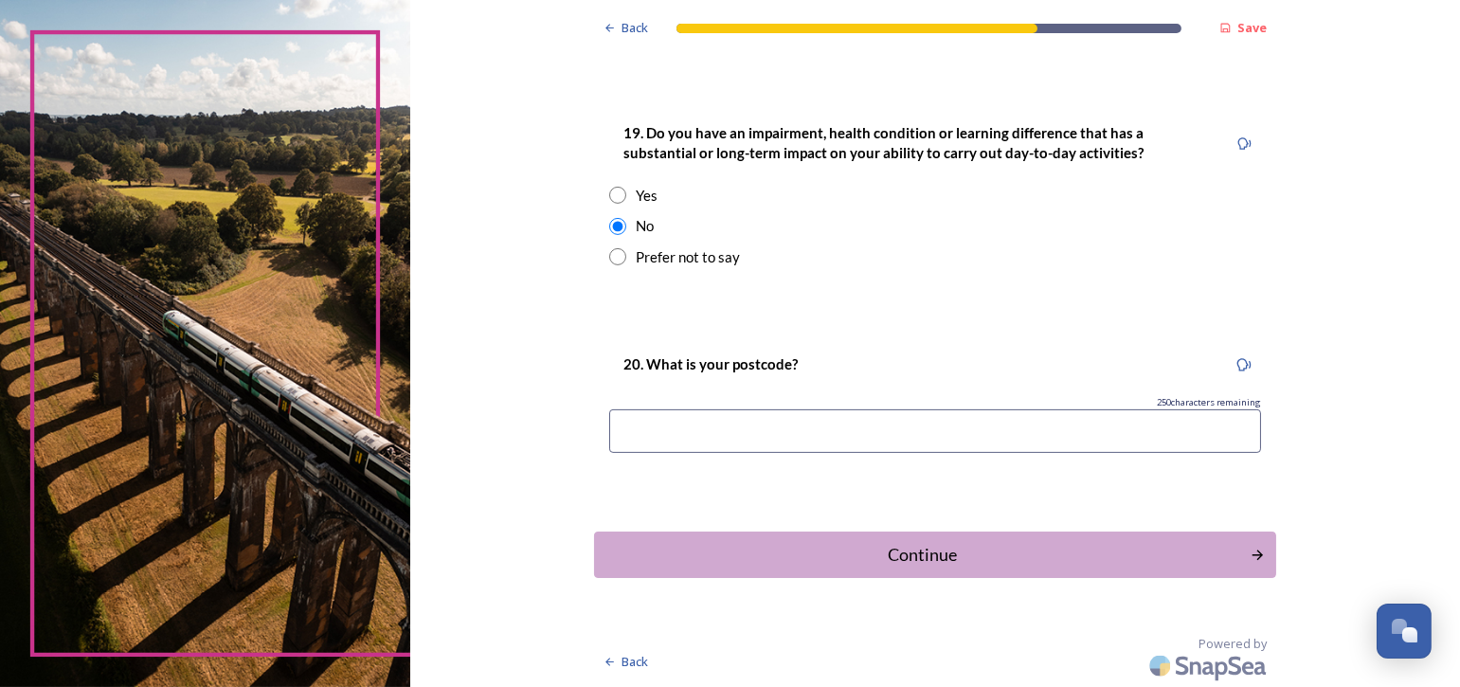
click at [781, 421] on input at bounding box center [935, 431] width 652 height 44
type input "RH13"
click at [905, 550] on div "Continue" at bounding box center [922, 555] width 641 height 26
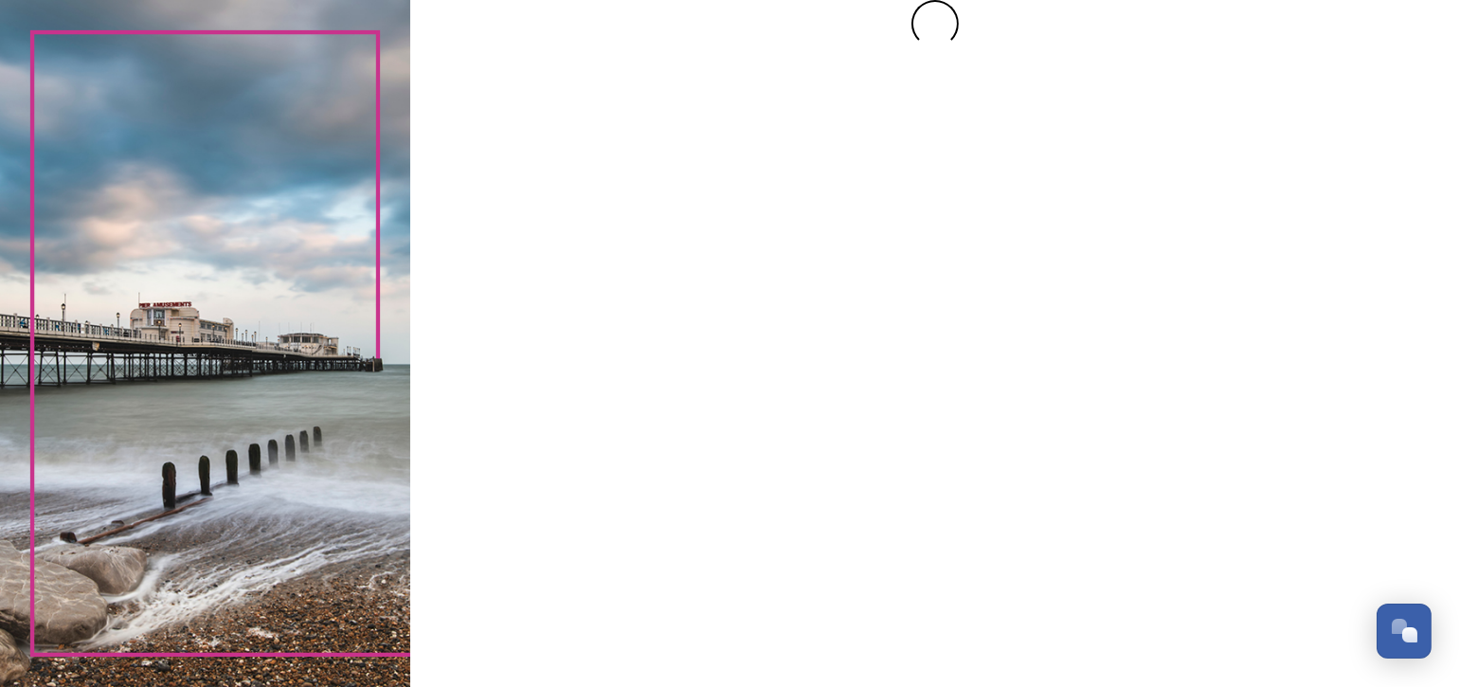
scroll to position [0, 0]
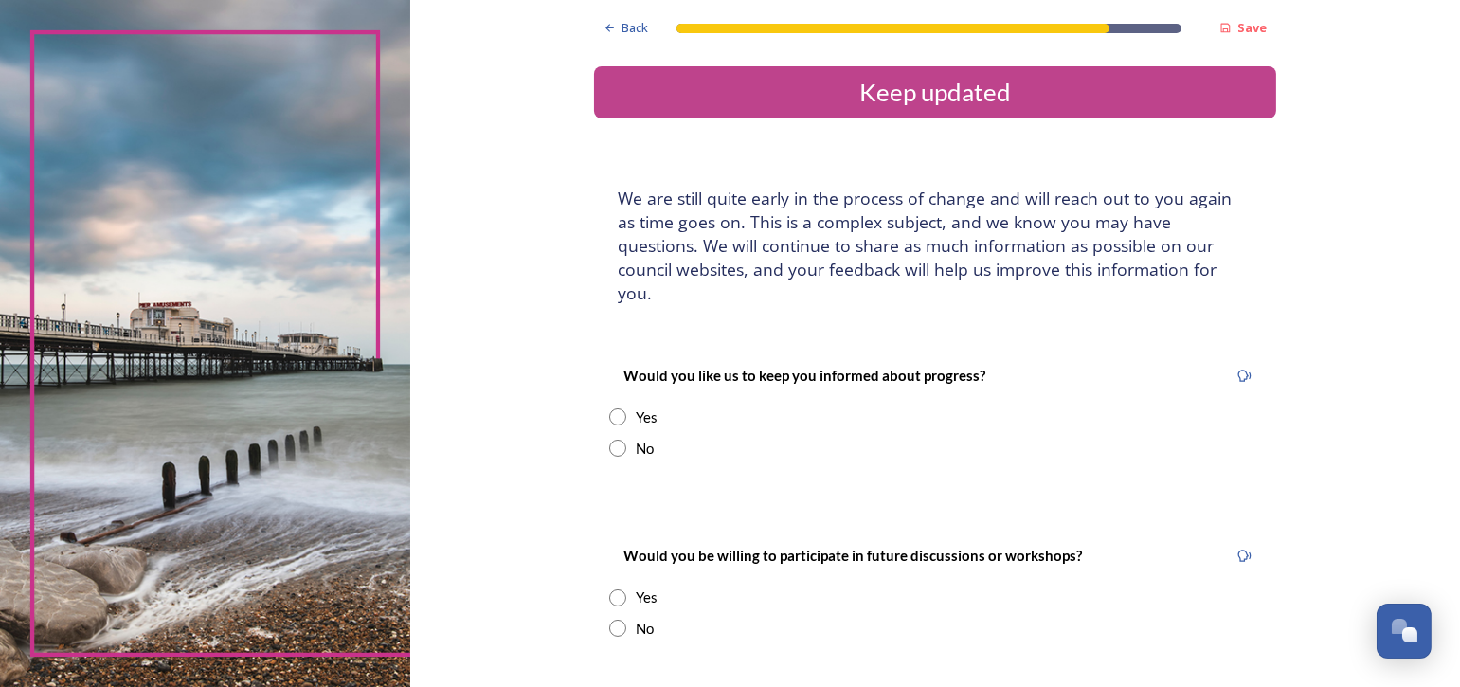
click at [609, 408] on input "radio" at bounding box center [617, 416] width 17 height 17
radio input "true"
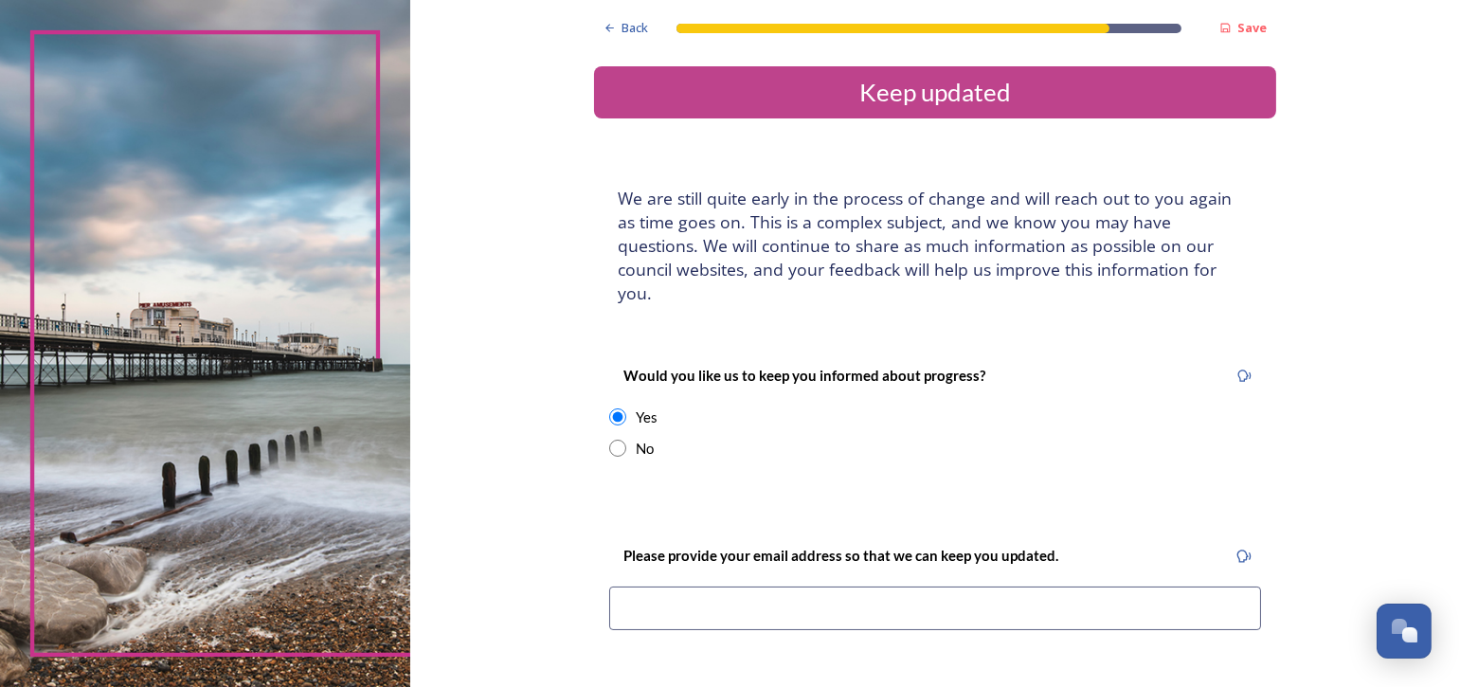
click at [847, 589] on input at bounding box center [935, 608] width 652 height 44
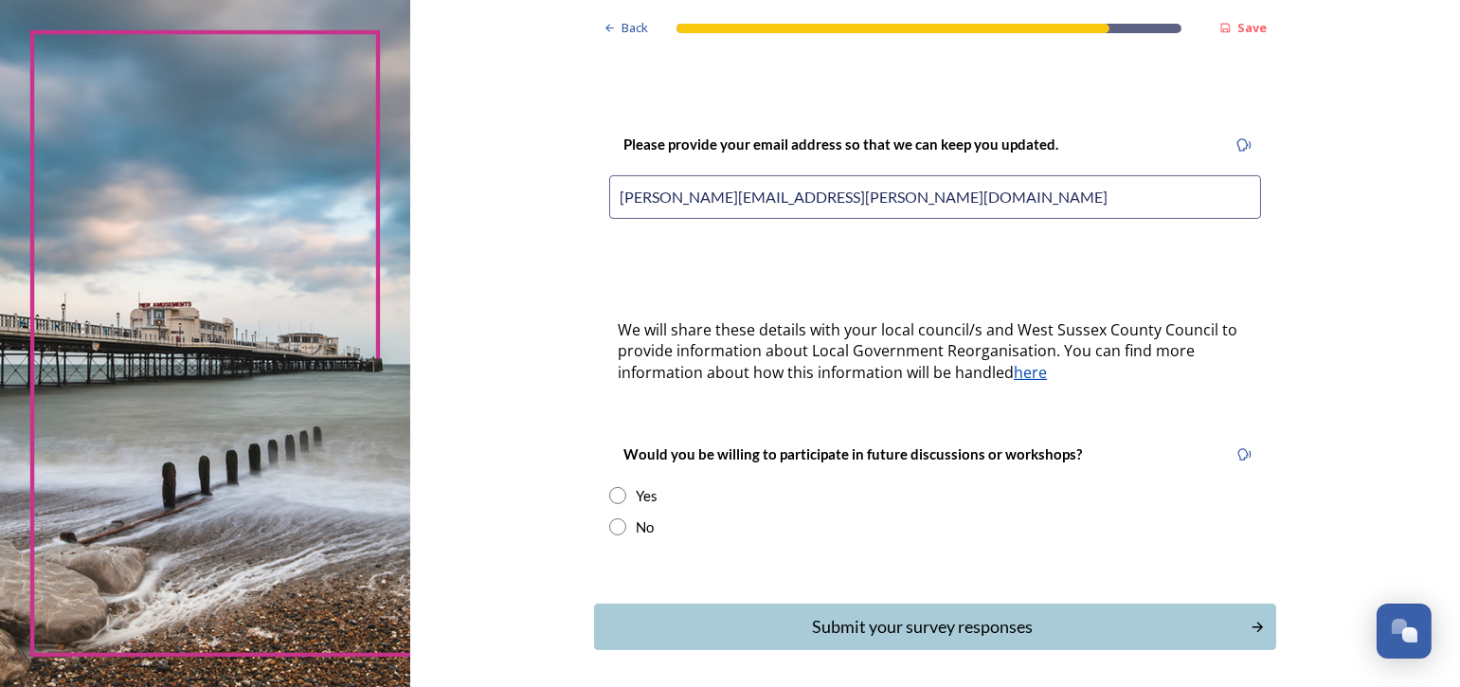
scroll to position [459, 0]
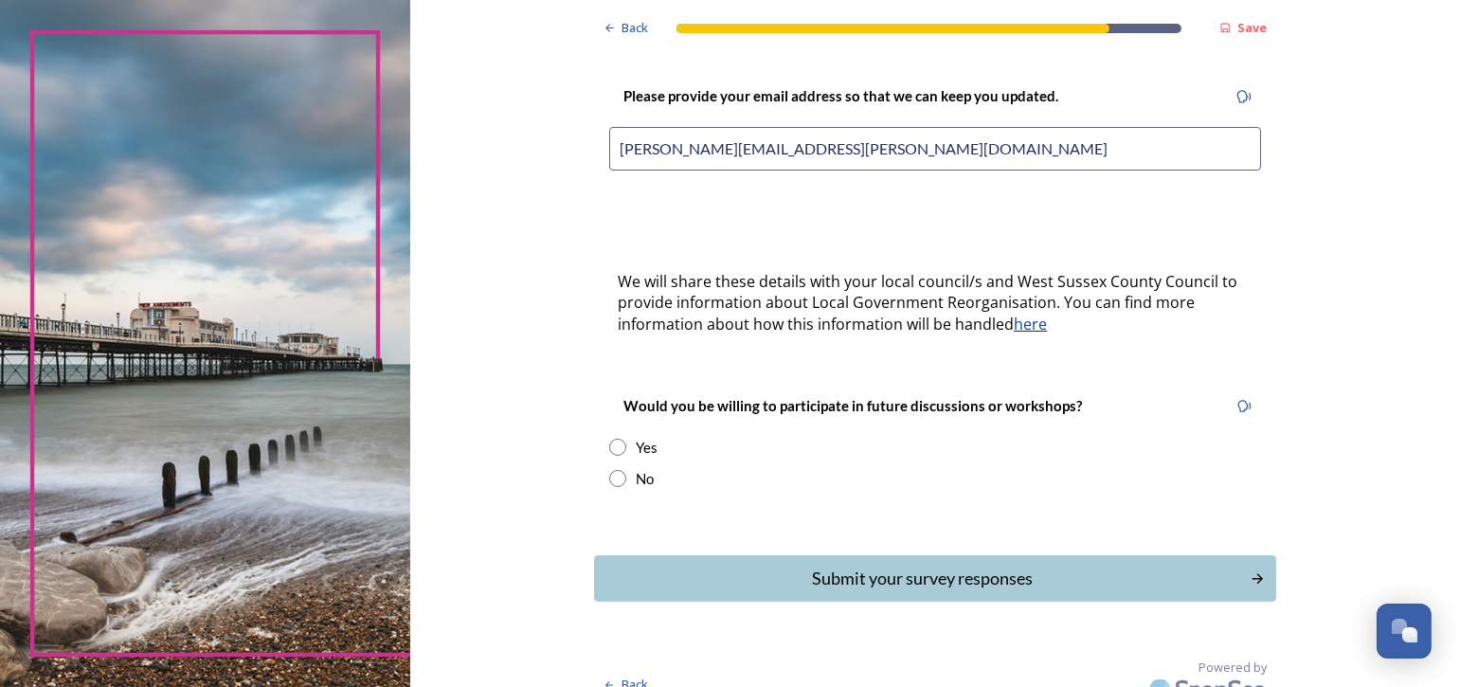
type input "dennis@livingstone.net"
click at [609, 439] on input "radio" at bounding box center [617, 447] width 17 height 17
radio input "true"
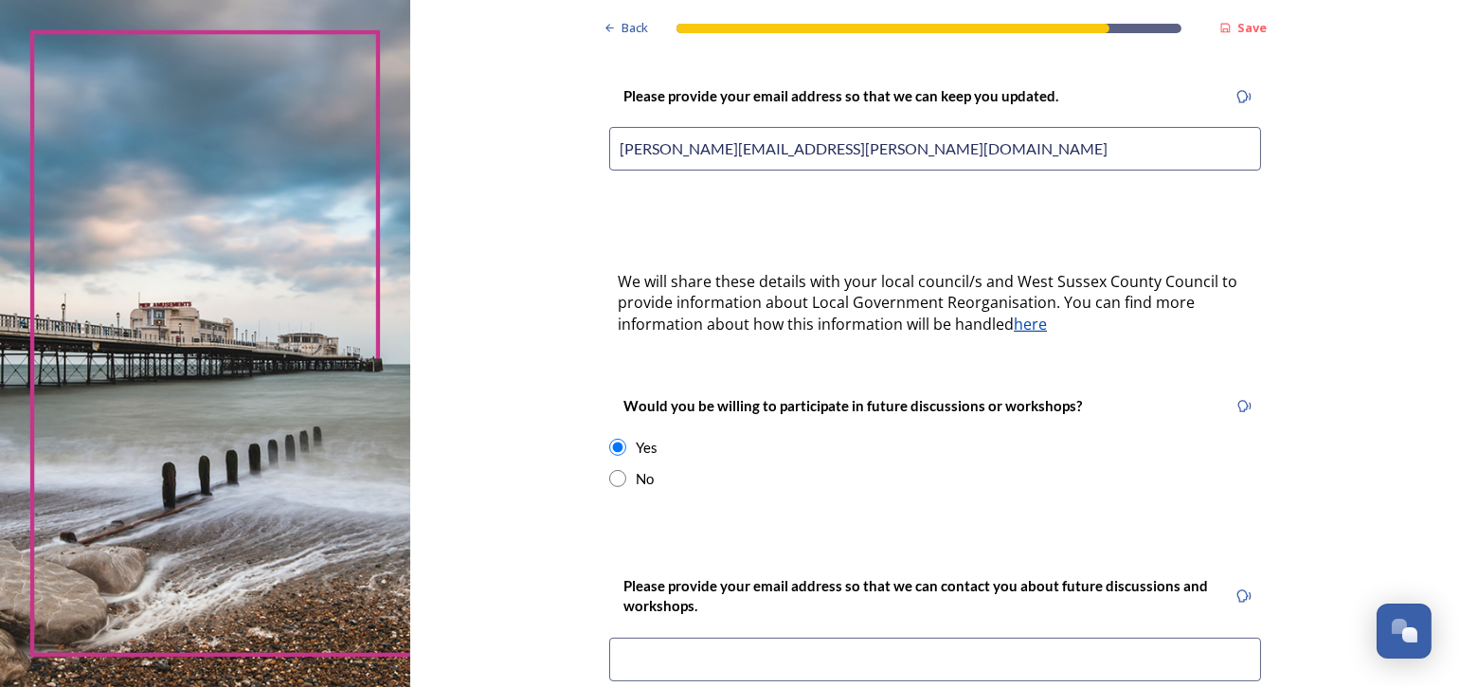
drag, startPoint x: 792, startPoint y: 116, endPoint x: 586, endPoint y: 115, distance: 205.6
click at [594, 115] on div "Please provide your email address so that we can keep you updated. dennis@livin…" at bounding box center [935, 133] width 682 height 136
click at [627, 638] on input at bounding box center [935, 660] width 652 height 44
paste input "dennis@livingstone.net"
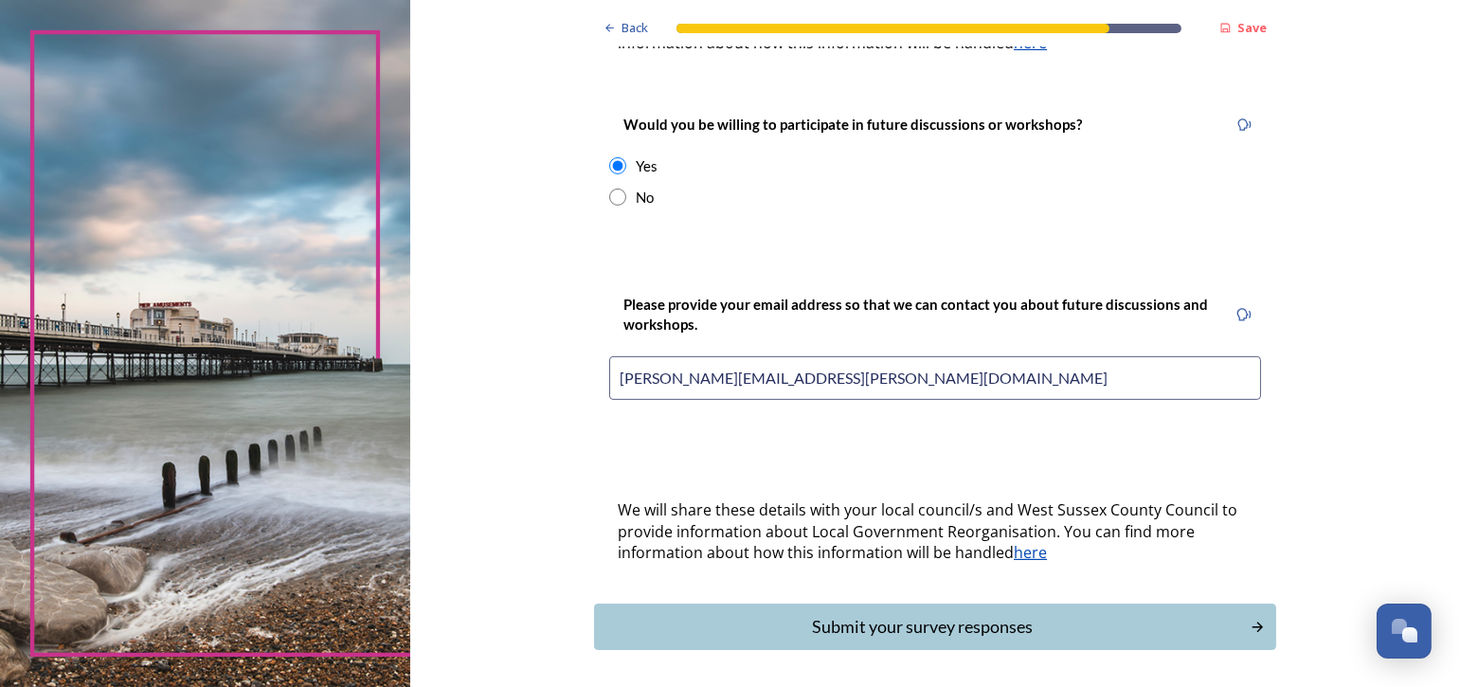
scroll to position [788, 0]
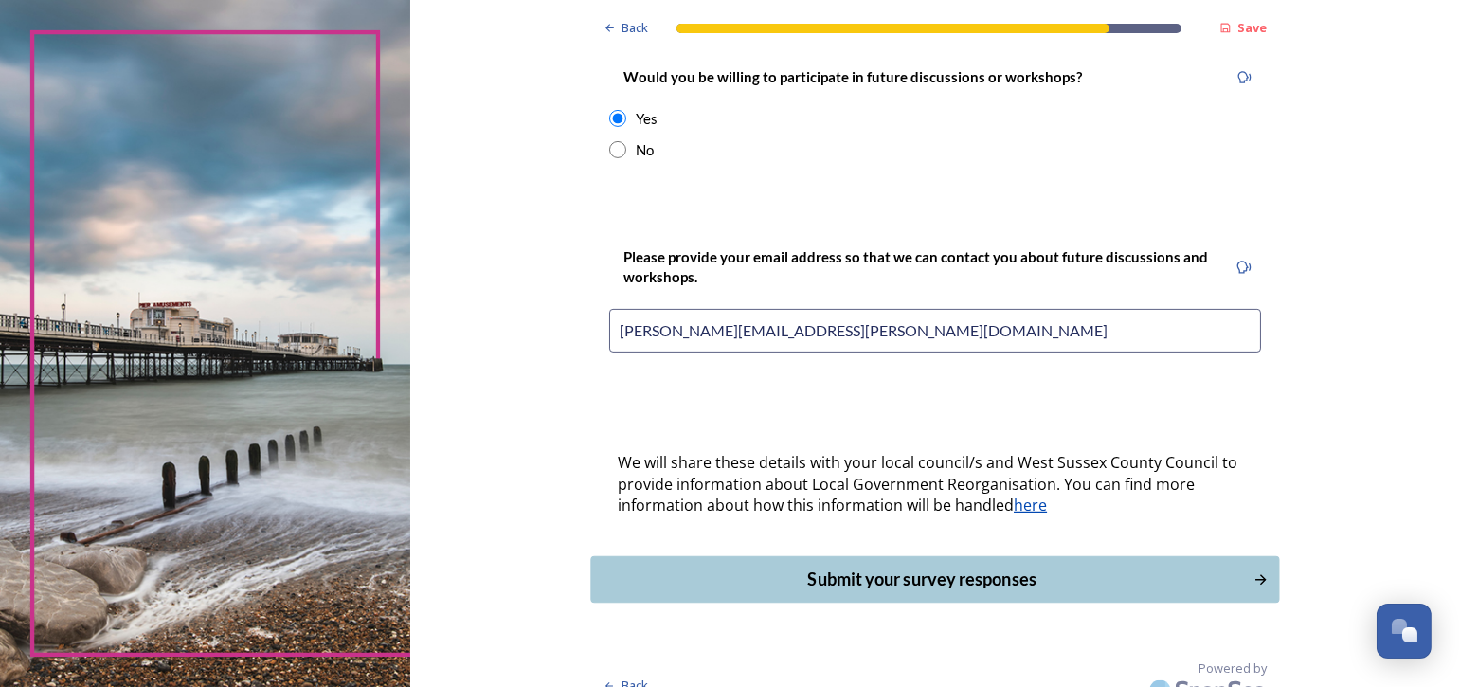
type input "dennis@livingstone.net"
click at [951, 567] on div "Submit your survey responses" at bounding box center [922, 580] width 641 height 26
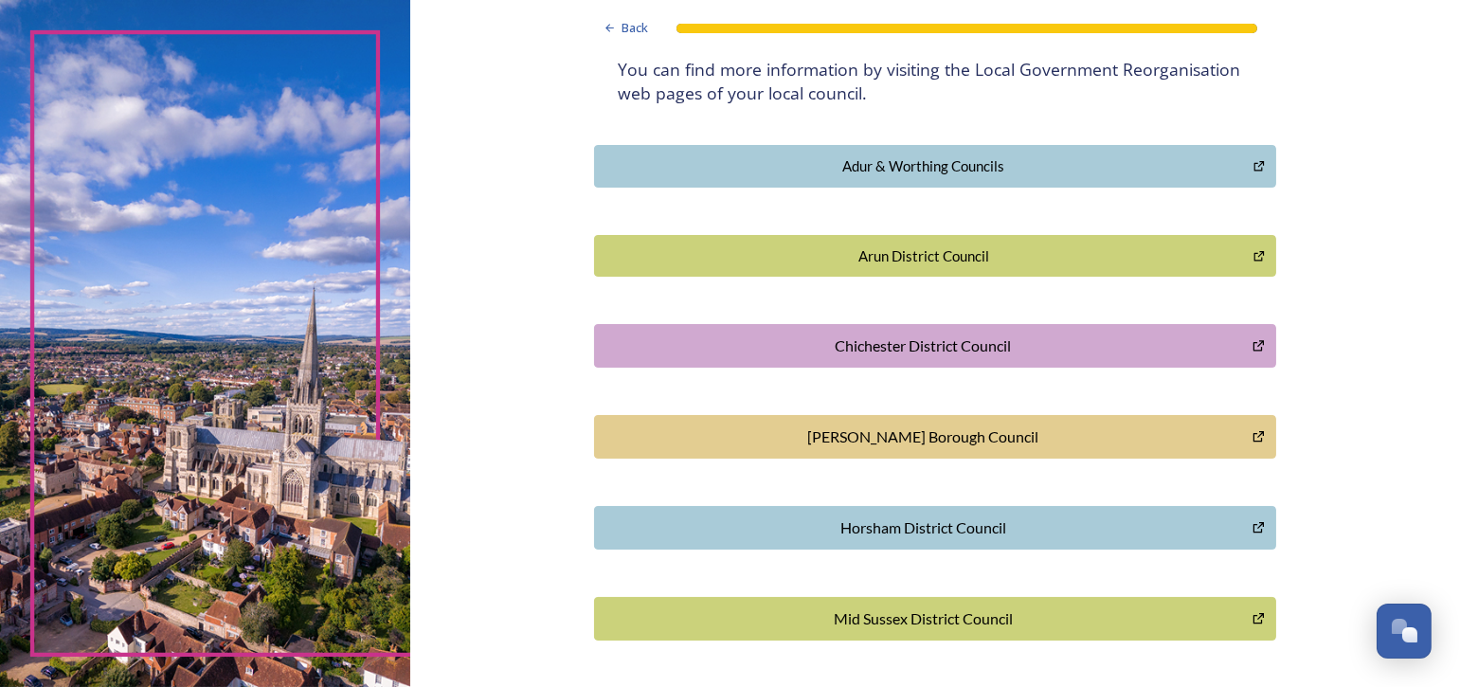
scroll to position [531, 0]
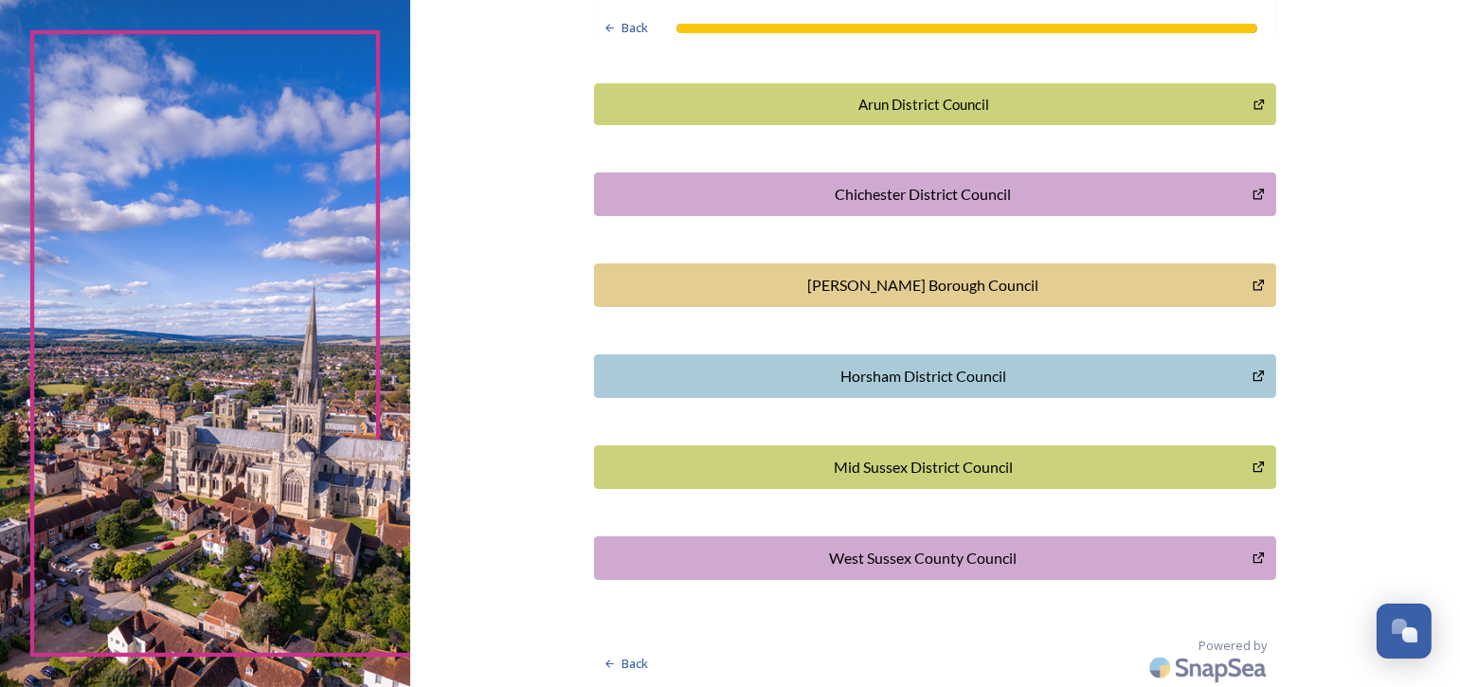
click at [1151, 370] on div "Horsham District Council" at bounding box center [923, 376] width 638 height 23
